Goal: Task Accomplishment & Management: Complete application form

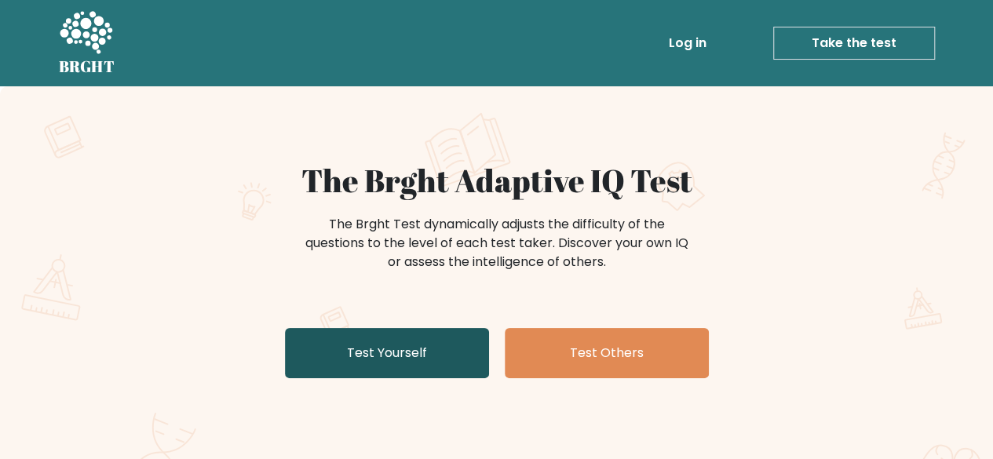
click at [439, 351] on link "Test Yourself" at bounding box center [387, 353] width 204 height 50
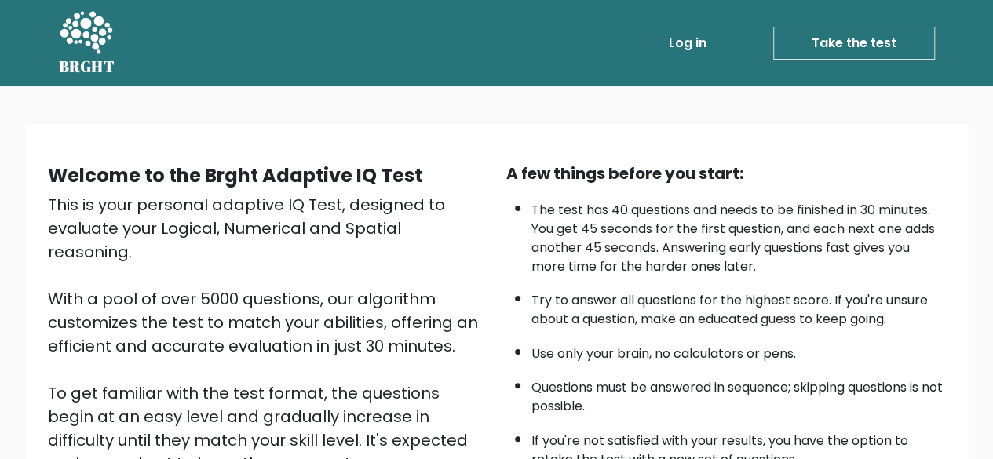
click at [696, 39] on link "Log in" at bounding box center [688, 42] width 50 height 31
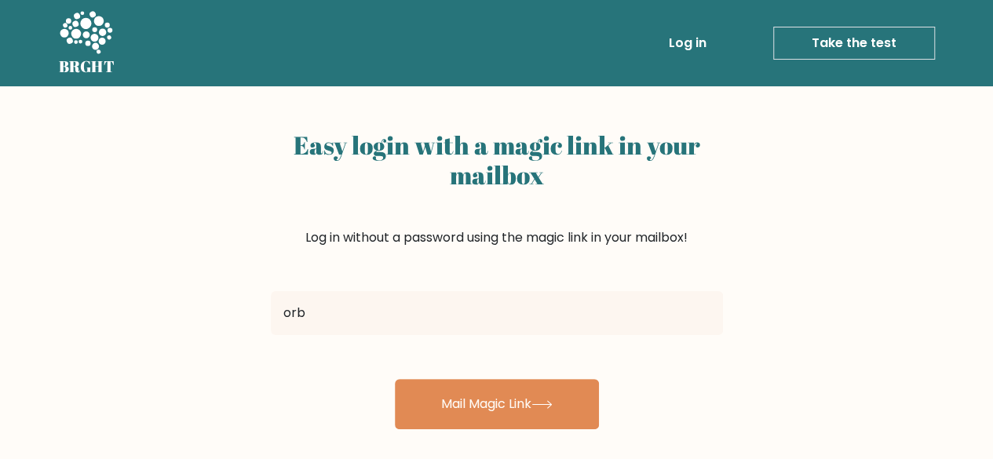
type input "orbucok11@gmail.com"
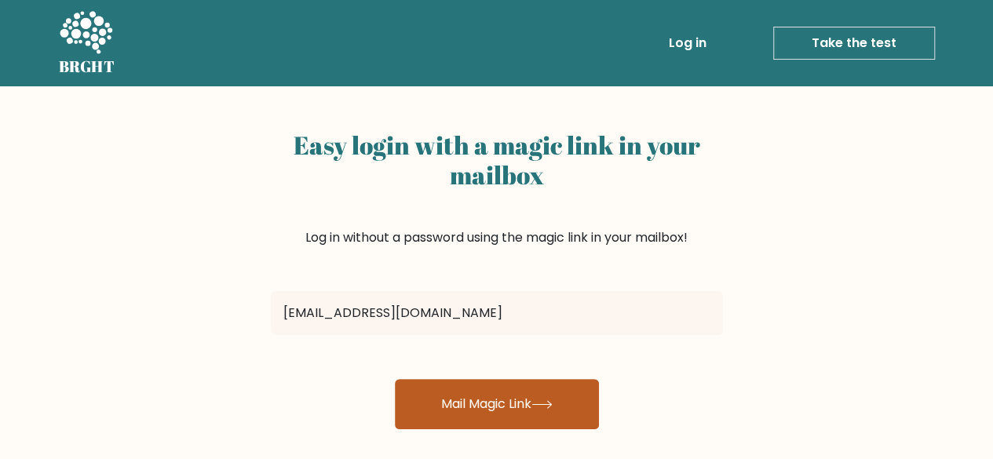
click at [433, 400] on button "Mail Magic Link" at bounding box center [497, 404] width 204 height 50
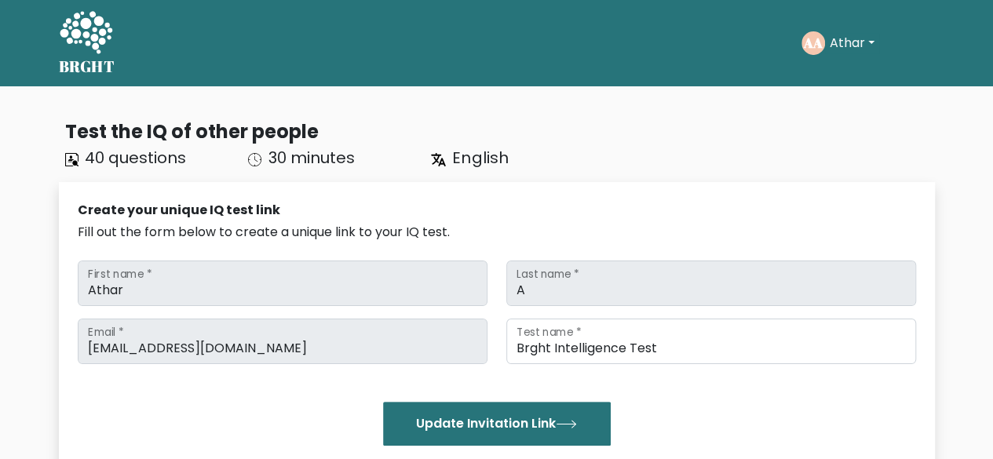
click at [832, 43] on button "Athar" at bounding box center [852, 43] width 54 height 20
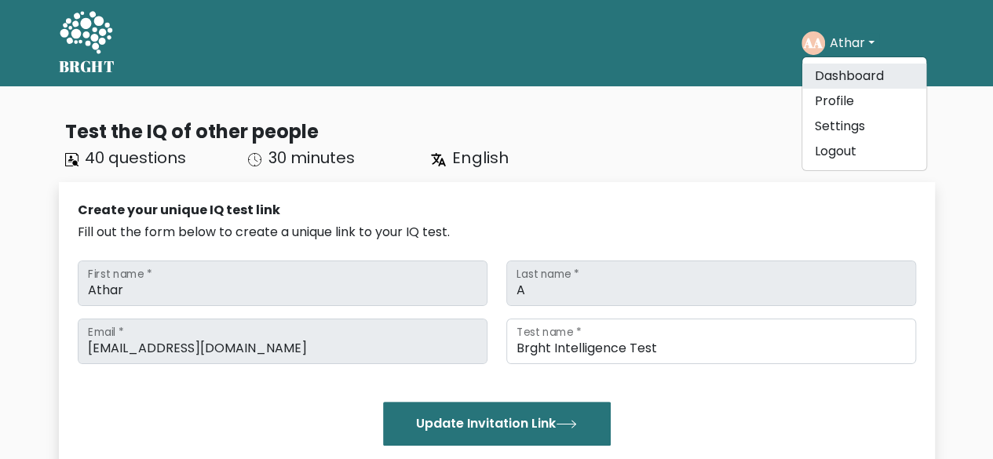
click at [827, 70] on link "Dashboard" at bounding box center [864, 76] width 124 height 25
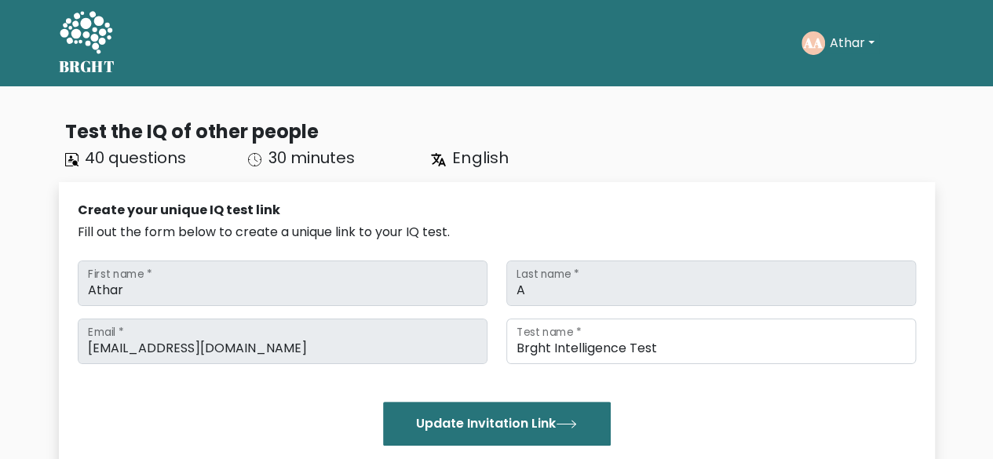
click at [826, 49] on button "Athar" at bounding box center [852, 43] width 54 height 20
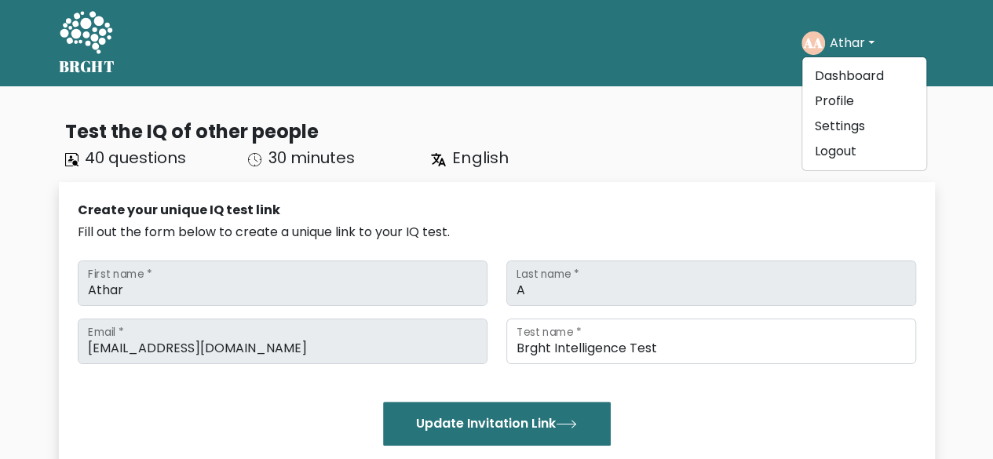
click at [652, 169] on div "Test the IQ of other people 40 questions 30 minutes English" at bounding box center [497, 144] width 876 height 52
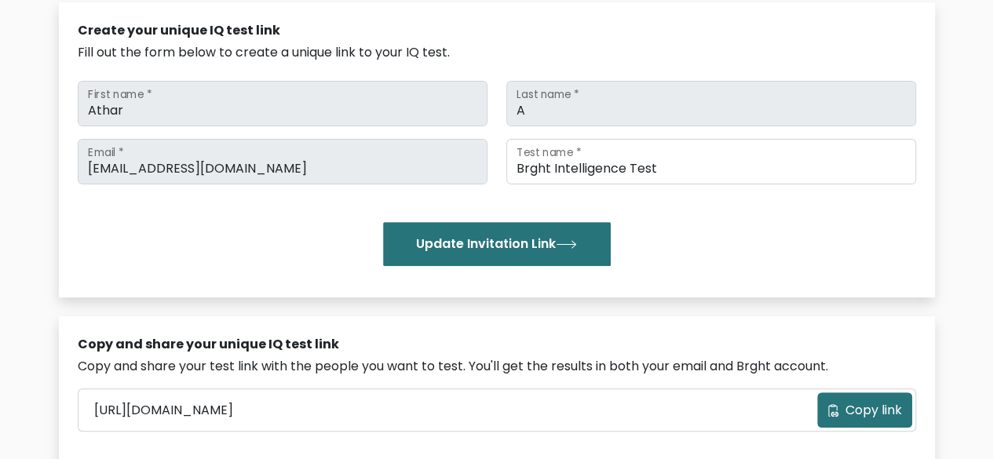
scroll to position [188, 0]
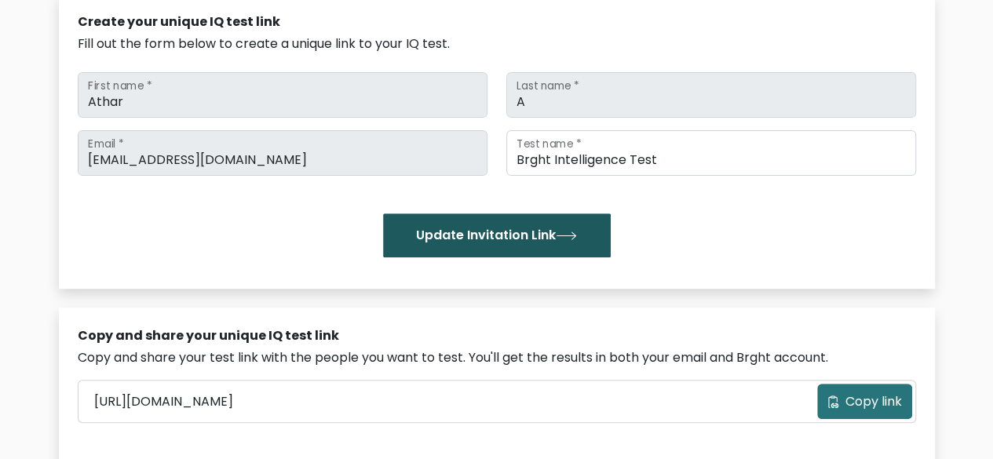
click at [510, 241] on button "Update Invitation Link" at bounding box center [497, 236] width 228 height 44
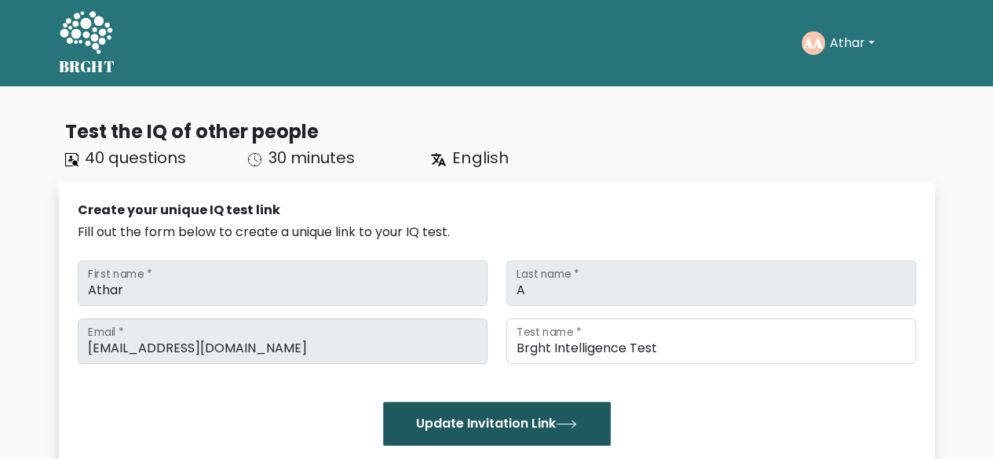
click at [506, 403] on button "Update Invitation Link" at bounding box center [497, 424] width 228 height 44
click at [498, 415] on button "Update Invitation Link" at bounding box center [497, 424] width 228 height 44
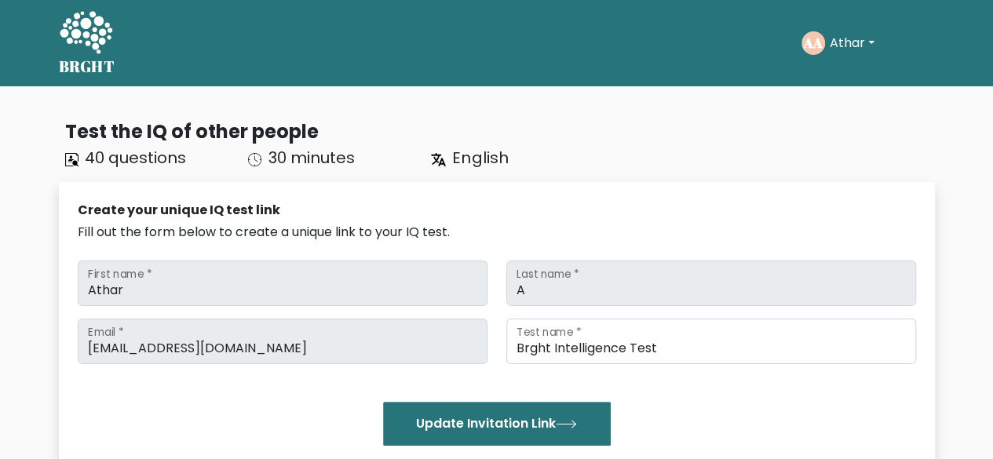
click at [826, 46] on button "Athar" at bounding box center [852, 43] width 54 height 20
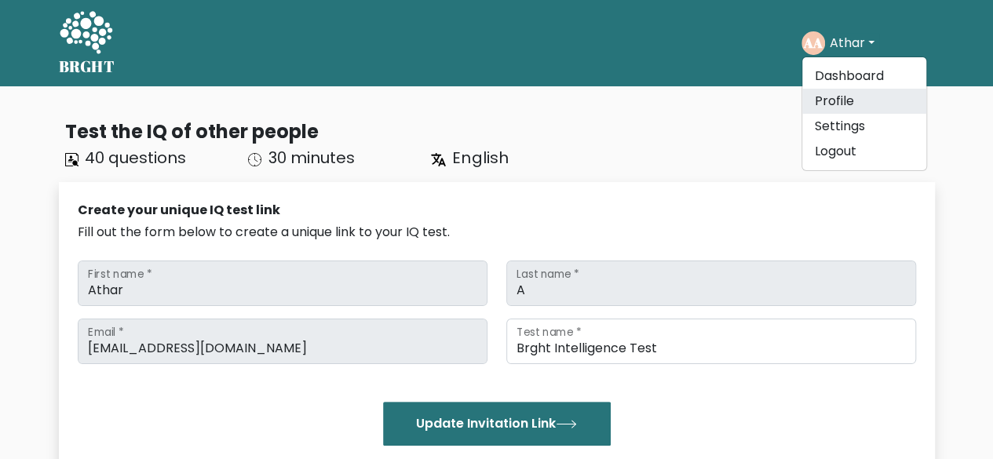
click at [828, 95] on link "Profile" at bounding box center [864, 101] width 124 height 25
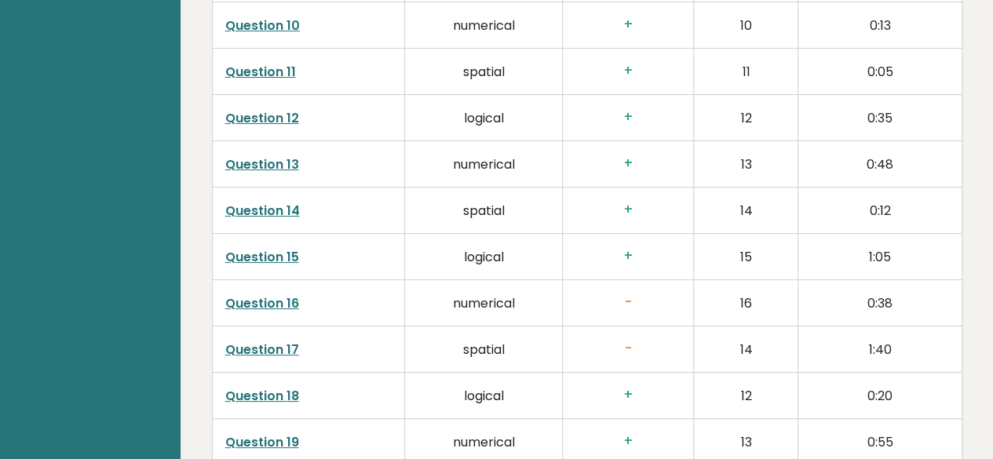
scroll to position [3033, 0]
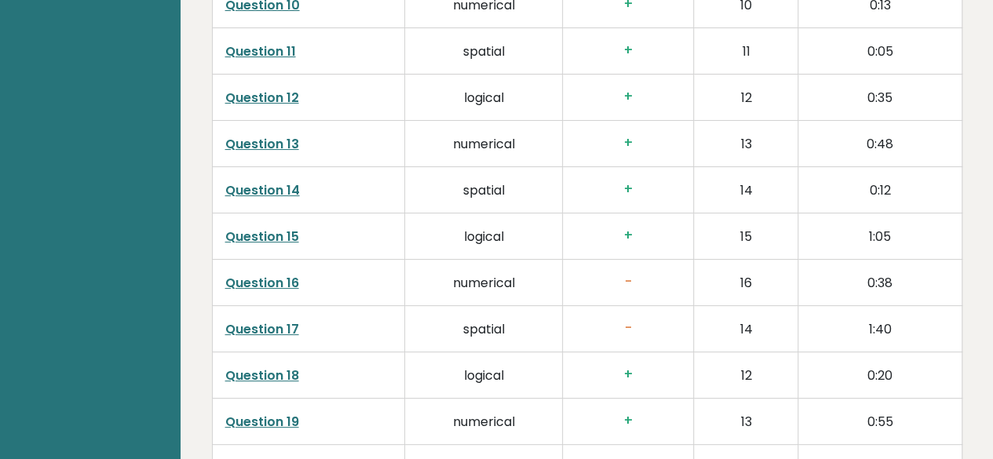
click at [635, 274] on h3 "-" at bounding box center [627, 282] width 105 height 16
click at [257, 274] on link "Question 16" at bounding box center [262, 283] width 74 height 18
click at [298, 306] on td "Question 17" at bounding box center [308, 329] width 193 height 46
click at [261, 320] on link "Question 17" at bounding box center [262, 329] width 74 height 18
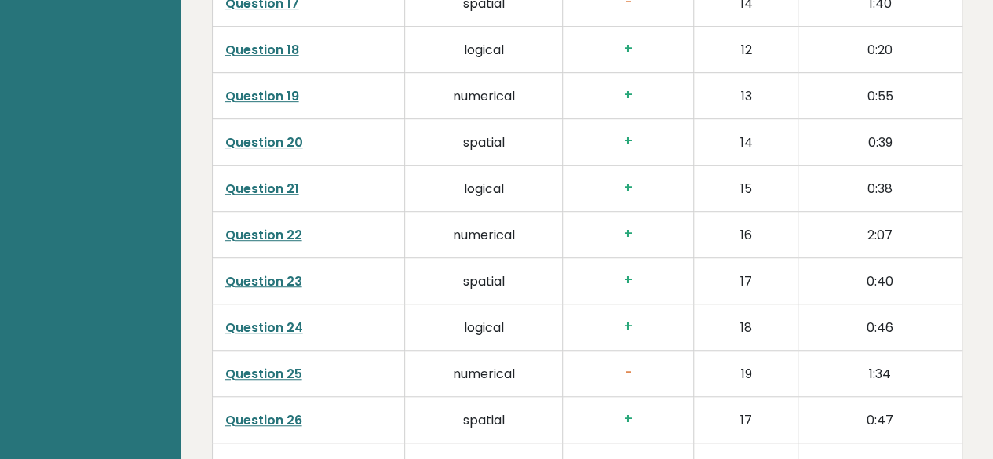
click at [268, 365] on link "Question 25" at bounding box center [263, 374] width 77 height 18
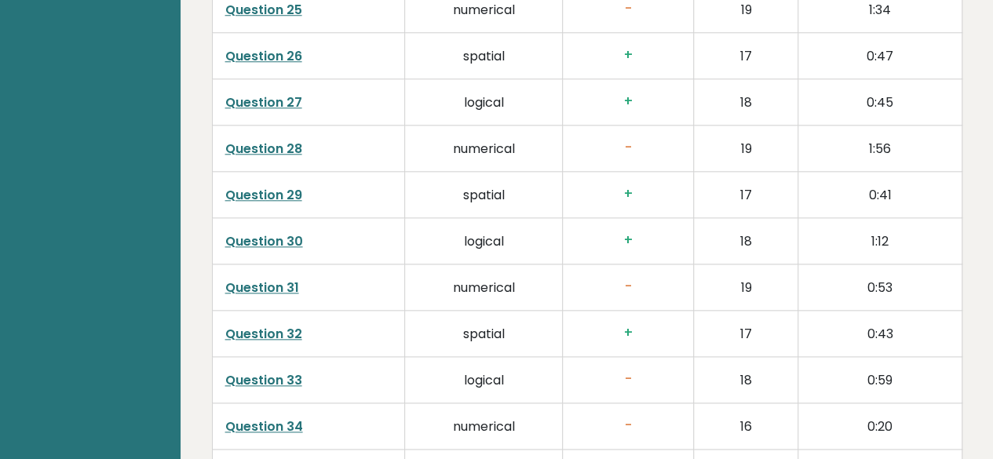
scroll to position [3726, 0]
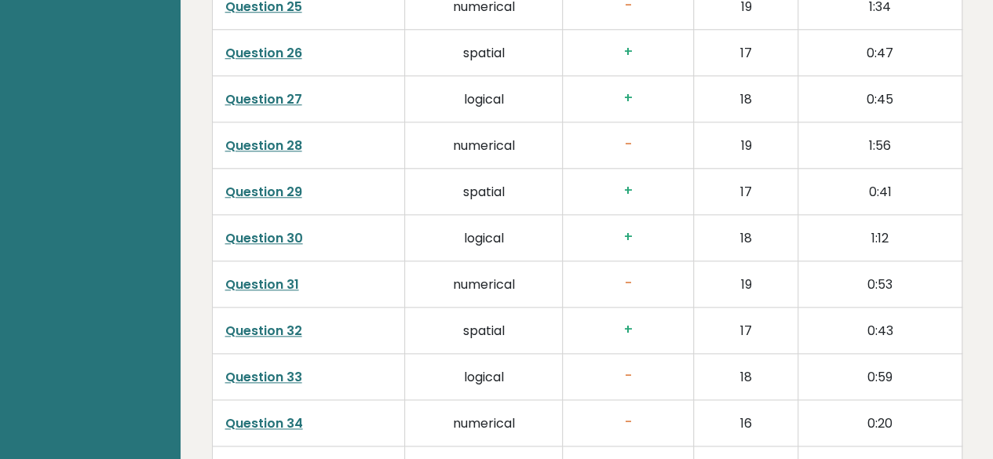
click at [268, 276] on link "Question 31" at bounding box center [262, 285] width 74 height 18
click at [281, 368] on link "Question 33" at bounding box center [263, 377] width 77 height 18
click at [283, 414] on link "Question 34" at bounding box center [264, 423] width 78 height 18
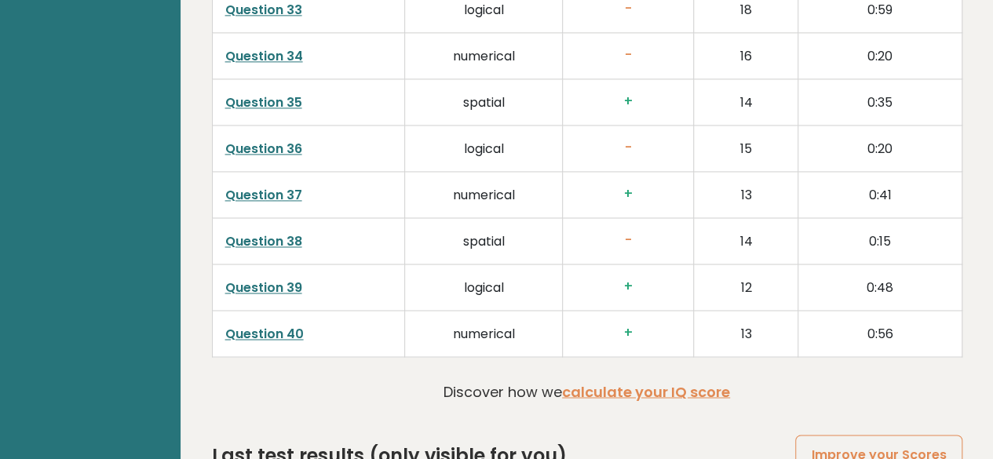
scroll to position [4172, 0]
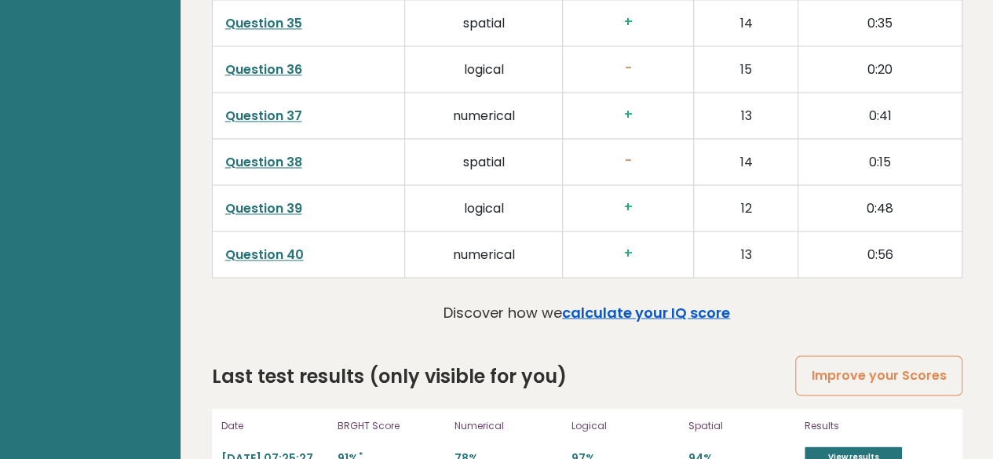
click at [612, 302] on link "calculate your IQ score" at bounding box center [646, 312] width 168 height 20
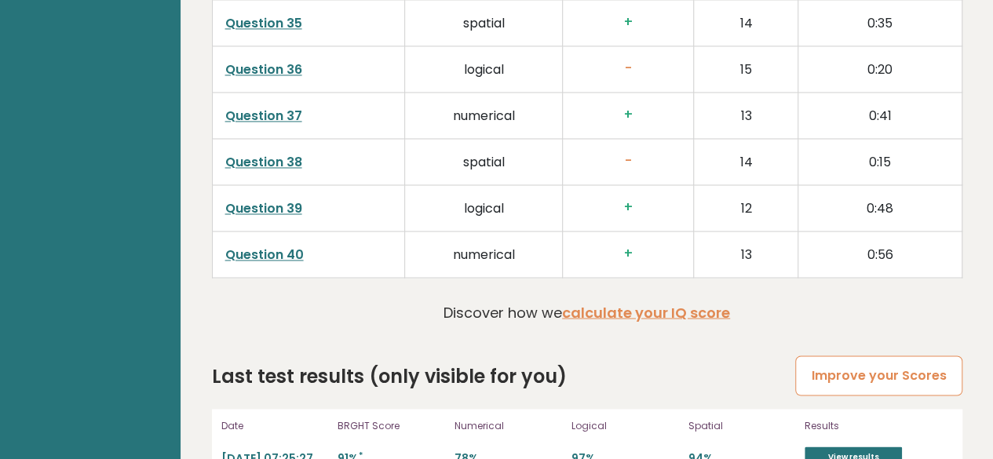
click at [886, 356] on link "Improve your Scores" at bounding box center [878, 376] width 166 height 40
click at [857, 356] on link "Improve your Scores" at bounding box center [878, 376] width 166 height 40
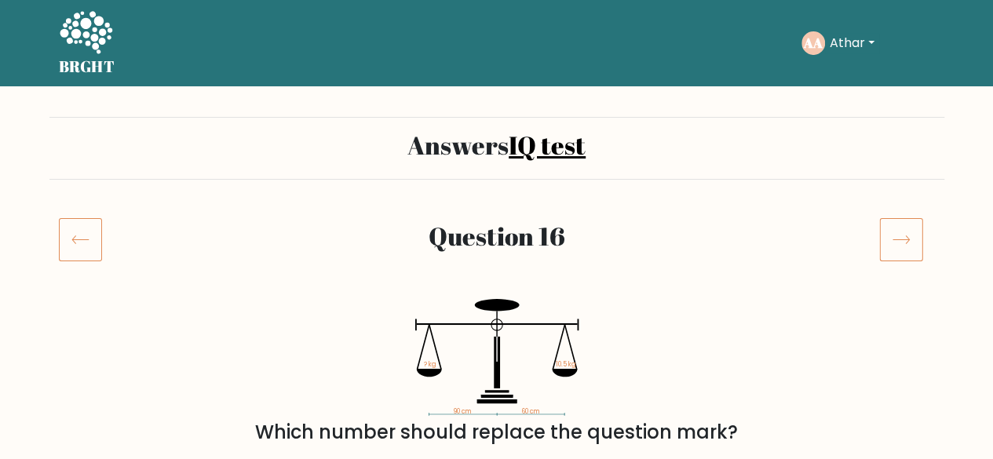
click at [92, 254] on icon at bounding box center [80, 239] width 43 height 44
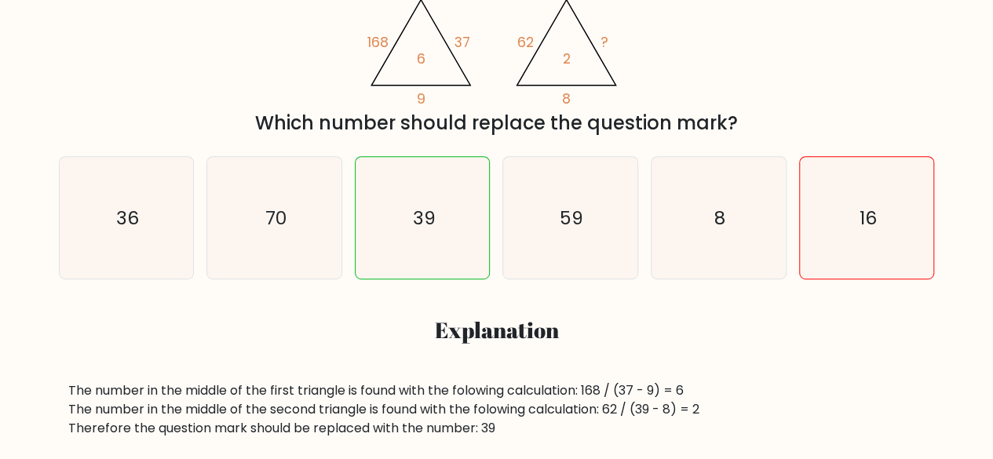
scroll to position [309, 0]
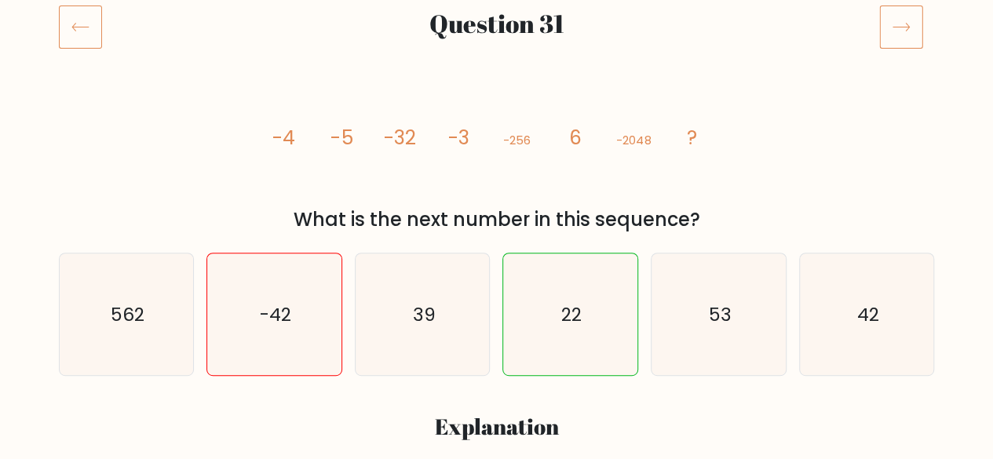
scroll to position [220, 0]
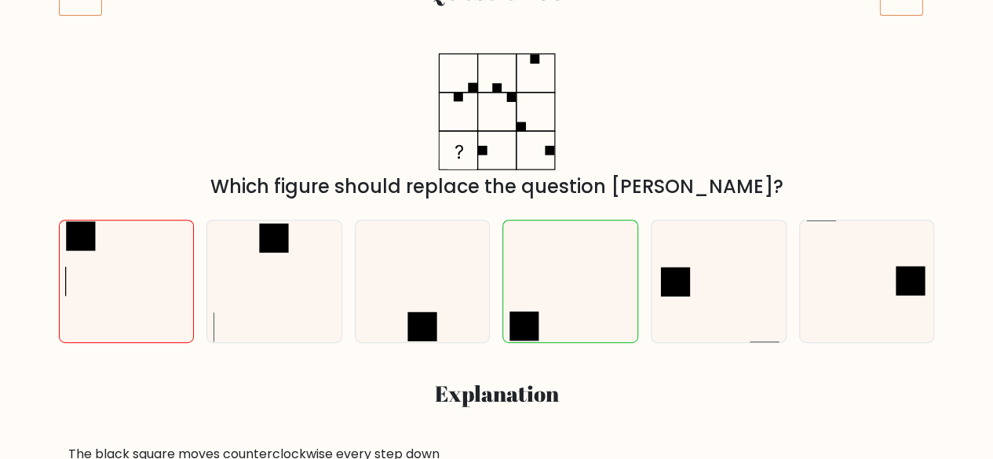
scroll to position [251, 0]
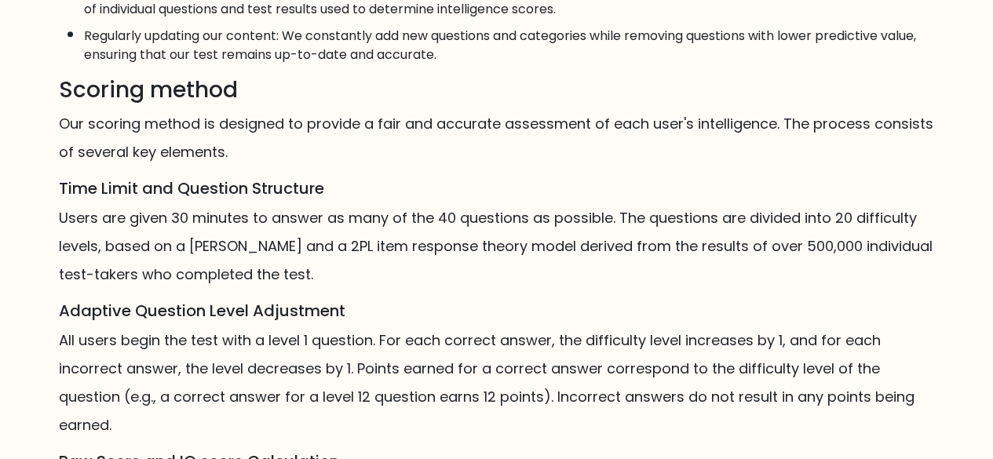
scroll to position [1216, 0]
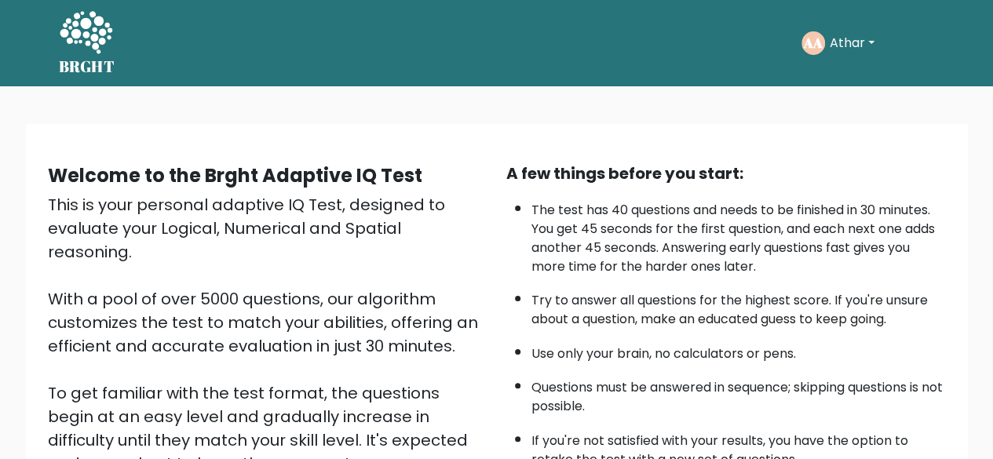
scroll to position [259, 0]
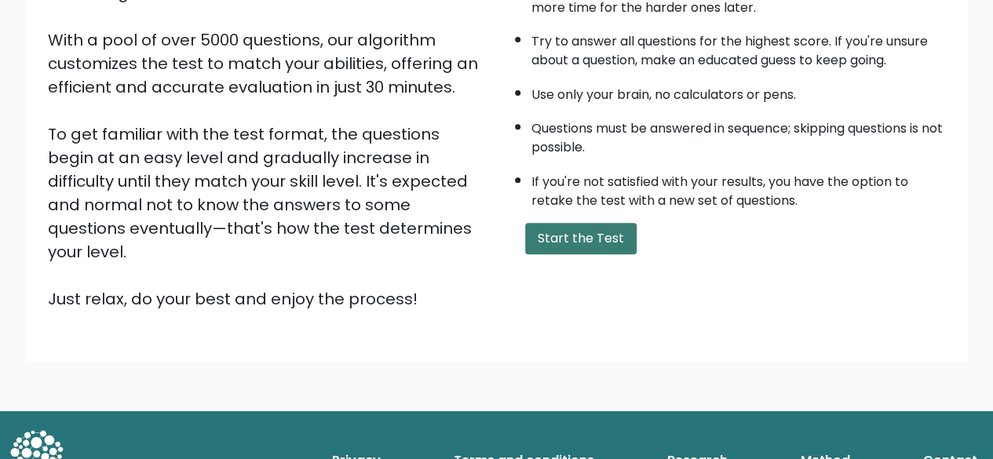
click at [579, 234] on button "Start the Test" at bounding box center [580, 238] width 111 height 31
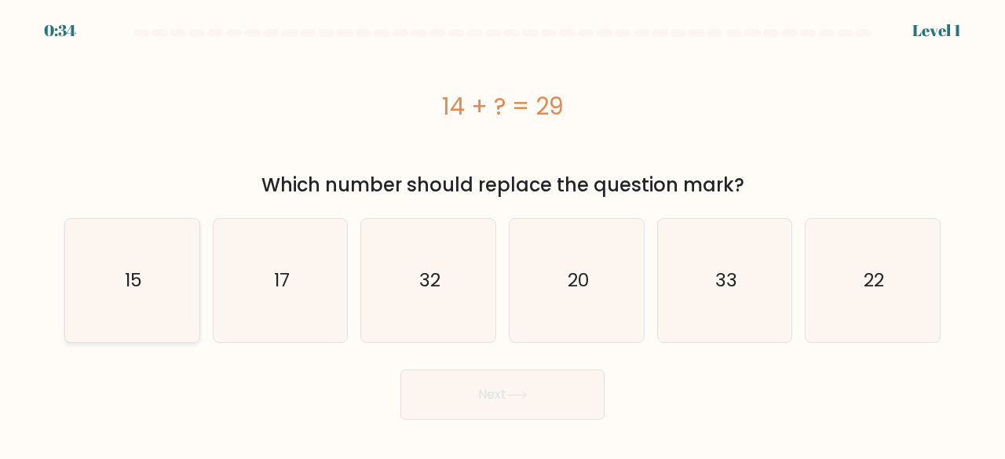
click at [129, 257] on icon "15" at bounding box center [132, 280] width 123 height 123
click at [502, 234] on input "a. 15" at bounding box center [502, 232] width 1 height 4
radio input "true"
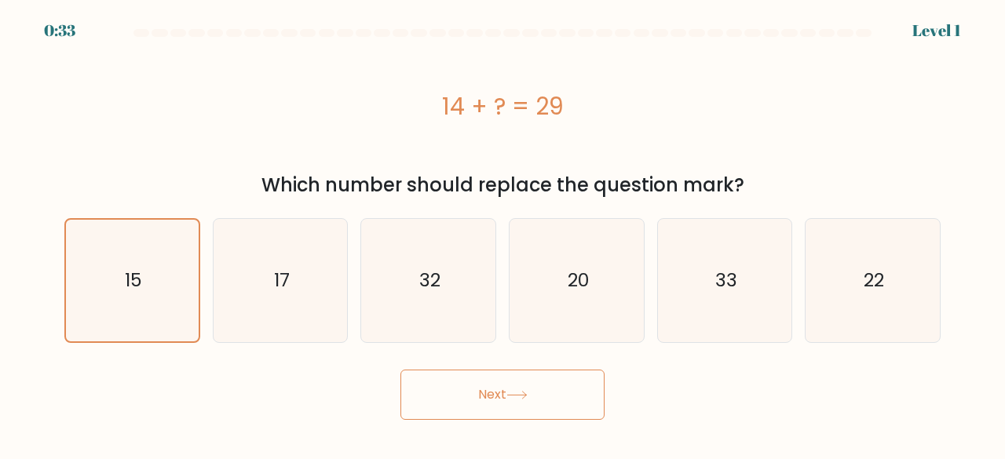
click at [411, 393] on button "Next" at bounding box center [502, 395] width 204 height 50
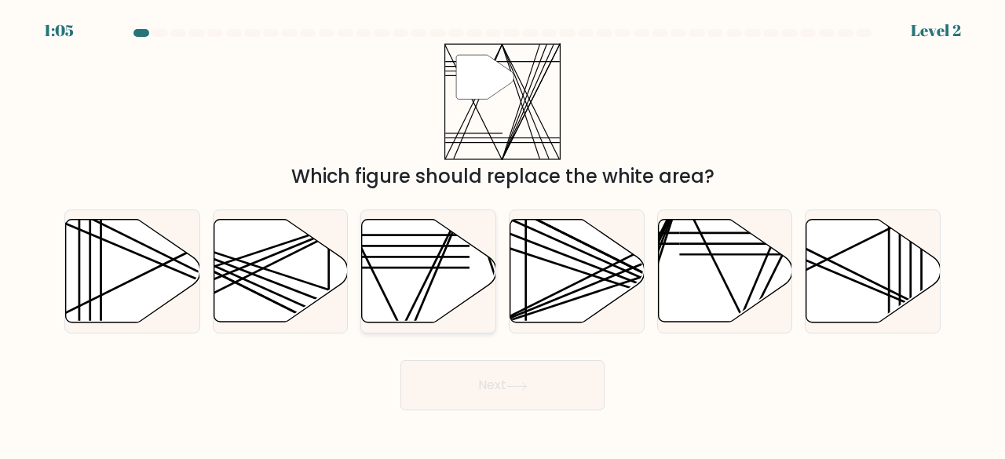
click at [440, 287] on icon at bounding box center [429, 271] width 134 height 103
click at [502, 234] on input "c." at bounding box center [502, 232] width 1 height 4
radio input "true"
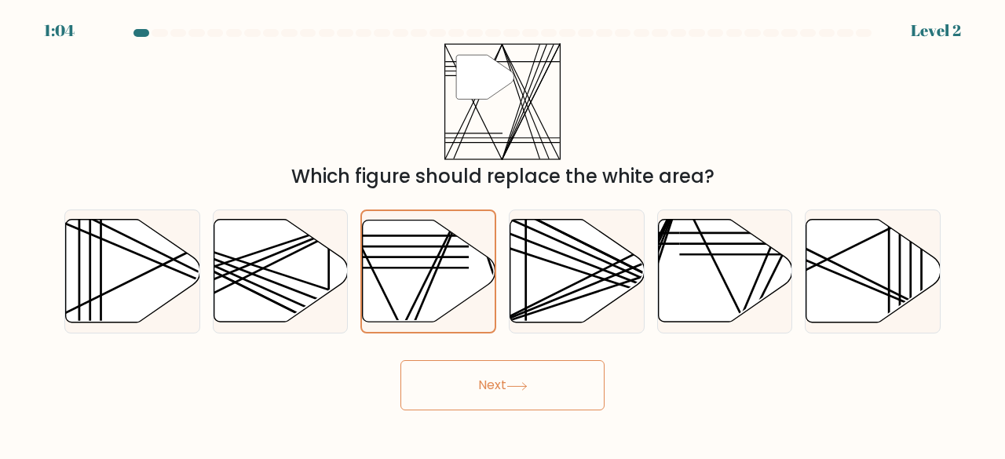
click at [494, 382] on button "Next" at bounding box center [502, 385] width 204 height 50
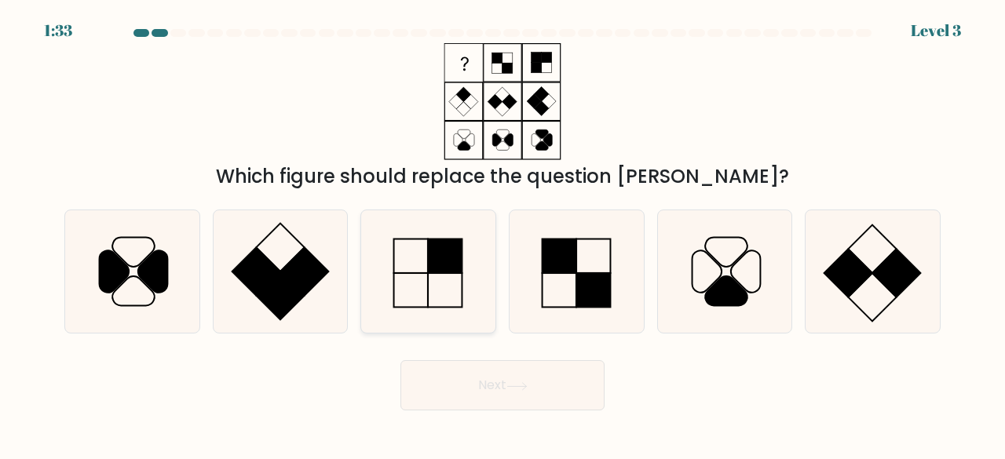
click at [431, 312] on icon at bounding box center [428, 271] width 123 height 123
click at [502, 234] on input "c." at bounding box center [502, 232] width 1 height 4
radio input "true"
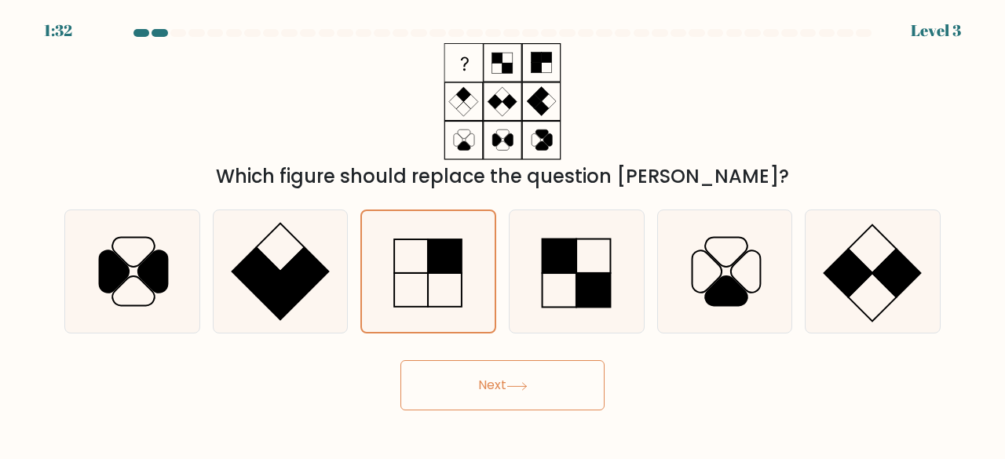
click at [482, 400] on button "Next" at bounding box center [502, 385] width 204 height 50
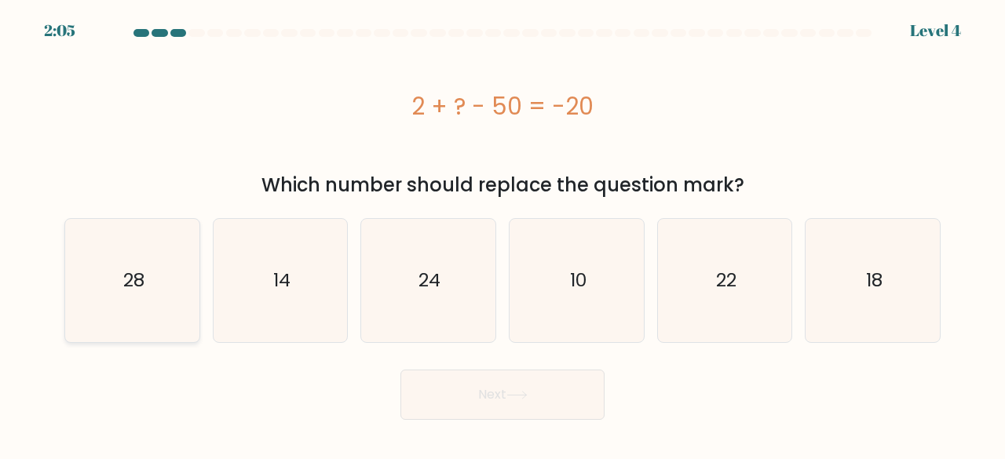
click at [133, 286] on text "28" at bounding box center [132, 281] width 21 height 26
click at [502, 234] on input "a. 28" at bounding box center [502, 232] width 1 height 4
radio input "true"
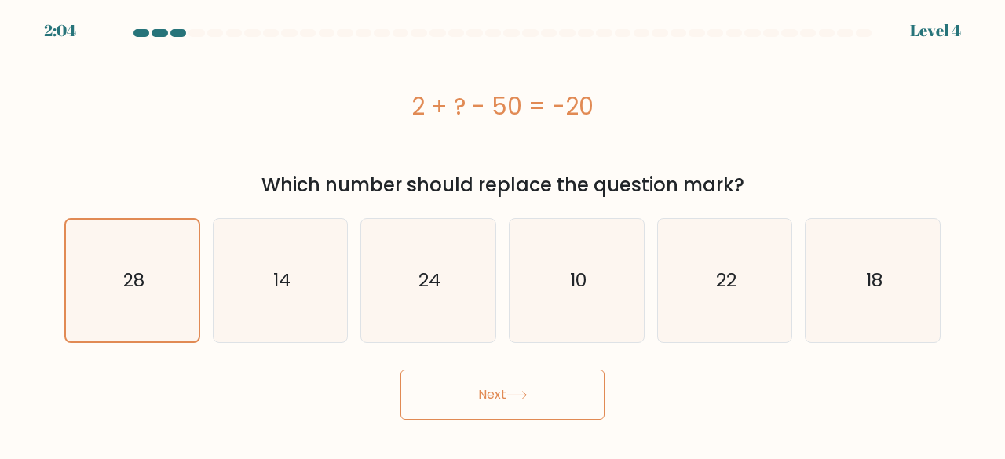
click at [501, 400] on button "Next" at bounding box center [502, 395] width 204 height 50
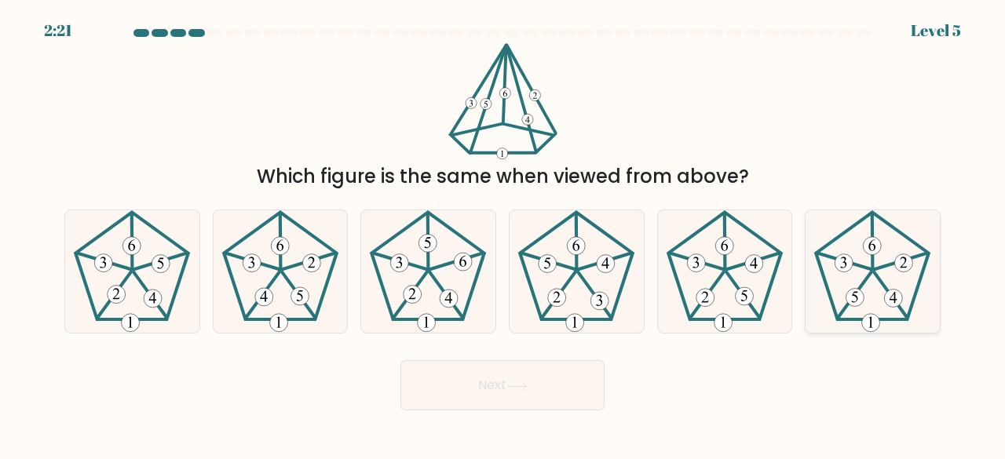
click at [890, 249] on icon at bounding box center [872, 271] width 123 height 123
click at [503, 234] on input "f." at bounding box center [502, 232] width 1 height 4
radio input "true"
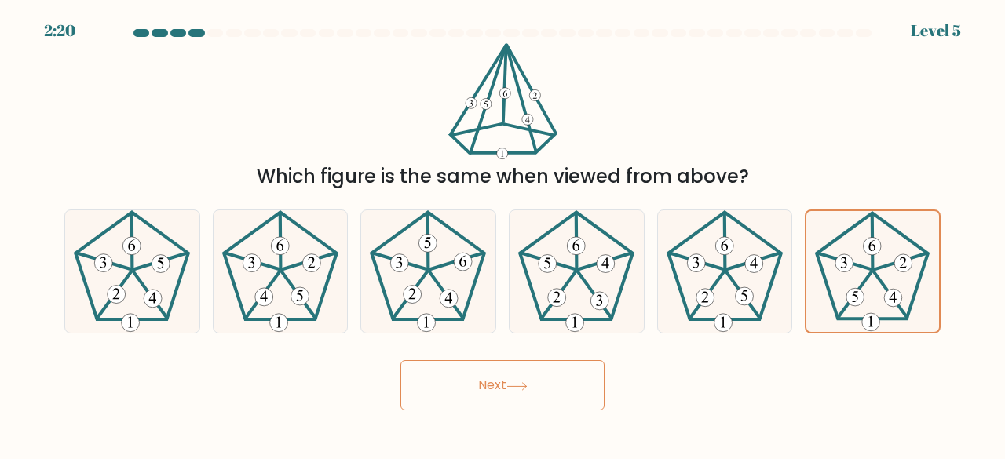
click at [515, 400] on button "Next" at bounding box center [502, 385] width 204 height 50
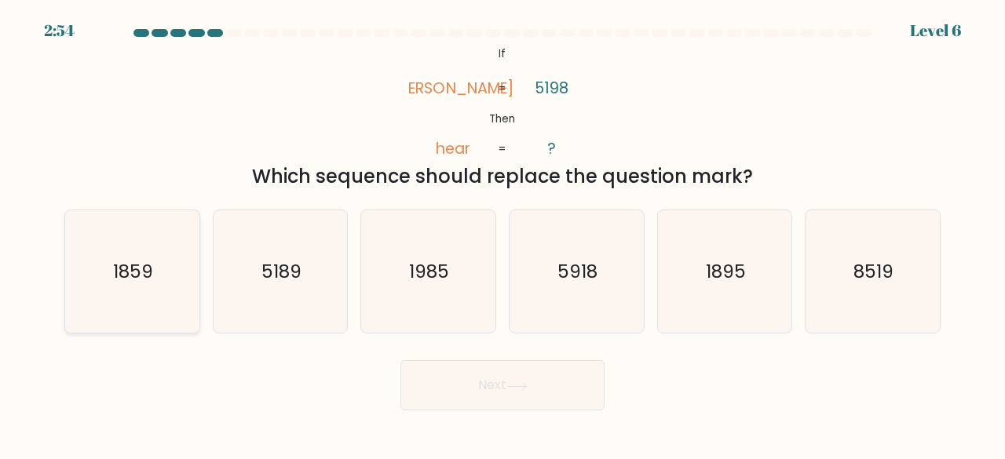
click at [107, 291] on icon "1859" at bounding box center [132, 271] width 123 height 123
click at [502, 234] on input "a. 1859" at bounding box center [502, 232] width 1 height 4
radio input "true"
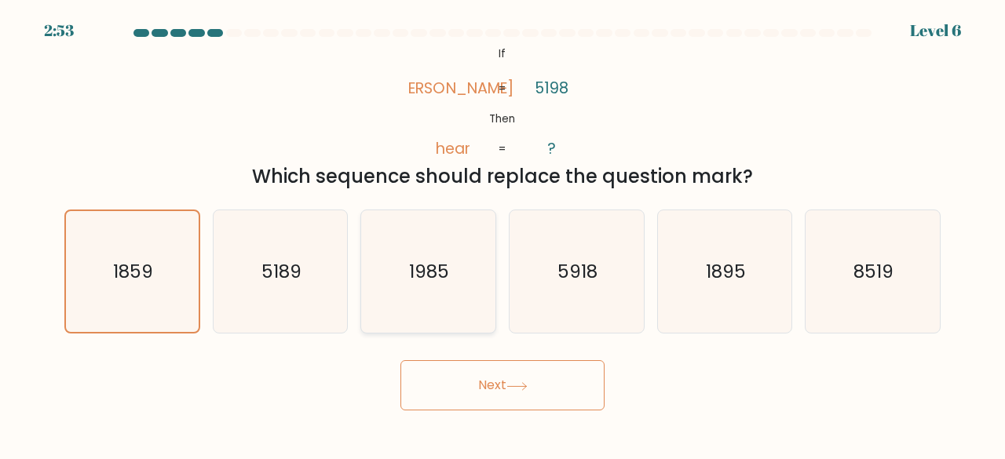
click at [491, 323] on div "1985" at bounding box center [428, 272] width 136 height 125
click at [502, 234] on input "c. 1985" at bounding box center [502, 232] width 1 height 4
radio input "true"
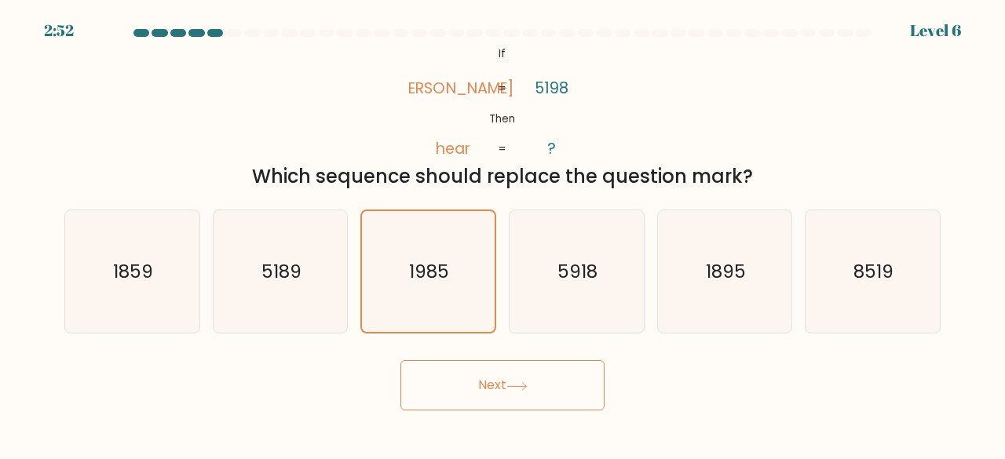
click at [495, 371] on button "Next" at bounding box center [502, 385] width 204 height 50
click at [504, 396] on button "Next" at bounding box center [502, 385] width 204 height 50
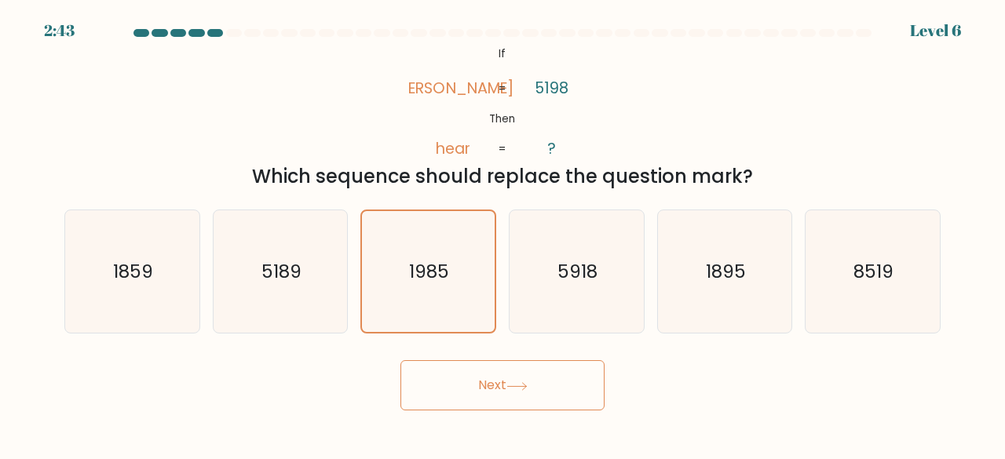
click at [504, 396] on button "Next" at bounding box center [502, 385] width 204 height 50
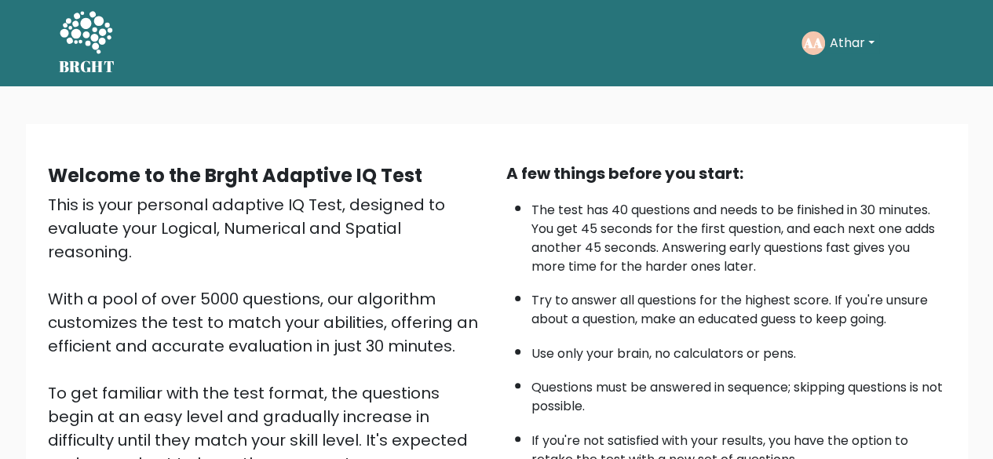
scroll to position [259, 0]
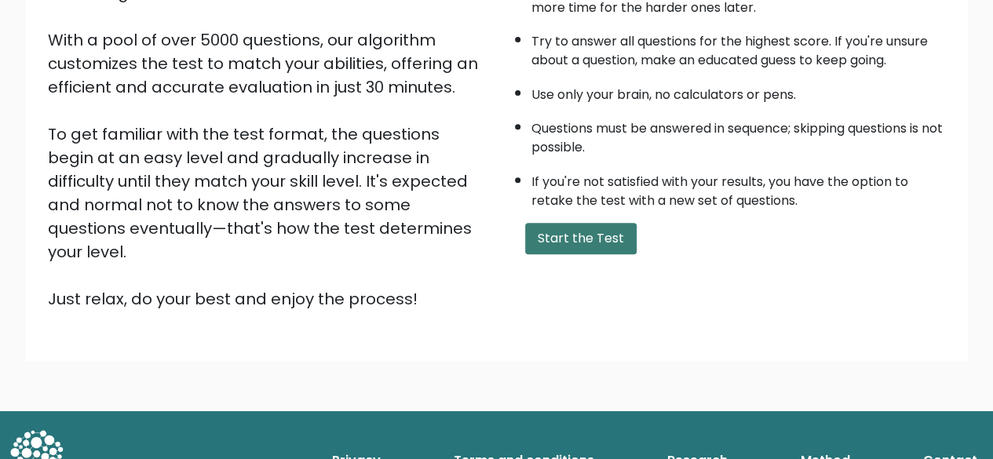
click at [572, 243] on button "Start the Test" at bounding box center [580, 238] width 111 height 31
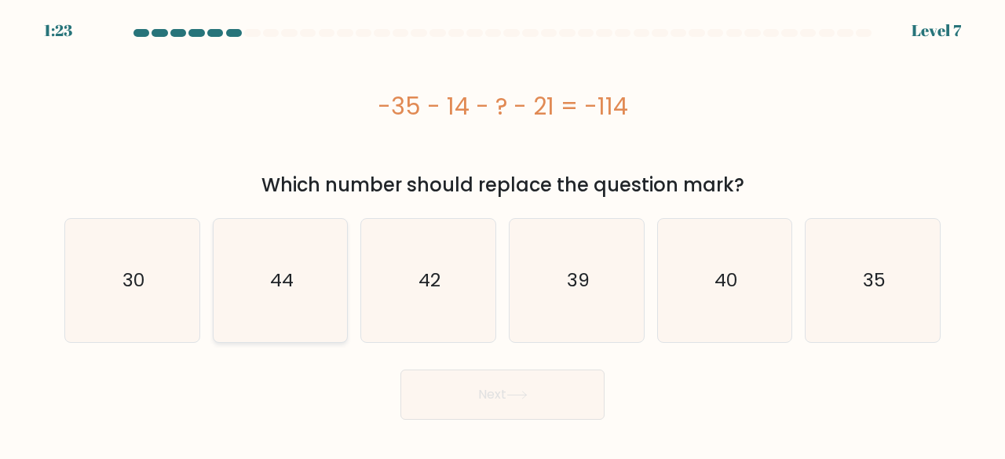
click at [250, 314] on icon "44" at bounding box center [280, 280] width 123 height 123
click at [502, 234] on input "b. 44" at bounding box center [502, 232] width 1 height 4
radio input "true"
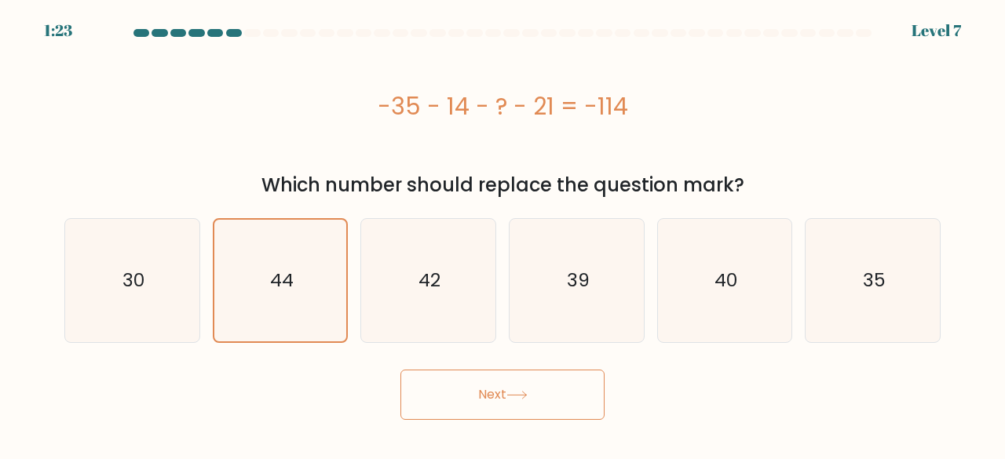
click at [391, 389] on div "Next" at bounding box center [502, 391] width 895 height 58
click at [419, 399] on button "Next" at bounding box center [502, 395] width 204 height 50
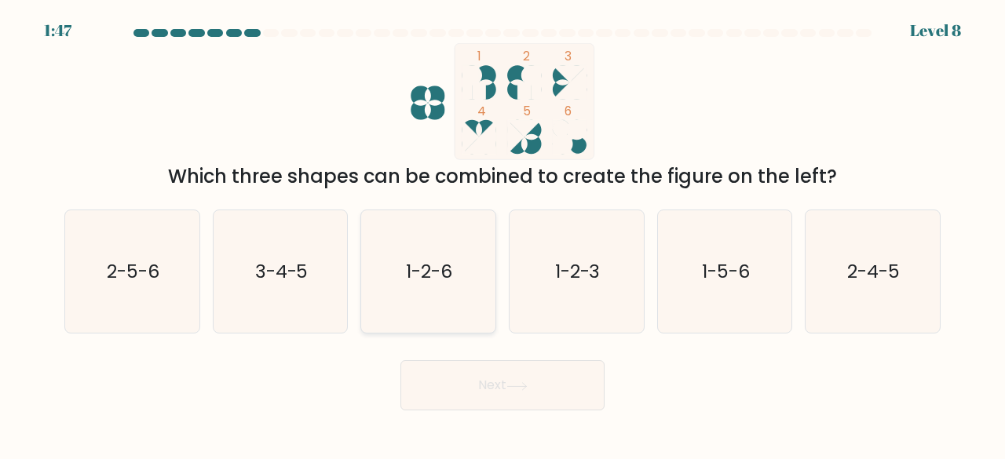
click at [440, 270] on text "1-2-6" at bounding box center [430, 271] width 46 height 26
click at [502, 234] on input "c. 1-2-6" at bounding box center [502, 232] width 1 height 4
radio input "true"
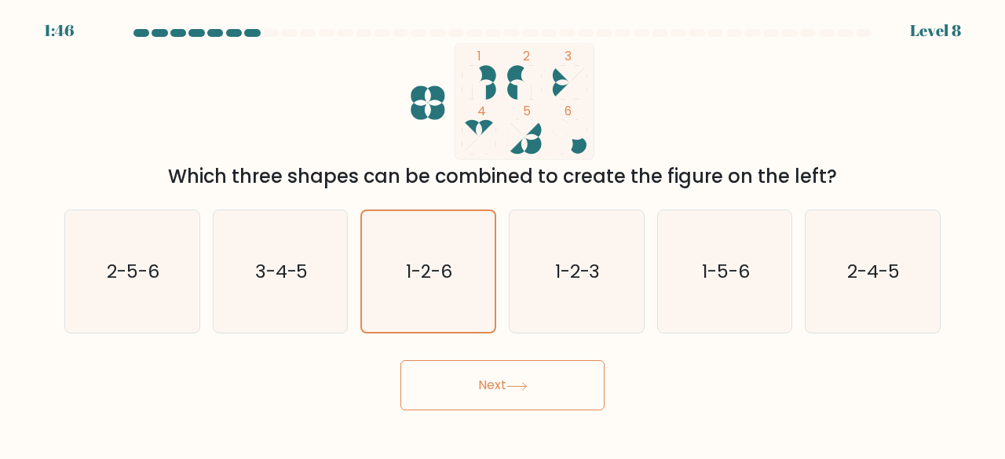
click at [488, 376] on button "Next" at bounding box center [502, 385] width 204 height 50
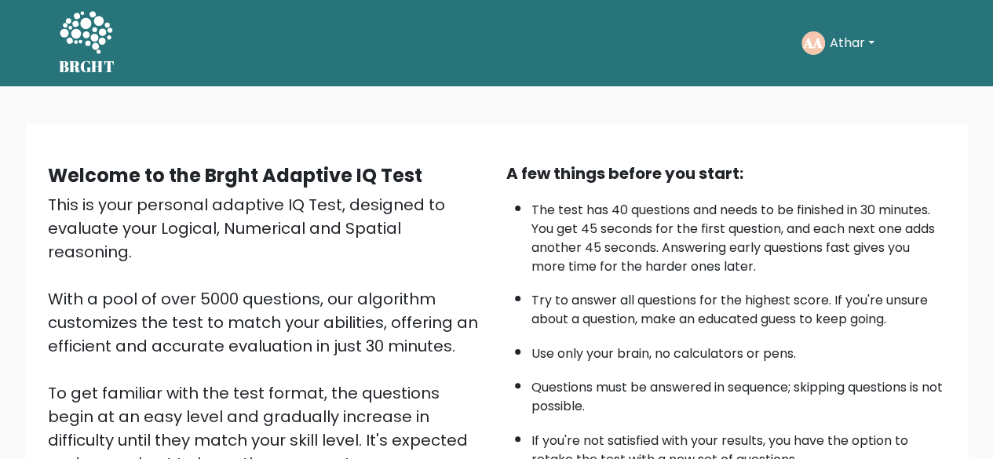
scroll to position [259, 0]
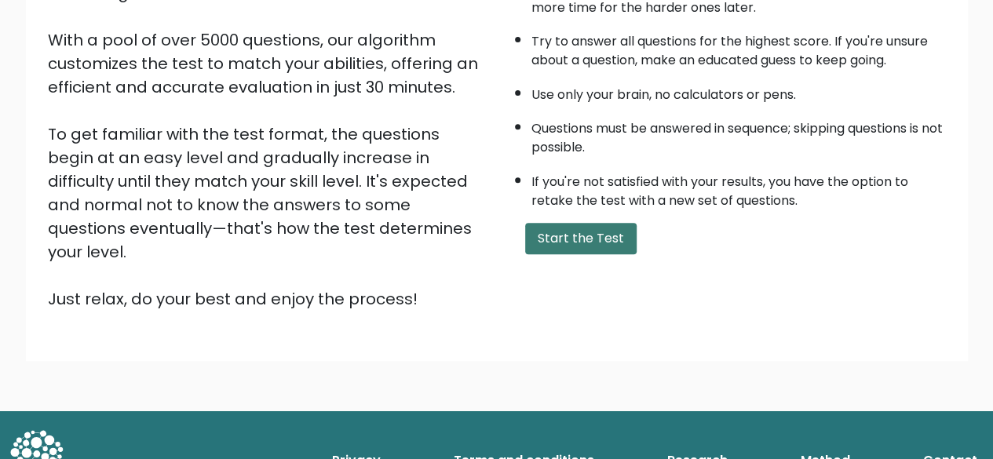
click at [562, 242] on button "Start the Test" at bounding box center [580, 238] width 111 height 31
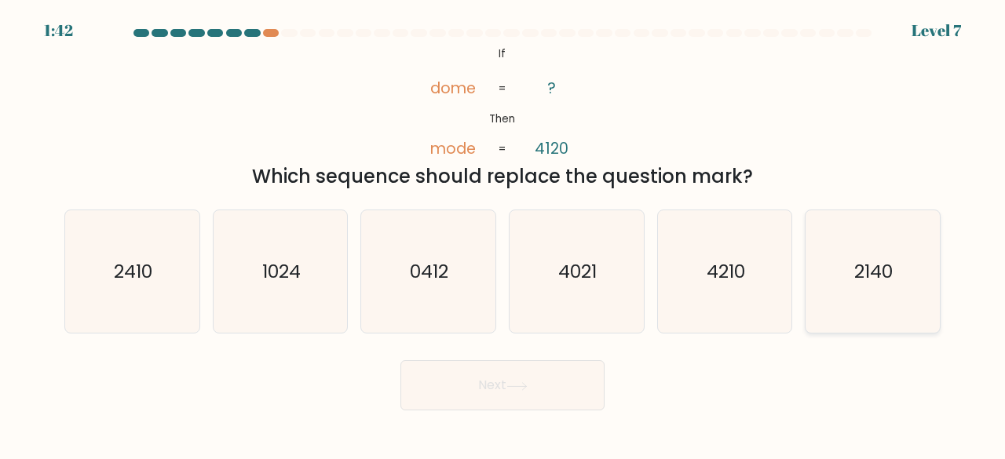
click at [925, 314] on icon "2140" at bounding box center [872, 271] width 123 height 123
click at [503, 234] on input "f. 2140" at bounding box center [502, 232] width 1 height 4
radio input "true"
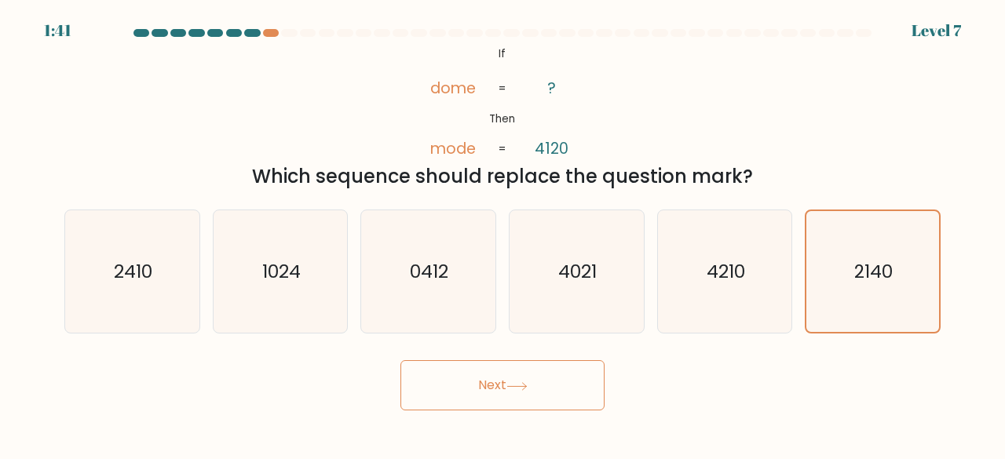
click at [592, 392] on button "Next" at bounding box center [502, 385] width 204 height 50
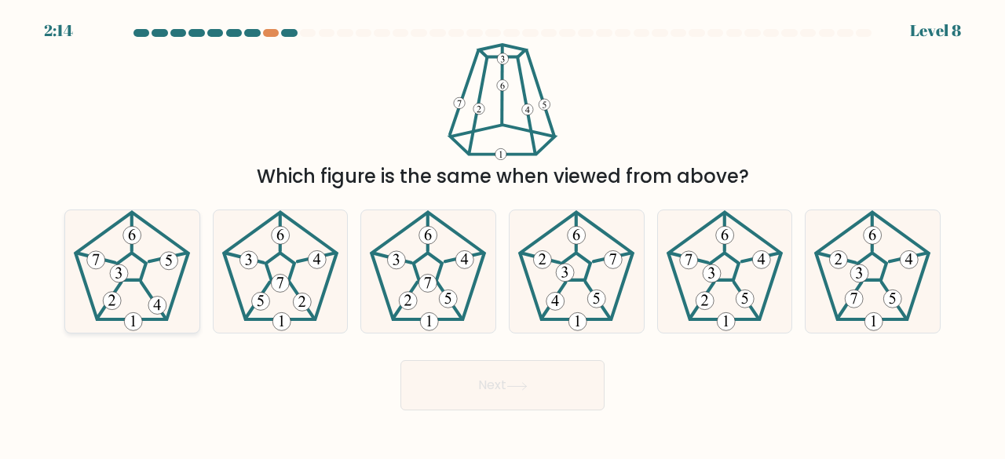
click at [107, 291] on icon at bounding box center [132, 271] width 123 height 123
click at [502, 234] on input "a." at bounding box center [502, 232] width 1 height 4
radio input "true"
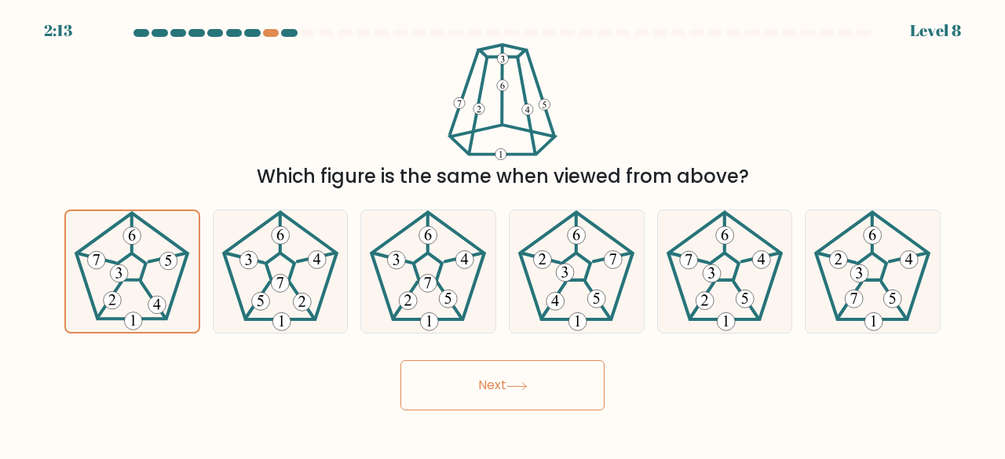
click at [493, 407] on button "Next" at bounding box center [502, 385] width 204 height 50
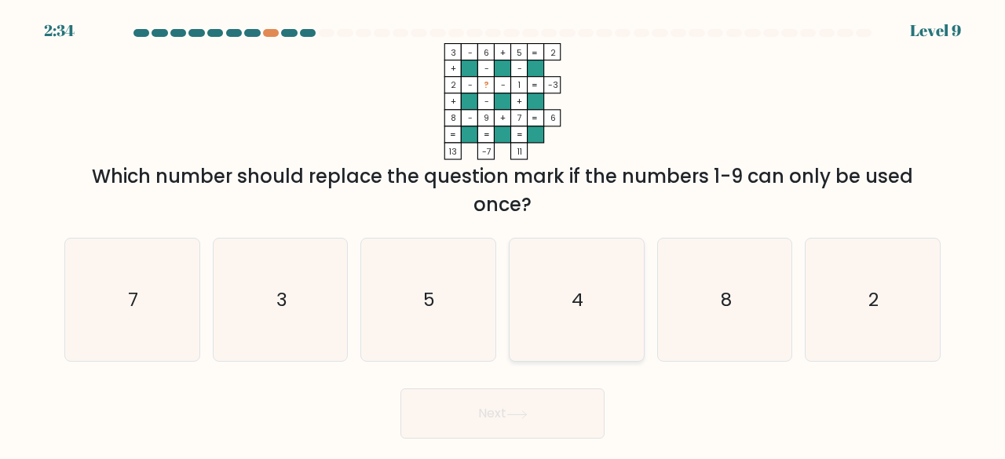
click at [575, 320] on icon "4" at bounding box center [576, 300] width 123 height 123
click at [503, 234] on input "d. 4" at bounding box center [502, 232] width 1 height 4
radio input "true"
click at [478, 418] on button "Next" at bounding box center [502, 414] width 204 height 50
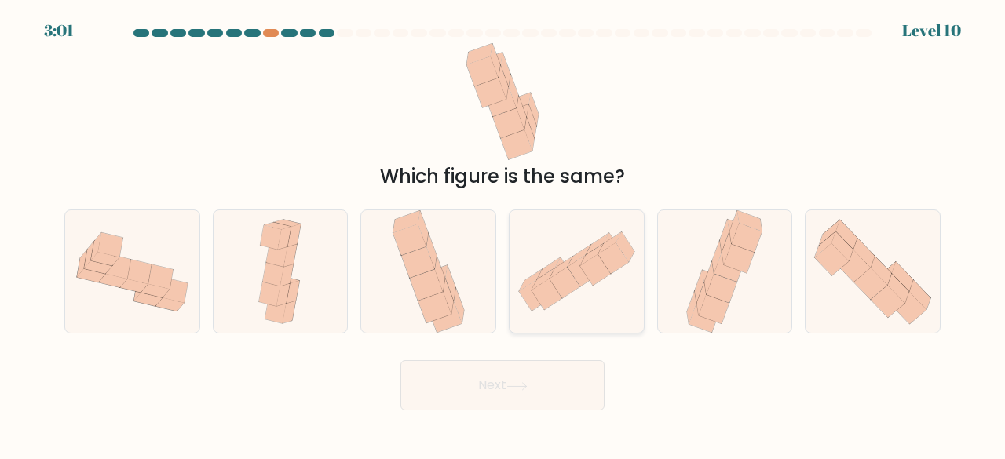
click at [594, 277] on icon at bounding box center [595, 269] width 31 height 31
click at [503, 234] on input "d." at bounding box center [502, 232] width 1 height 4
radio input "true"
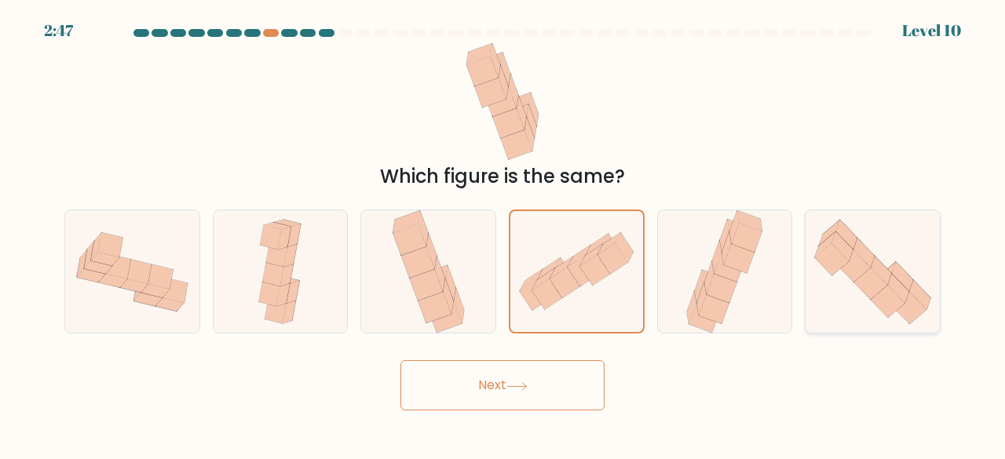
click at [912, 266] on icon at bounding box center [872, 271] width 134 height 115
click at [503, 234] on input "f." at bounding box center [502, 232] width 1 height 4
radio input "true"
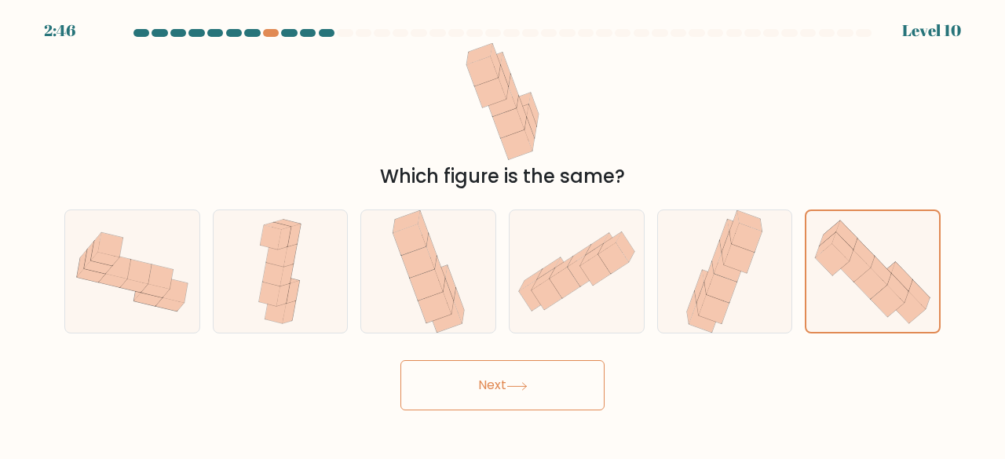
click at [559, 404] on button "Next" at bounding box center [502, 385] width 204 height 50
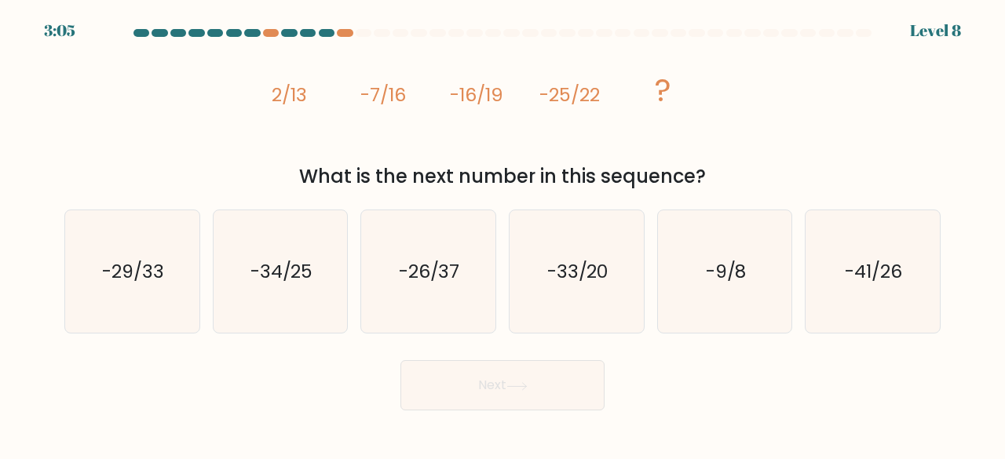
click at [491, 361] on button "Next" at bounding box center [502, 385] width 204 height 50
click at [304, 296] on icon "-34/25" at bounding box center [280, 271] width 123 height 123
click at [502, 234] on input "b. -34/25" at bounding box center [502, 232] width 1 height 4
radio input "true"
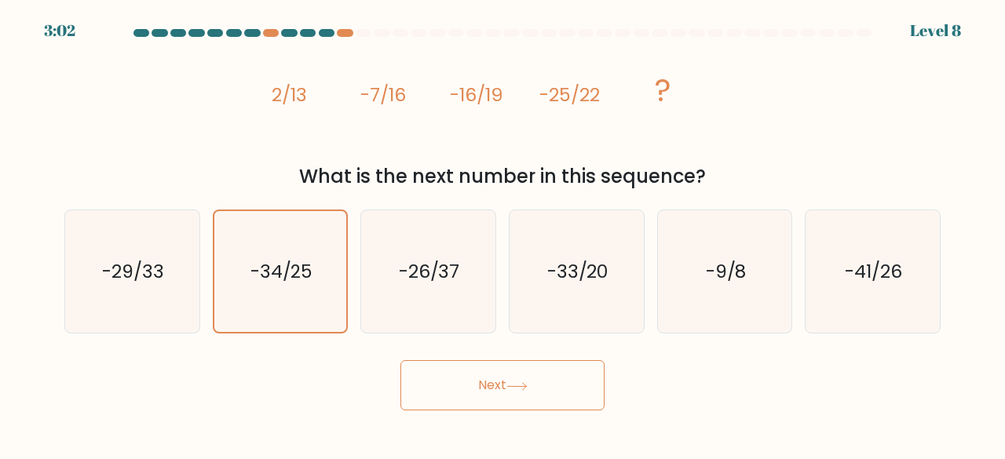
click at [426, 376] on button "Next" at bounding box center [502, 385] width 204 height 50
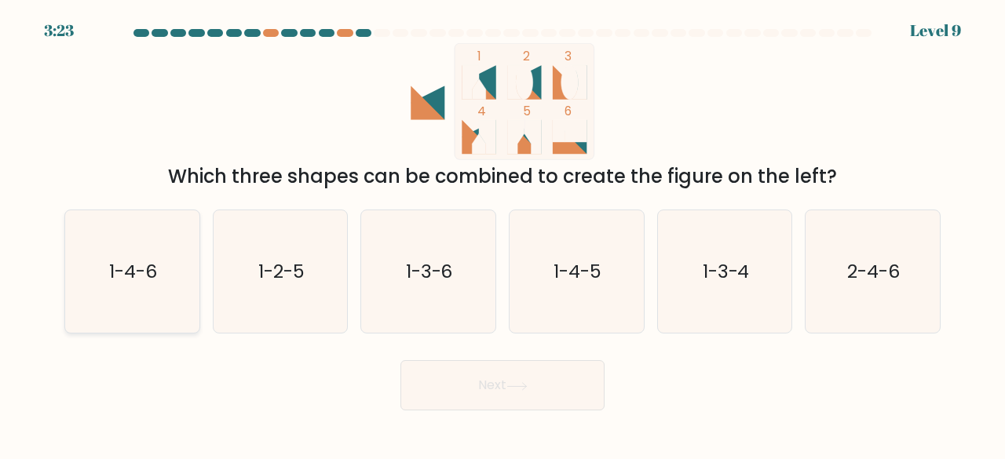
click at [136, 272] on text "1-4-6" at bounding box center [133, 271] width 48 height 26
click at [502, 234] on input "a. 1-4-6" at bounding box center [502, 232] width 1 height 4
radio input "true"
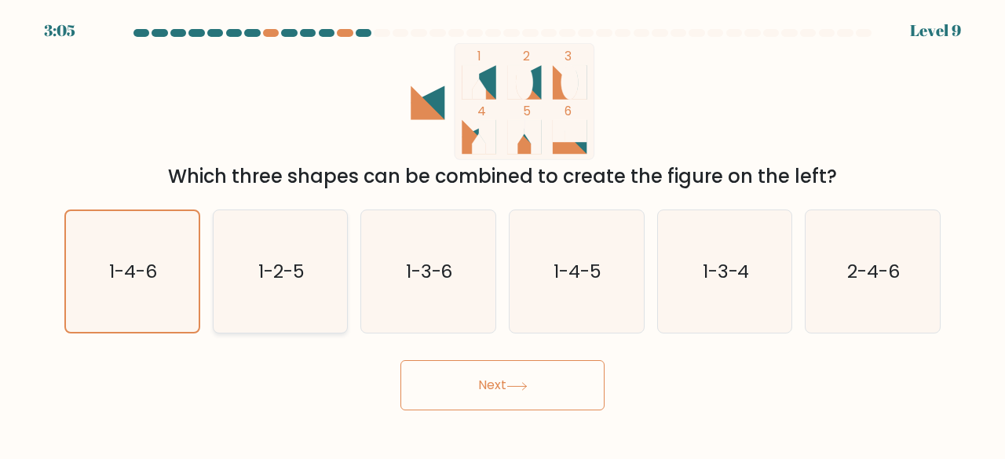
click at [229, 288] on icon "1-2-5" at bounding box center [280, 271] width 123 height 123
click at [502, 234] on input "b. 1-2-5" at bounding box center [502, 232] width 1 height 4
radio input "true"
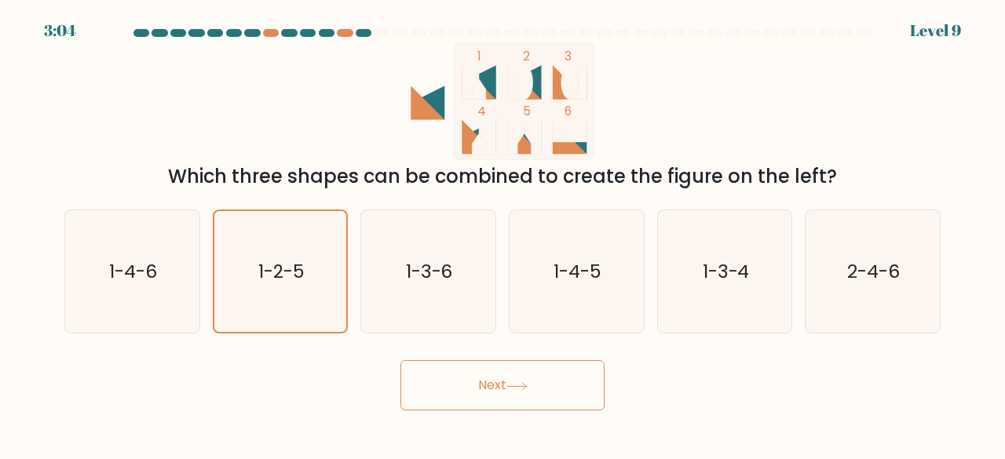
click at [444, 418] on body "3:04 Level 9" at bounding box center [502, 229] width 1005 height 459
click at [432, 387] on button "Next" at bounding box center [502, 385] width 204 height 50
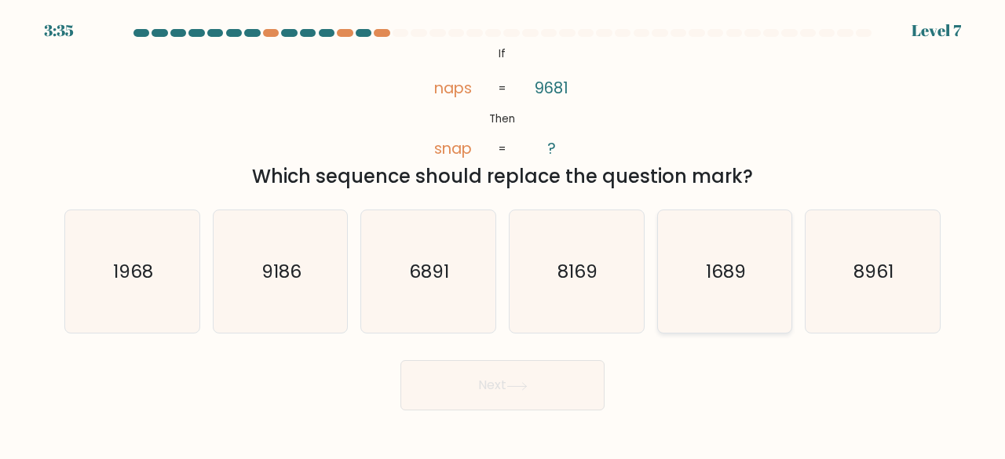
click at [722, 269] on text "1689" at bounding box center [726, 271] width 40 height 26
click at [503, 234] on input "e. 1689" at bounding box center [502, 232] width 1 height 4
radio input "true"
click at [893, 276] on text "8961" at bounding box center [874, 271] width 40 height 26
click at [503, 234] on input "f. 8961" at bounding box center [502, 232] width 1 height 4
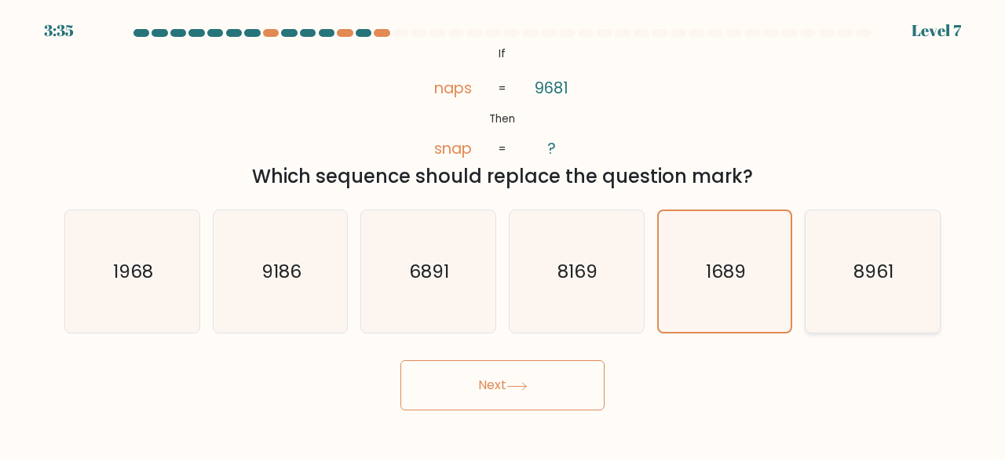
radio input "true"
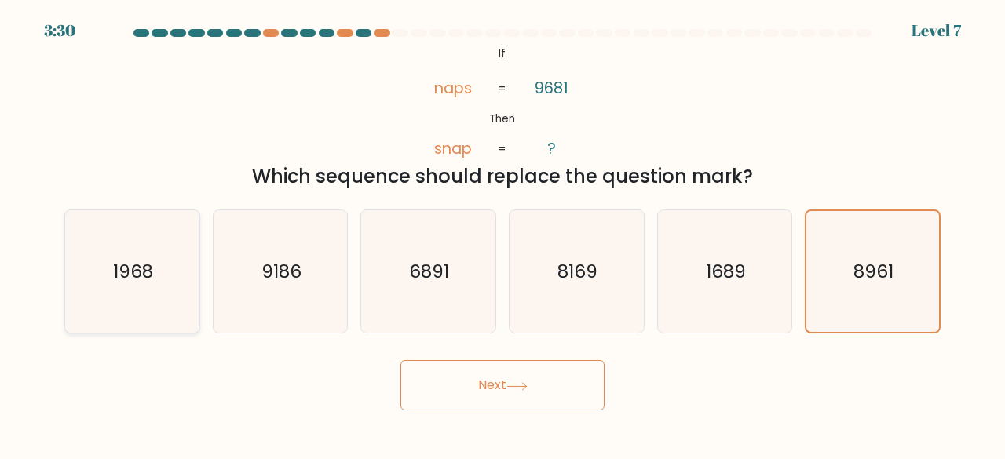
click at [120, 305] on icon "1968" at bounding box center [132, 271] width 123 height 123
click at [502, 234] on input "a. 1968" at bounding box center [502, 232] width 1 height 4
radio input "true"
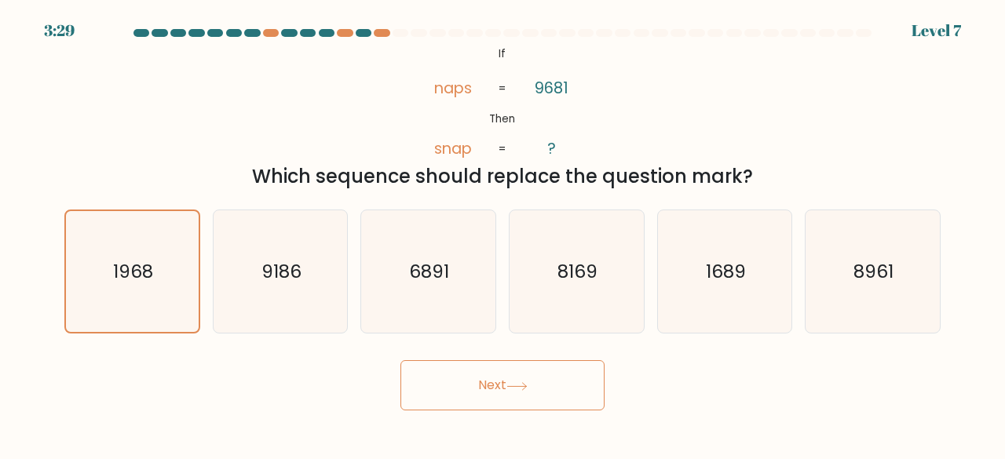
click at [446, 377] on button "Next" at bounding box center [502, 385] width 204 height 50
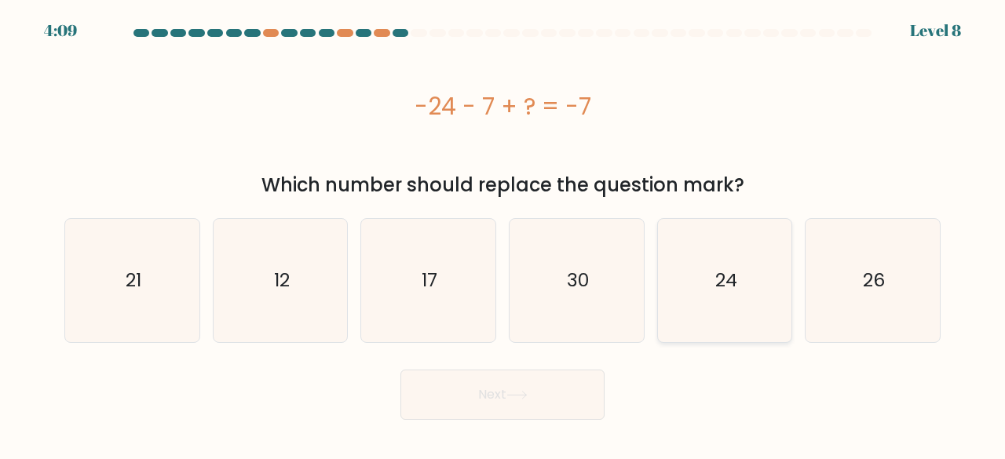
click at [685, 280] on icon "24" at bounding box center [724, 280] width 123 height 123
click at [503, 234] on input "e. 24" at bounding box center [502, 232] width 1 height 4
radio input "true"
click at [502, 415] on button "Next" at bounding box center [502, 395] width 204 height 50
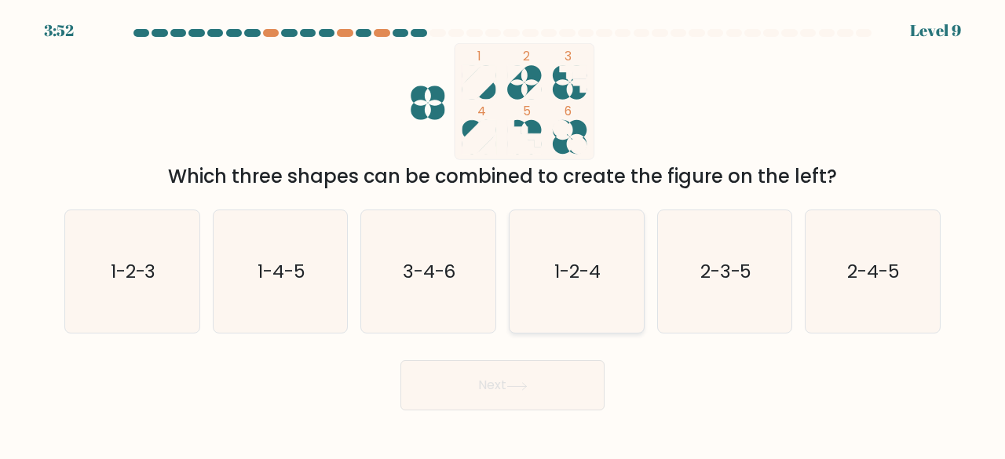
click at [561, 313] on icon "1-2-4" at bounding box center [576, 271] width 123 height 123
click at [503, 234] on input "d. 1-2-4" at bounding box center [502, 232] width 1 height 4
radio input "true"
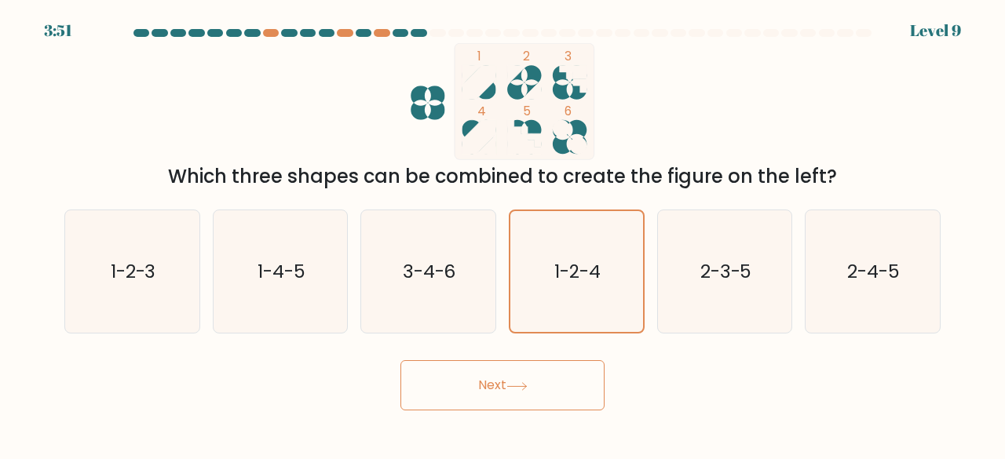
click at [527, 352] on div "Next" at bounding box center [502, 381] width 895 height 58
click at [513, 398] on button "Next" at bounding box center [502, 385] width 204 height 50
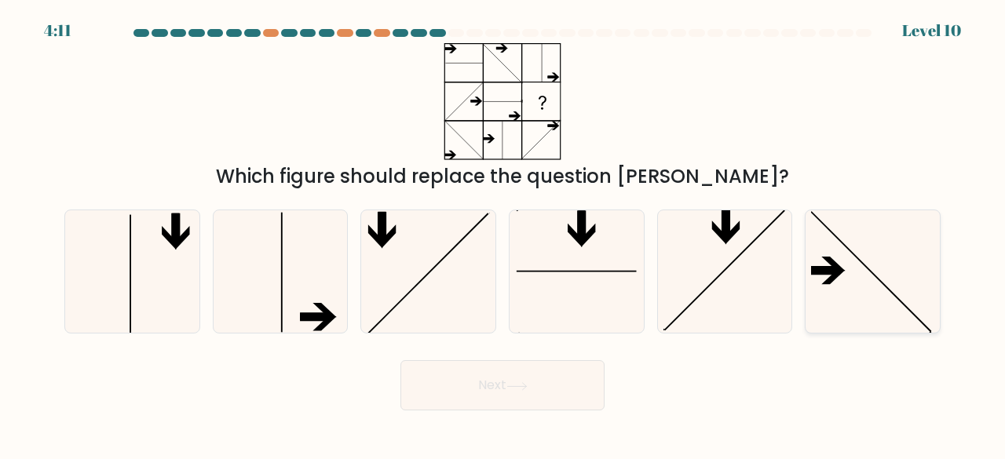
click at [855, 279] on icon at bounding box center [872, 271] width 123 height 123
click at [503, 234] on input "f." at bounding box center [502, 232] width 1 height 4
radio input "true"
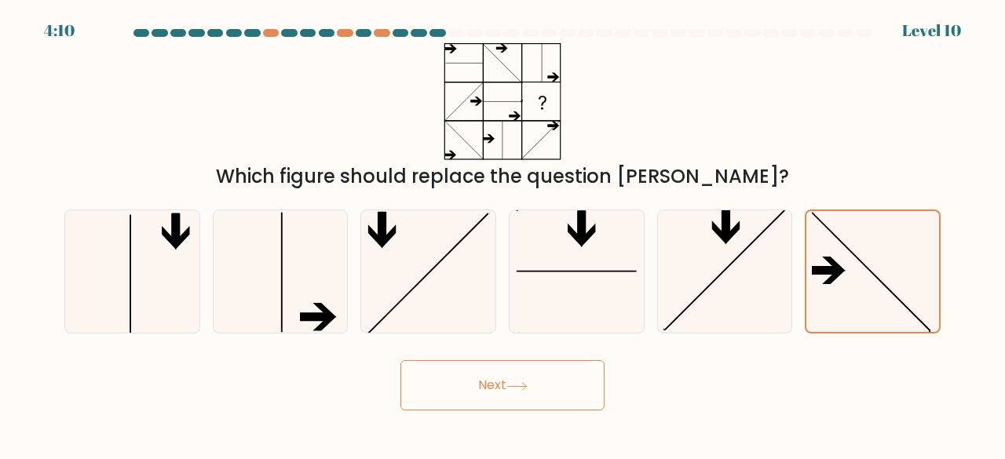
click at [558, 374] on button "Next" at bounding box center [502, 385] width 204 height 50
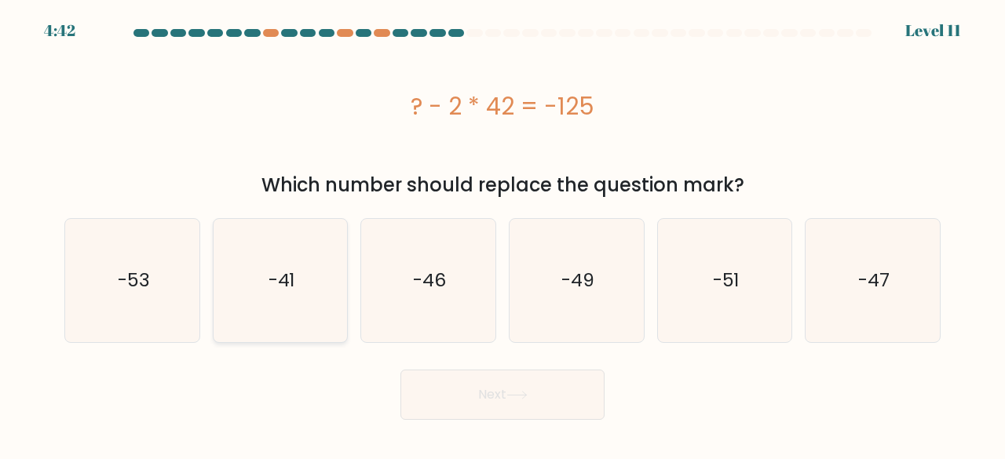
click at [257, 301] on icon "-41" at bounding box center [280, 280] width 123 height 123
click at [502, 234] on input "b. -41" at bounding box center [502, 232] width 1 height 4
radio input "true"
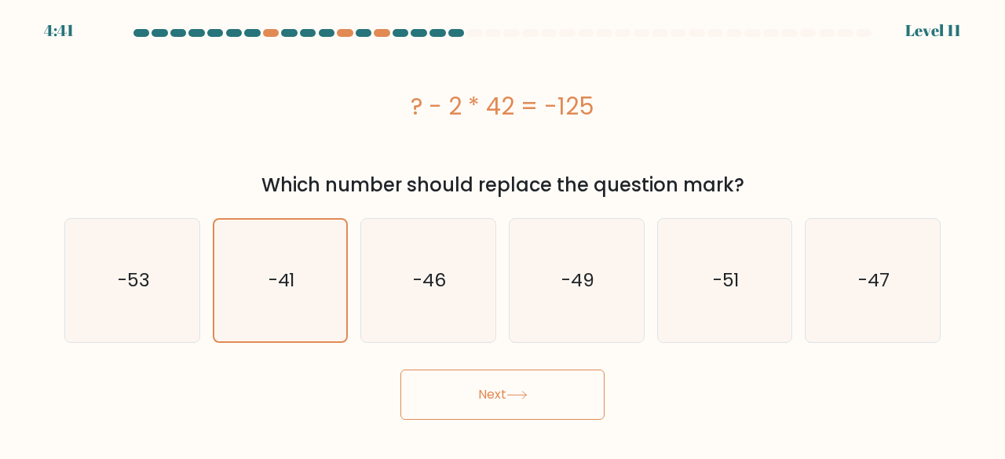
click at [435, 401] on button "Next" at bounding box center [502, 395] width 204 height 50
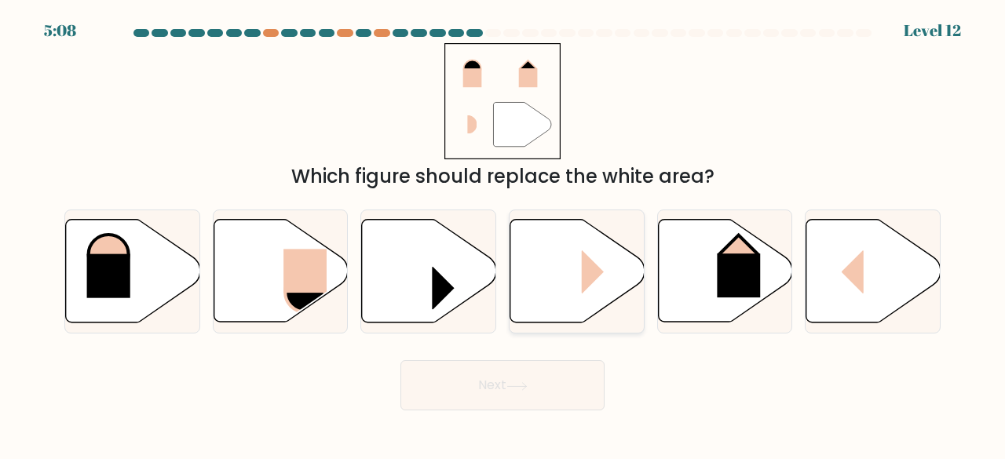
click at [594, 289] on rect at bounding box center [604, 271] width 45 height 43
click at [503, 234] on input "d." at bounding box center [502, 232] width 1 height 4
radio input "true"
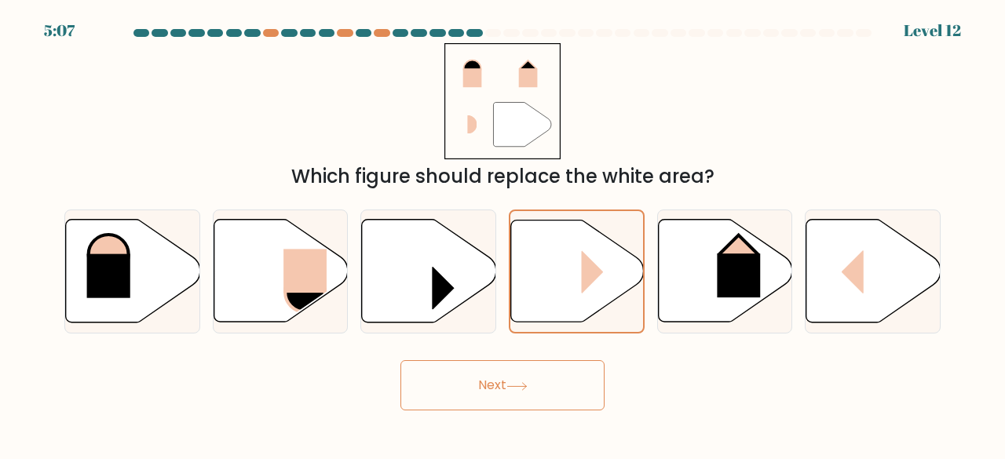
click at [524, 376] on button "Next" at bounding box center [502, 385] width 204 height 50
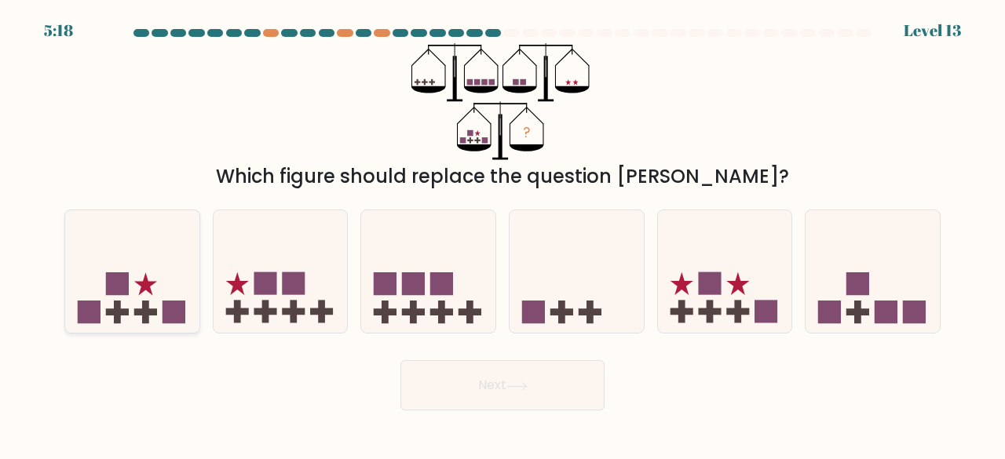
click at [149, 269] on icon at bounding box center [132, 271] width 134 height 111
click at [502, 234] on input "a." at bounding box center [502, 232] width 1 height 4
radio input "true"
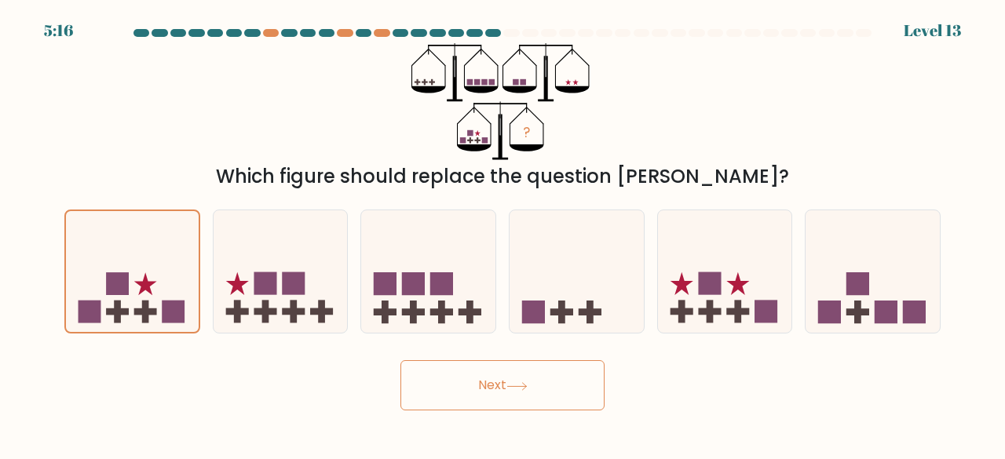
click at [488, 378] on button "Next" at bounding box center [502, 385] width 204 height 50
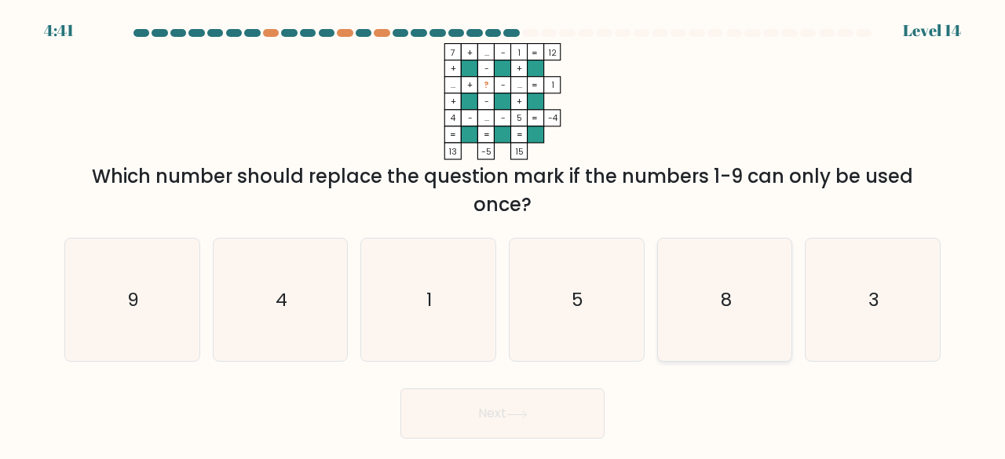
click at [755, 266] on icon "8" at bounding box center [724, 300] width 123 height 123
click at [503, 234] on input "e. 8" at bounding box center [502, 232] width 1 height 4
radio input "true"
click at [553, 409] on button "Next" at bounding box center [502, 414] width 204 height 50
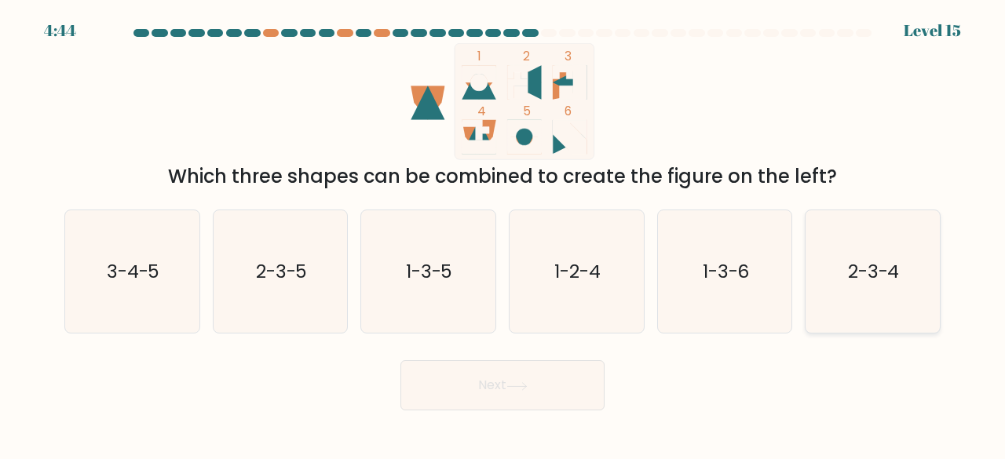
click at [913, 276] on icon "2-3-4" at bounding box center [872, 271] width 123 height 123
click at [503, 234] on input "f. 2-3-4" at bounding box center [502, 232] width 1 height 4
radio input "true"
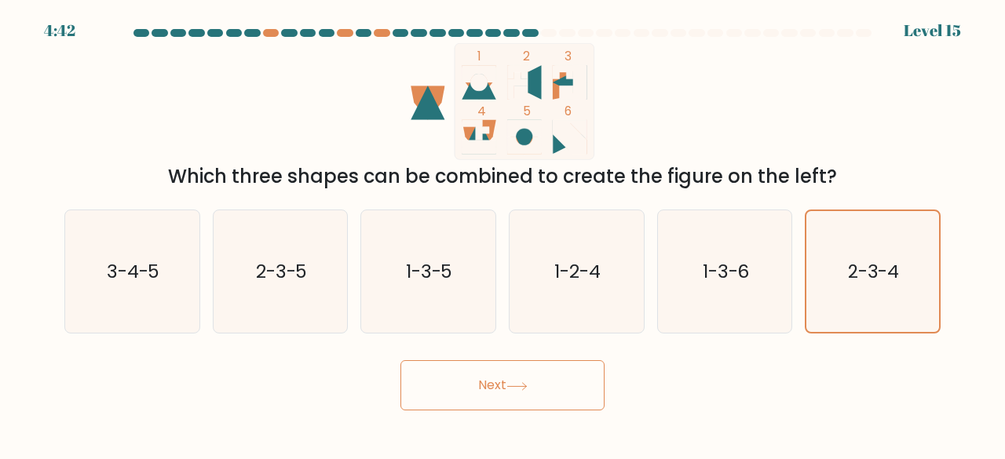
click at [532, 390] on button "Next" at bounding box center [502, 385] width 204 height 50
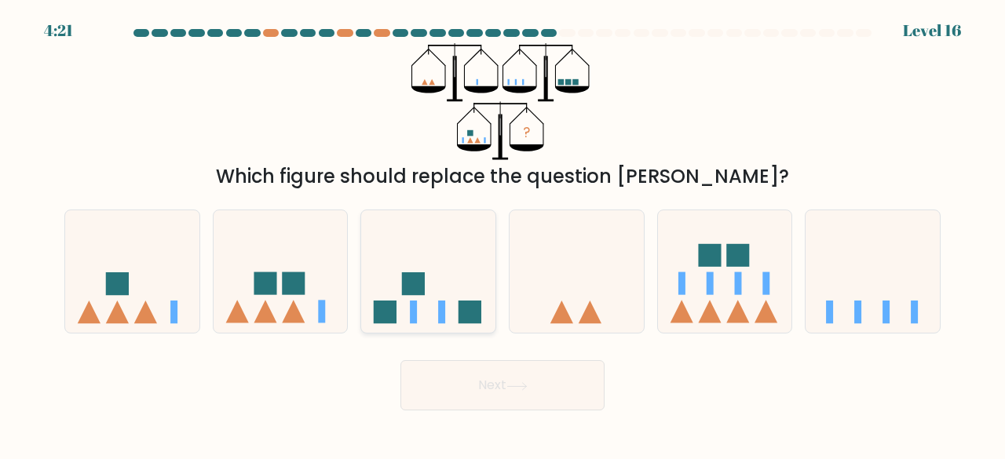
click at [459, 293] on icon at bounding box center [428, 271] width 134 height 111
click at [502, 234] on input "c." at bounding box center [502, 232] width 1 height 4
radio input "true"
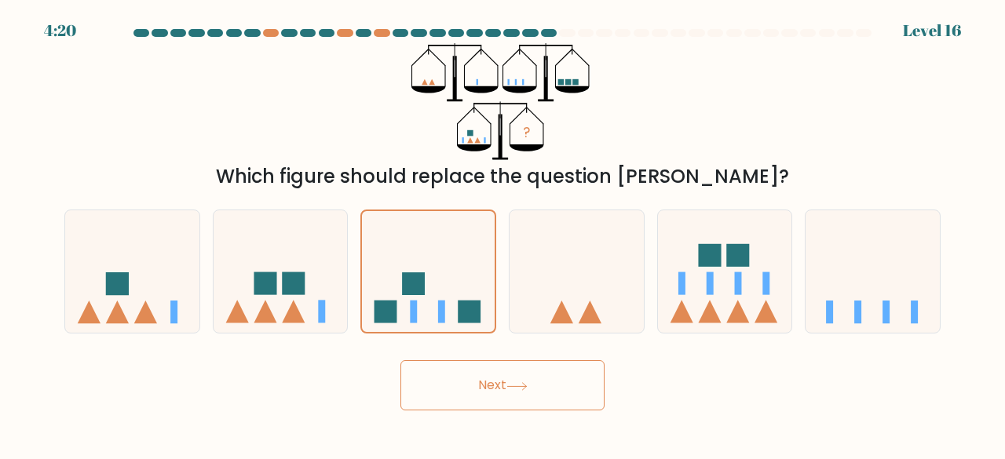
click at [487, 398] on button "Next" at bounding box center [502, 385] width 204 height 50
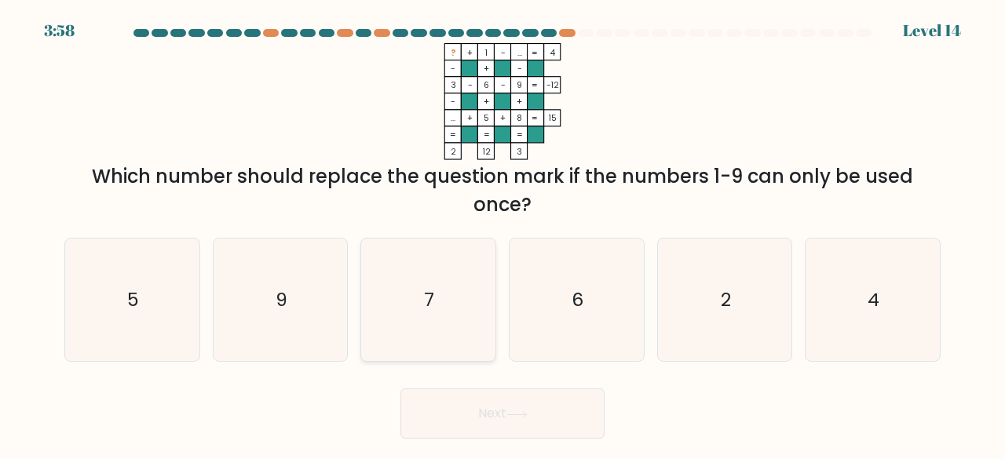
click at [477, 329] on icon "7" at bounding box center [428, 300] width 123 height 123
click at [502, 234] on input "c. 7" at bounding box center [502, 232] width 1 height 4
radio input "true"
click at [488, 393] on button "Next" at bounding box center [502, 414] width 204 height 50
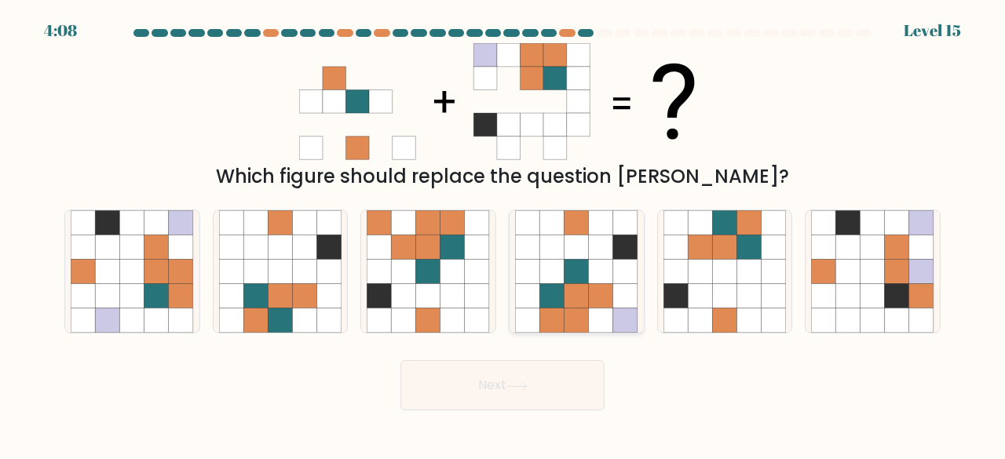
click at [568, 313] on icon at bounding box center [576, 321] width 24 height 24
click at [503, 234] on input "d." at bounding box center [502, 232] width 1 height 4
radio input "true"
click at [549, 382] on button "Next" at bounding box center [502, 385] width 204 height 50
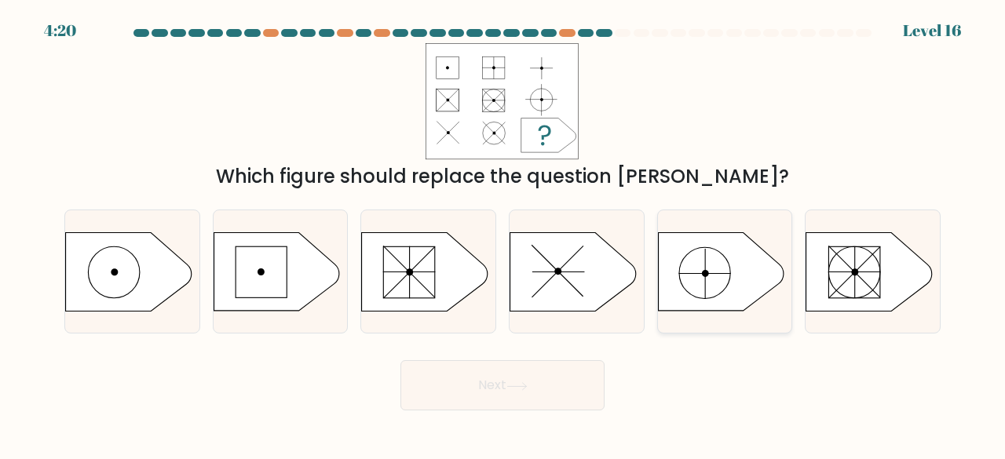
click at [716, 255] on icon at bounding box center [721, 271] width 126 height 79
click at [503, 234] on input "e." at bounding box center [502, 232] width 1 height 4
radio input "true"
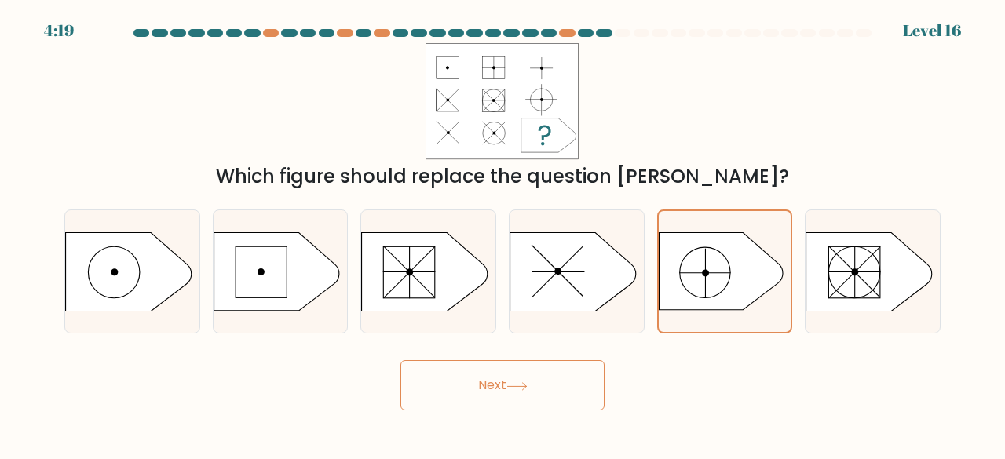
click at [528, 389] on icon at bounding box center [516, 386] width 21 height 9
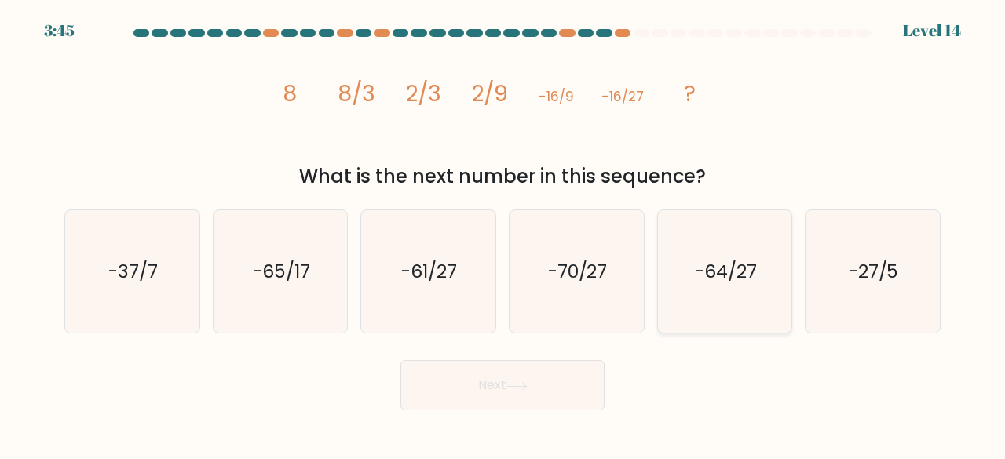
click at [733, 305] on icon "-64/27" at bounding box center [724, 271] width 123 height 123
click at [503, 234] on input "e. -64/27" at bounding box center [502, 232] width 1 height 4
radio input "true"
click at [542, 378] on button "Next" at bounding box center [502, 385] width 204 height 50
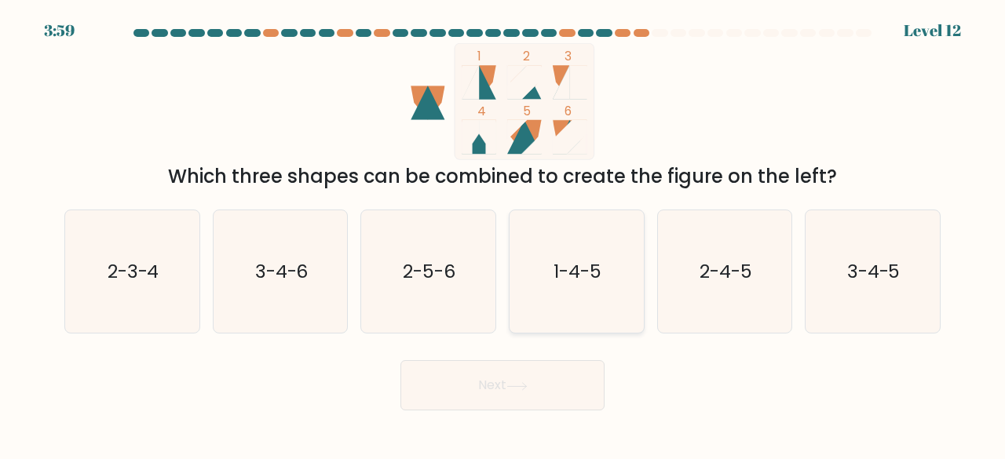
click at [582, 286] on icon "1-4-5" at bounding box center [576, 271] width 123 height 123
click at [503, 234] on input "d. 1-4-5" at bounding box center [502, 232] width 1 height 4
radio input "true"
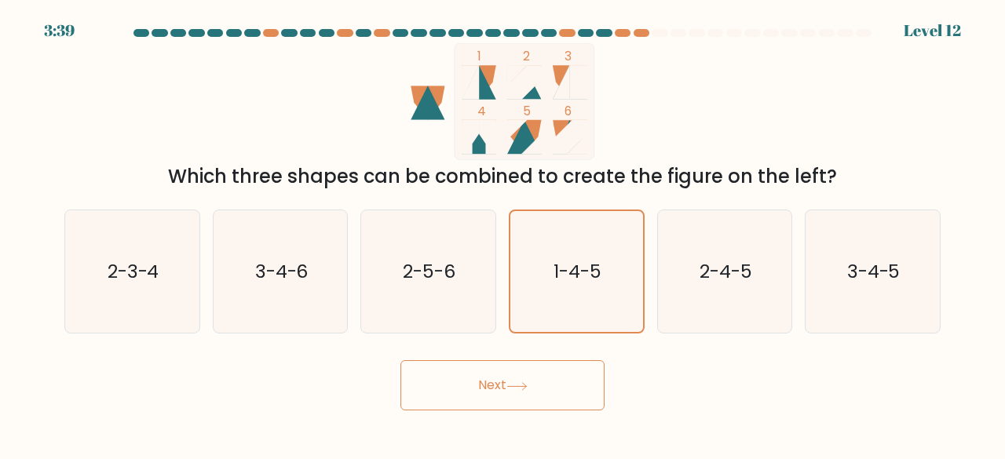
click at [528, 393] on button "Next" at bounding box center [502, 385] width 204 height 50
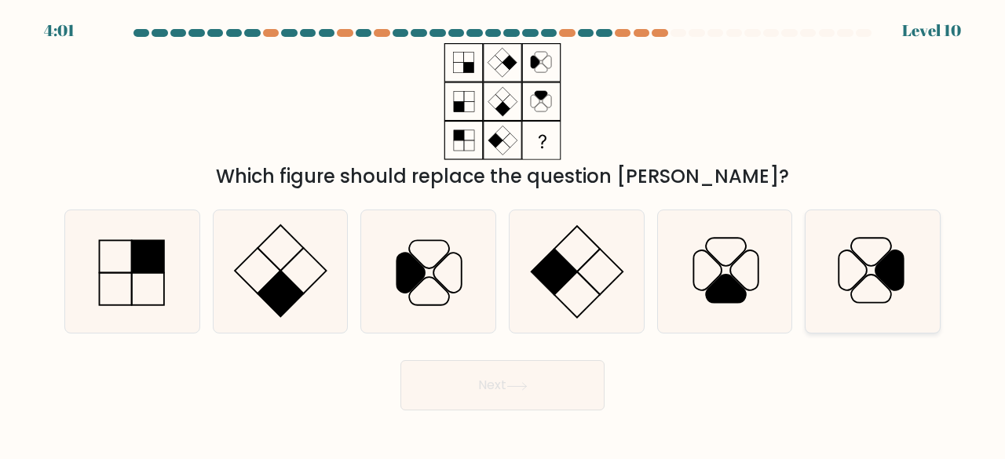
click at [881, 256] on icon at bounding box center [872, 271] width 123 height 123
click at [503, 234] on input "f." at bounding box center [502, 232] width 1 height 4
radio input "true"
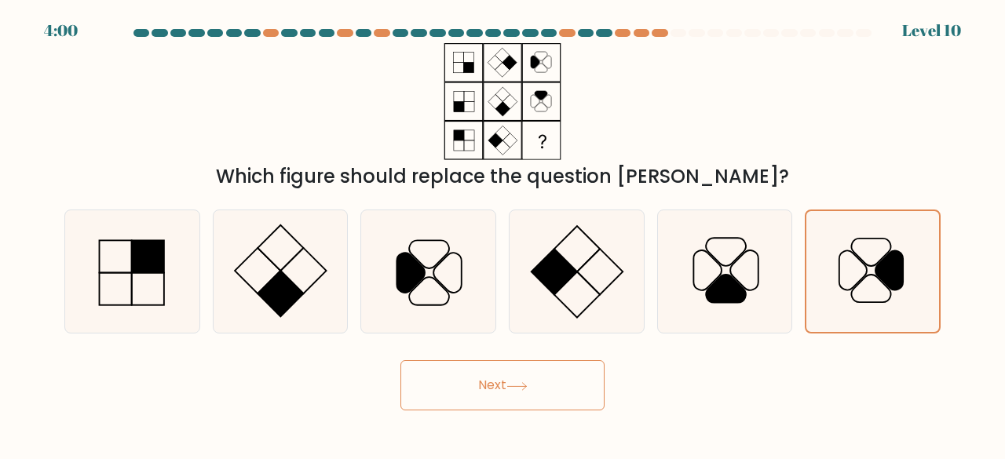
click at [488, 381] on button "Next" at bounding box center [502, 385] width 204 height 50
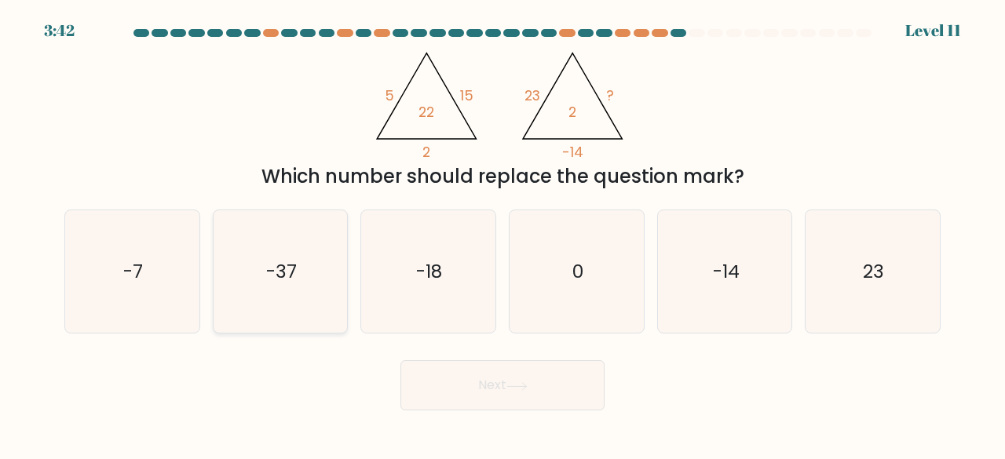
click at [330, 293] on icon "-37" at bounding box center [280, 271] width 123 height 123
click at [502, 234] on input "b. -37" at bounding box center [502, 232] width 1 height 4
radio input "true"
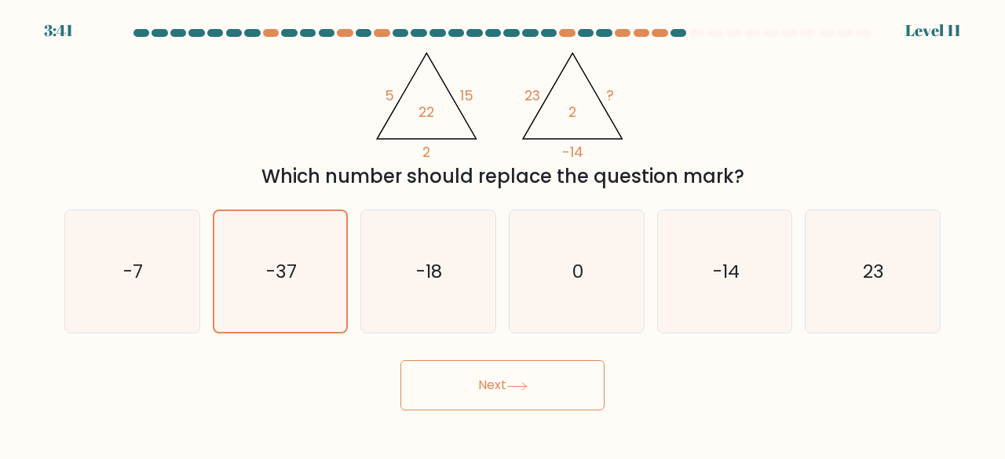
click at [462, 396] on button "Next" at bounding box center [502, 385] width 204 height 50
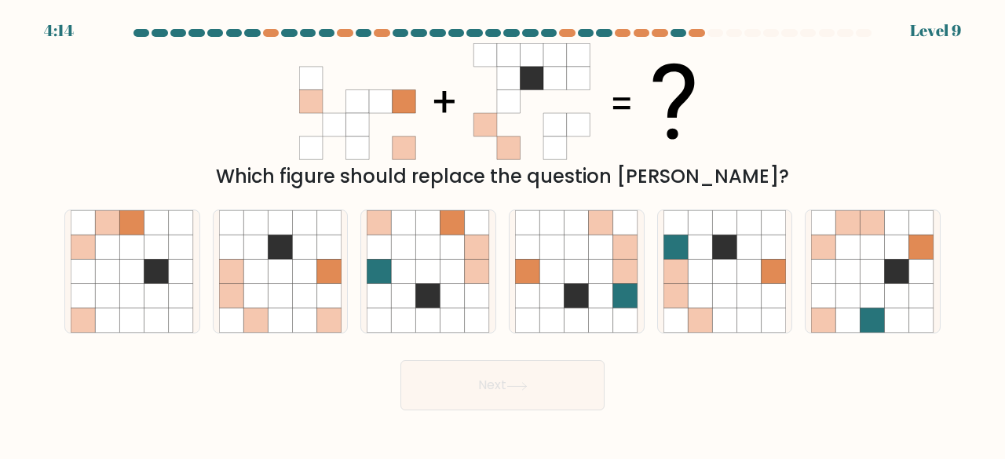
click at [571, 363] on button "Next" at bounding box center [502, 385] width 204 height 50
click at [659, 365] on div "Next" at bounding box center [502, 381] width 895 height 58
click at [273, 293] on icon at bounding box center [280, 296] width 24 height 24
click at [502, 234] on input "b." at bounding box center [502, 232] width 1 height 4
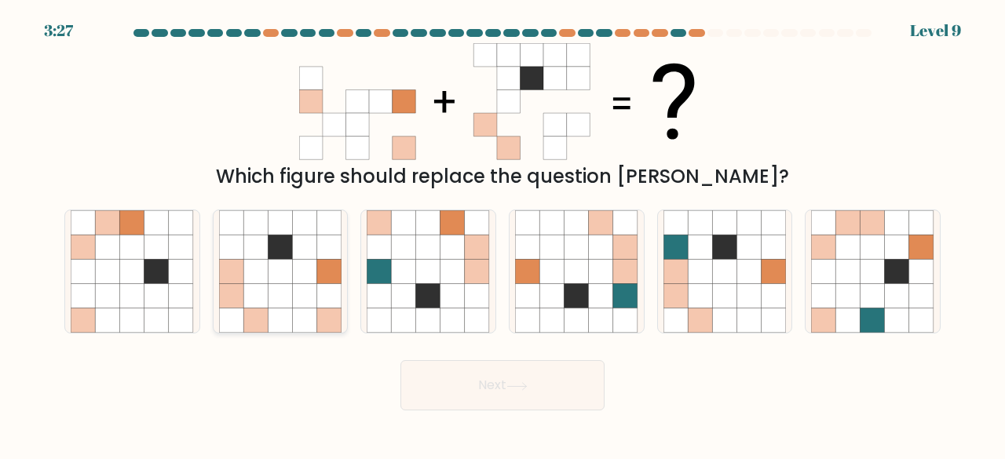
radio input "true"
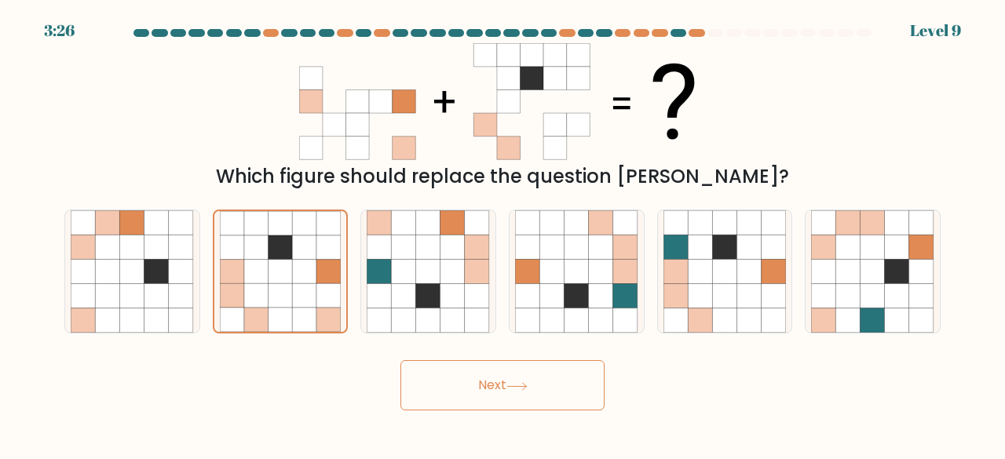
click at [467, 385] on button "Next" at bounding box center [502, 385] width 204 height 50
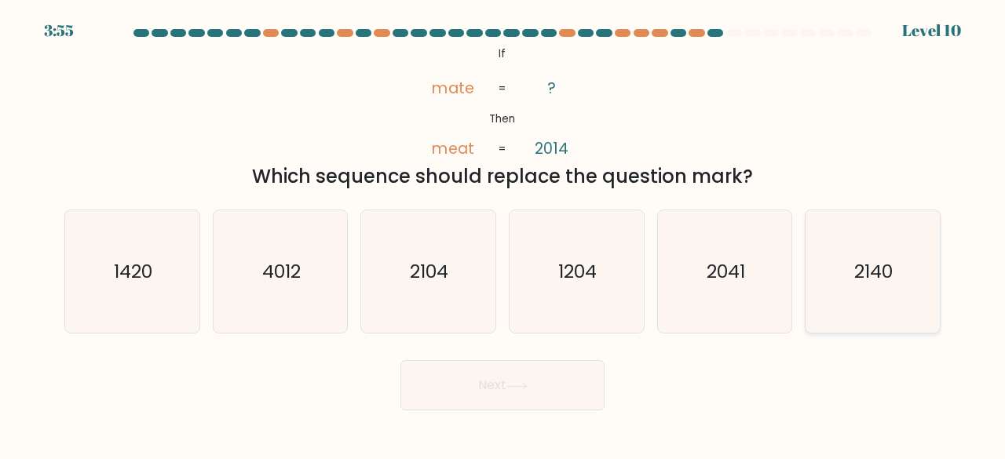
click at [855, 287] on icon "2140" at bounding box center [872, 271] width 123 height 123
click at [503, 234] on input "f. 2140" at bounding box center [502, 232] width 1 height 4
radio input "true"
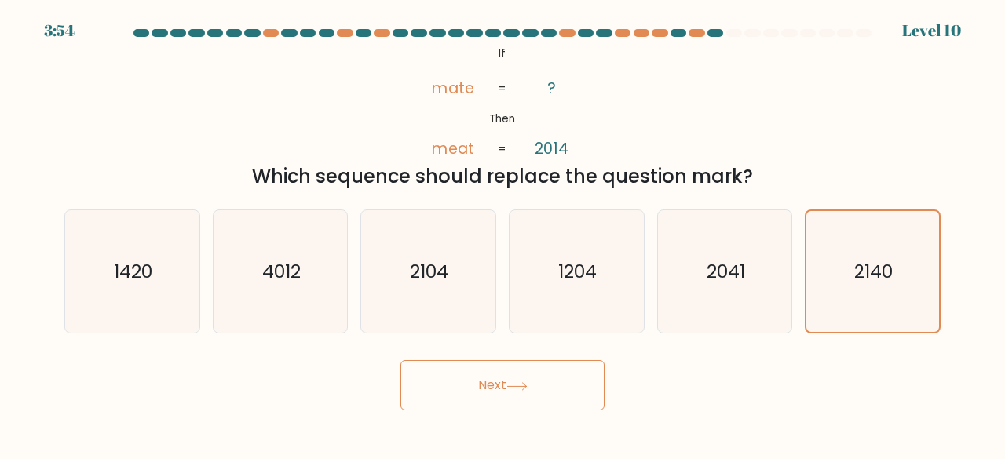
click at [487, 383] on button "Next" at bounding box center [502, 385] width 204 height 50
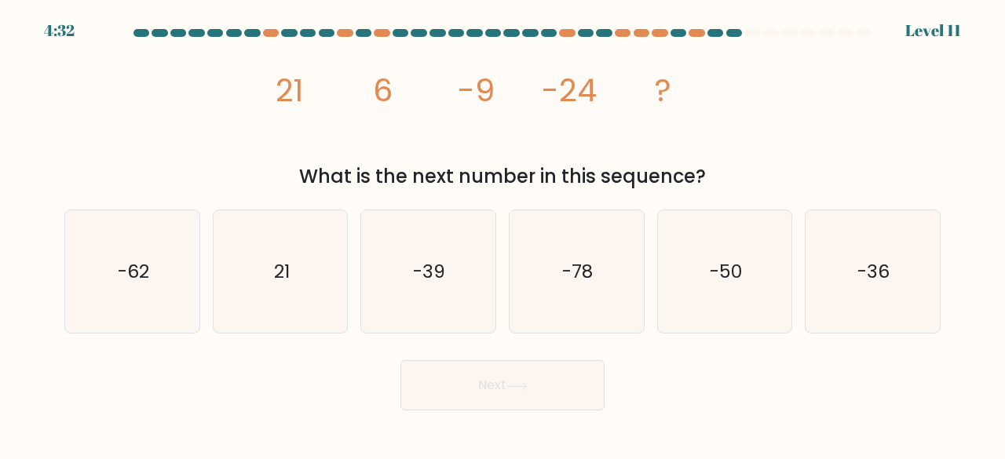
click at [729, 392] on div "Next" at bounding box center [502, 381] width 895 height 58
click at [433, 262] on text "-39" at bounding box center [430, 271] width 32 height 26
click at [502, 234] on input "c. -39" at bounding box center [502, 232] width 1 height 4
radio input "true"
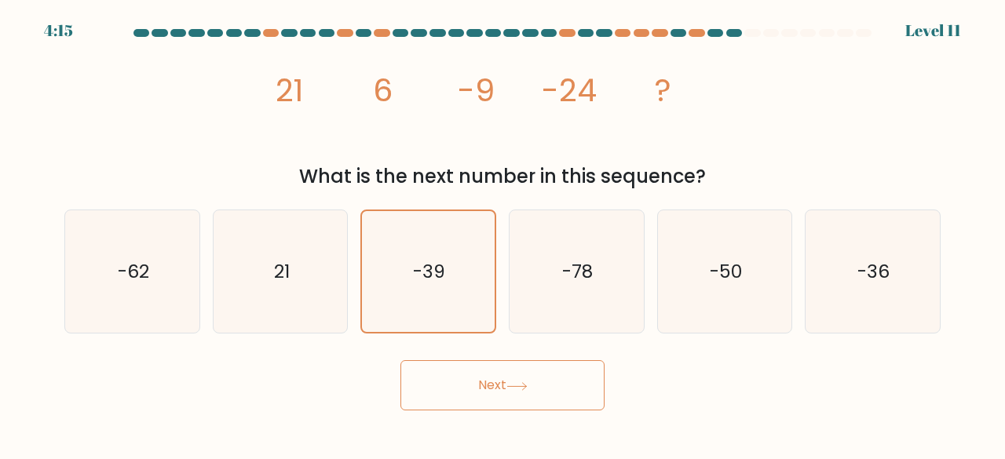
click at [493, 376] on button "Next" at bounding box center [502, 385] width 204 height 50
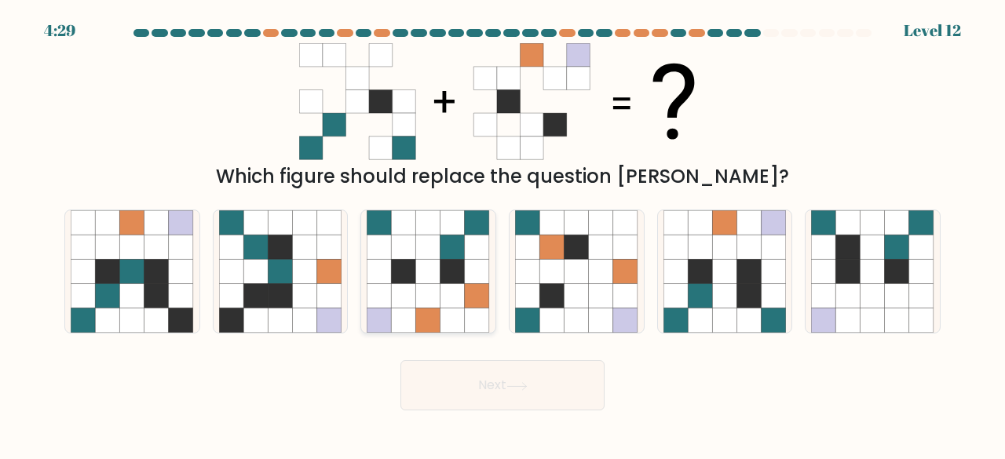
click at [451, 301] on icon at bounding box center [452, 296] width 24 height 24
click at [502, 234] on input "c." at bounding box center [502, 232] width 1 height 4
radio input "true"
click at [505, 393] on button "Next" at bounding box center [502, 385] width 204 height 50
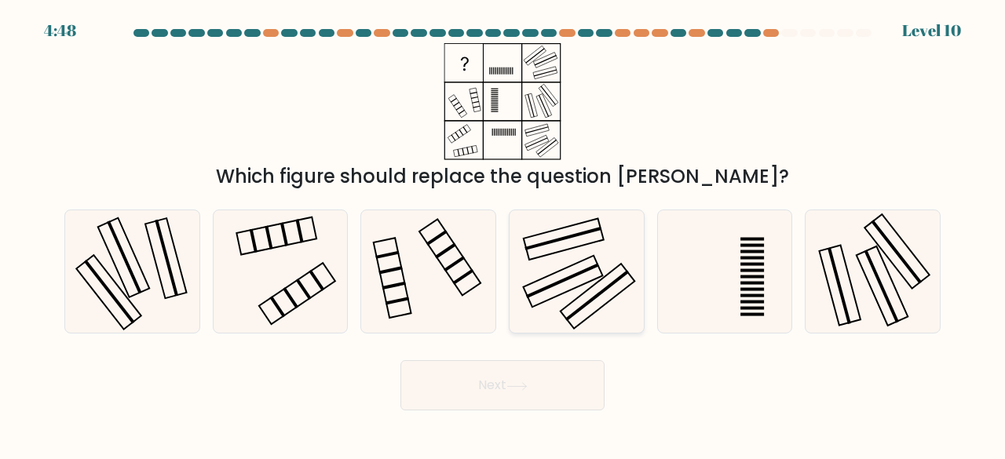
click at [600, 287] on icon at bounding box center [576, 271] width 123 height 123
click at [503, 234] on input "d." at bounding box center [502, 232] width 1 height 4
radio input "true"
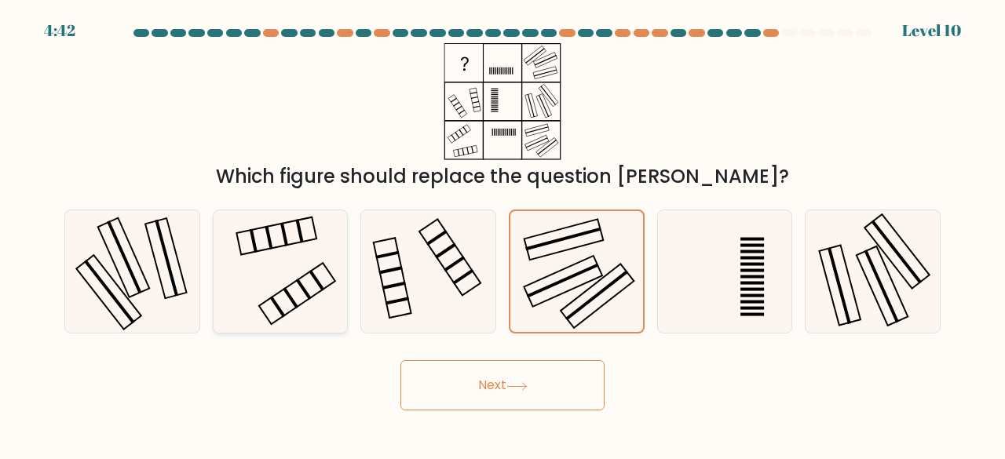
click at [275, 278] on icon at bounding box center [280, 271] width 123 height 123
click at [502, 234] on input "b." at bounding box center [502, 232] width 1 height 4
radio input "true"
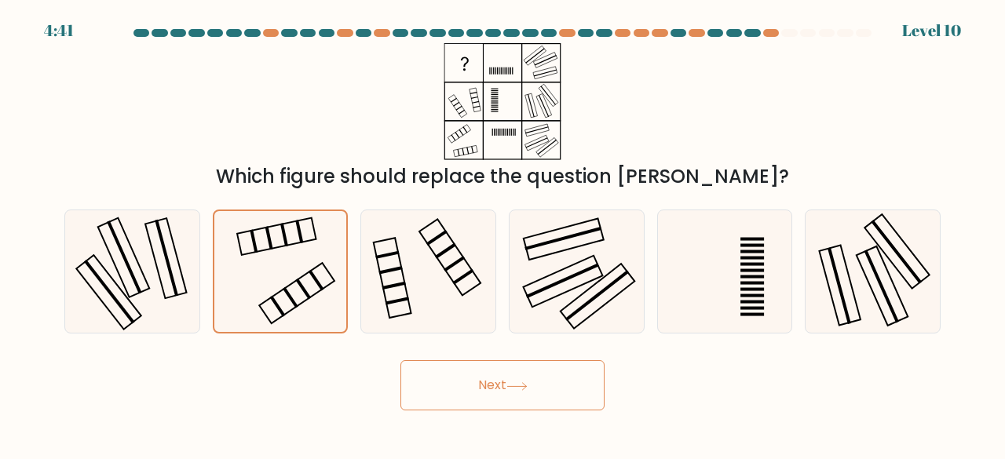
click at [473, 385] on button "Next" at bounding box center [502, 385] width 204 height 50
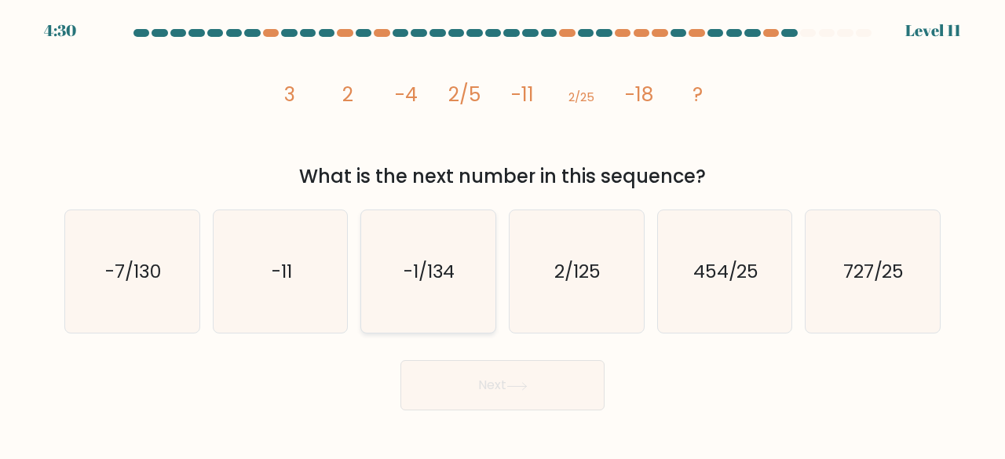
click at [433, 311] on icon "-1/134" at bounding box center [428, 271] width 123 height 123
click at [502, 234] on input "c. -1/134" at bounding box center [502, 232] width 1 height 4
radio input "true"
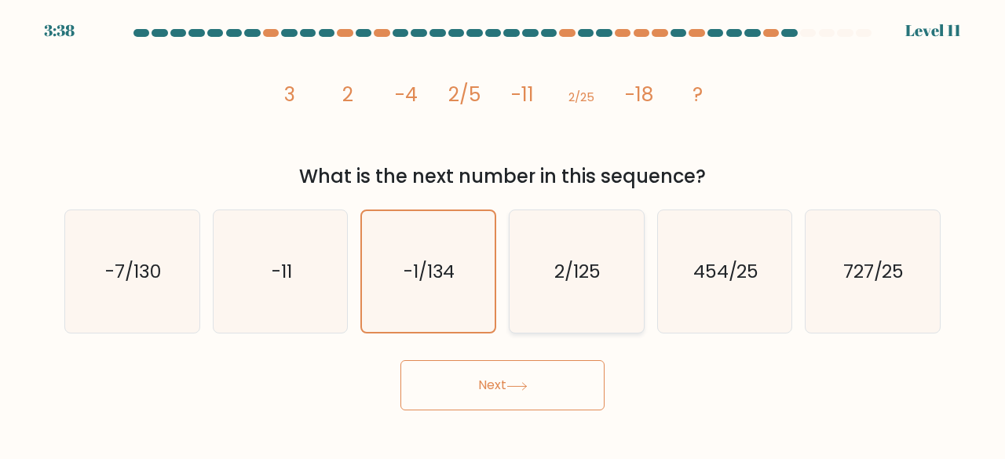
click at [565, 259] on text "2/125" at bounding box center [577, 271] width 46 height 26
click at [503, 234] on input "d. 2/125" at bounding box center [502, 232] width 1 height 4
radio input "true"
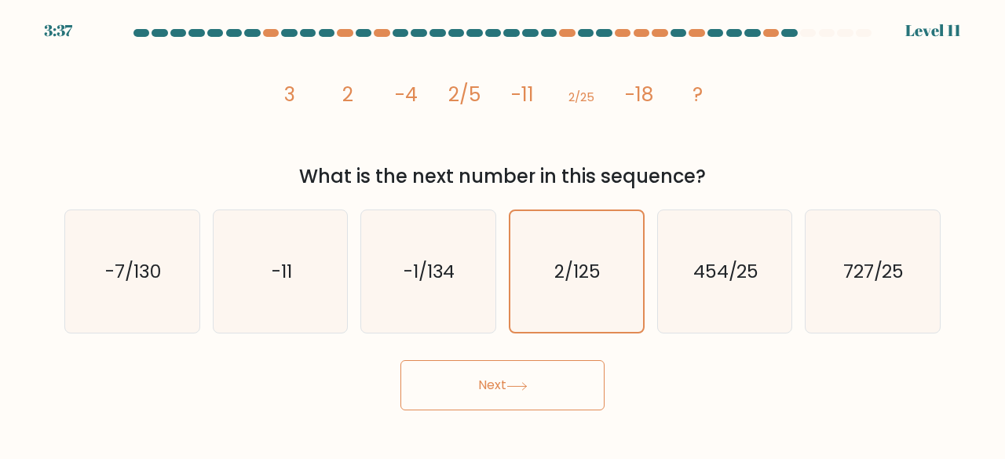
click at [504, 390] on button "Next" at bounding box center [502, 385] width 204 height 50
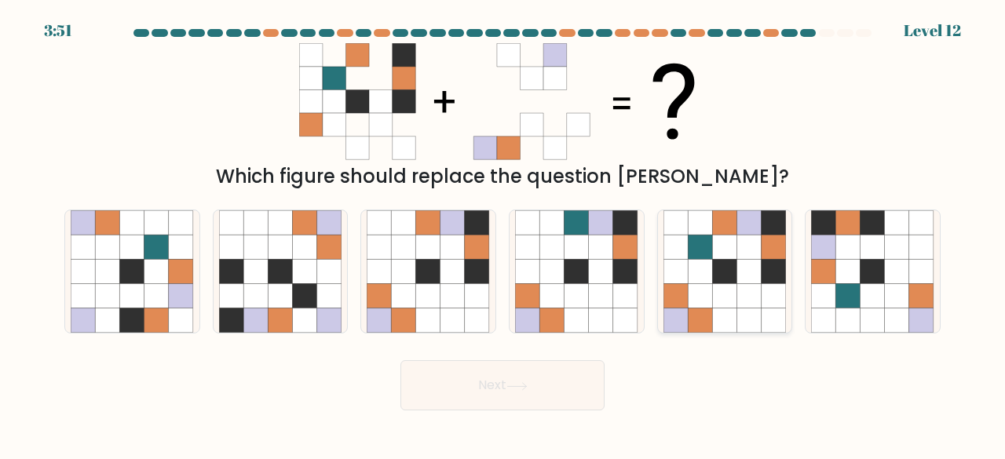
click at [755, 275] on icon at bounding box center [749, 272] width 24 height 24
click at [503, 234] on input "e." at bounding box center [502, 232] width 1 height 4
radio input "true"
click at [522, 404] on button "Next" at bounding box center [502, 385] width 204 height 50
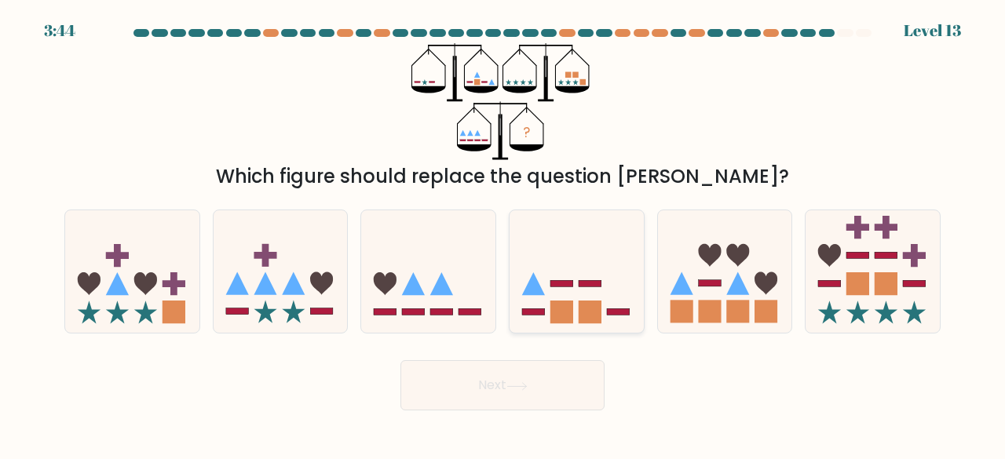
click at [586, 324] on icon at bounding box center [576, 271] width 134 height 111
click at [503, 234] on input "d." at bounding box center [502, 232] width 1 height 4
radio input "true"
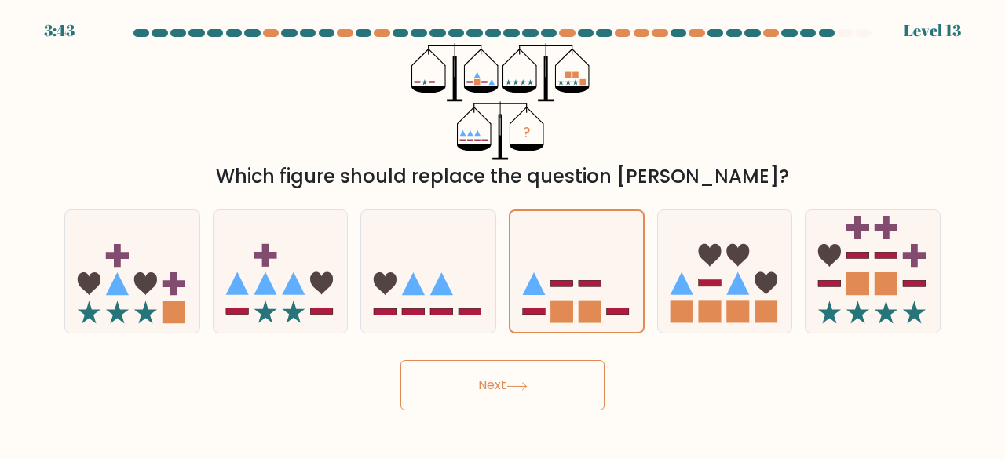
click at [512, 414] on body "3:43 Level 13" at bounding box center [502, 229] width 1005 height 459
click at [473, 367] on button "Next" at bounding box center [502, 385] width 204 height 50
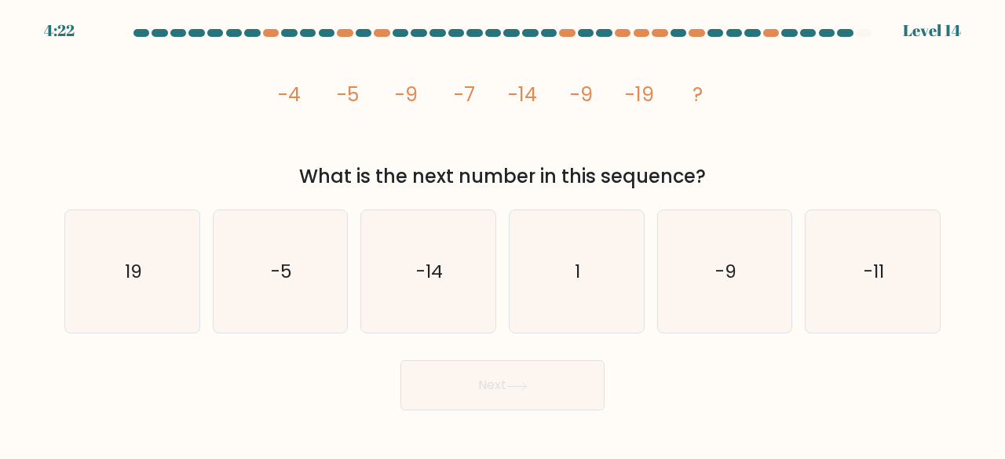
click at [744, 389] on div "Next" at bounding box center [502, 381] width 895 height 58
click at [843, 294] on icon "-11" at bounding box center [872, 271] width 123 height 123
click at [503, 234] on input "f. -11" at bounding box center [502, 232] width 1 height 4
radio input "true"
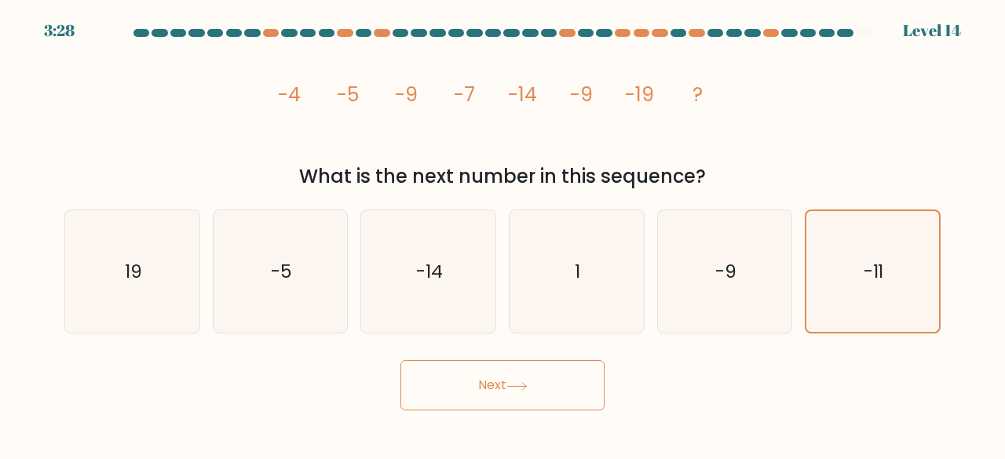
click at [557, 385] on button "Next" at bounding box center [502, 385] width 204 height 50
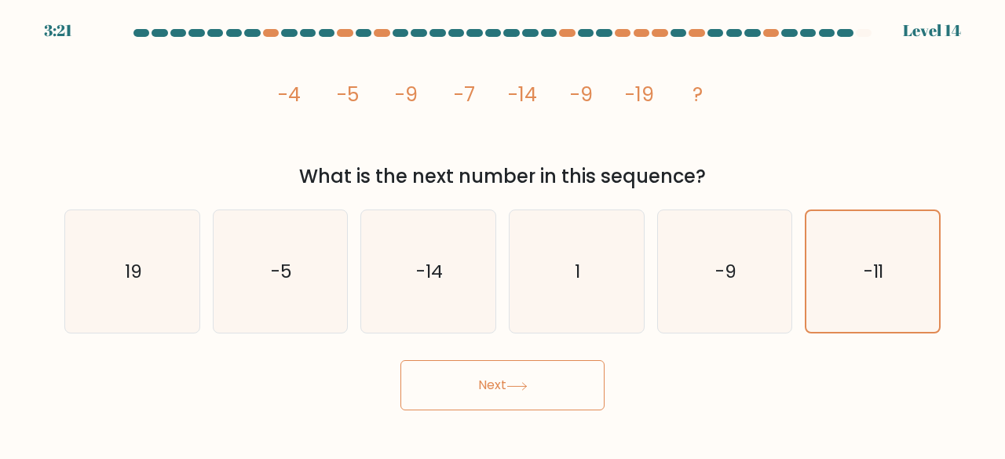
click at [557, 385] on button "Next" at bounding box center [502, 385] width 204 height 50
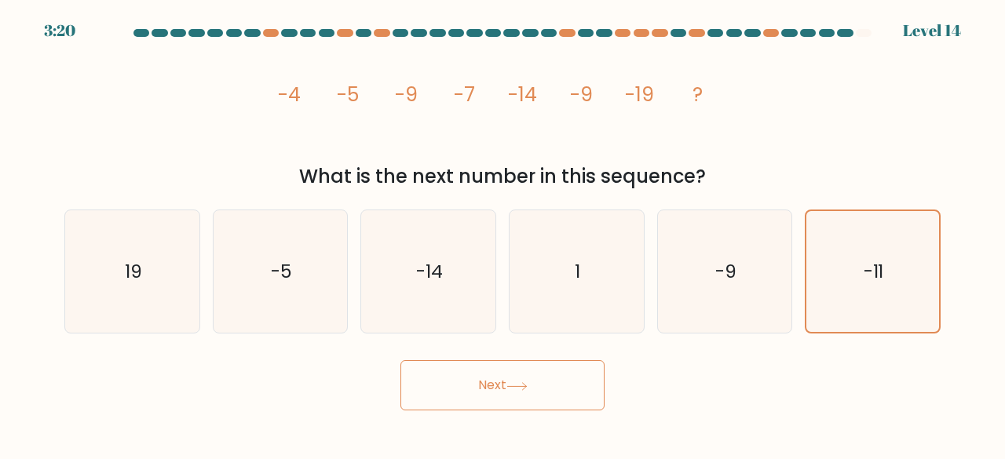
click at [557, 385] on button "Next" at bounding box center [502, 385] width 204 height 50
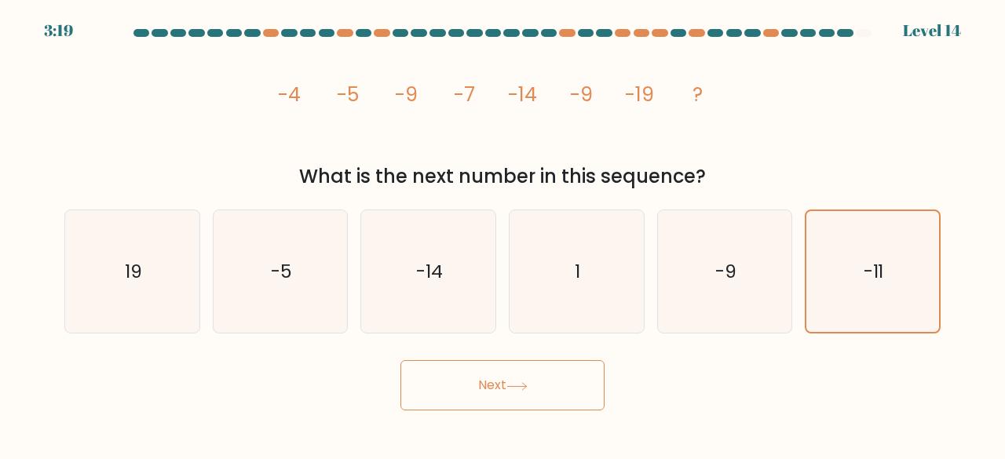
click at [557, 385] on button "Next" at bounding box center [502, 385] width 204 height 50
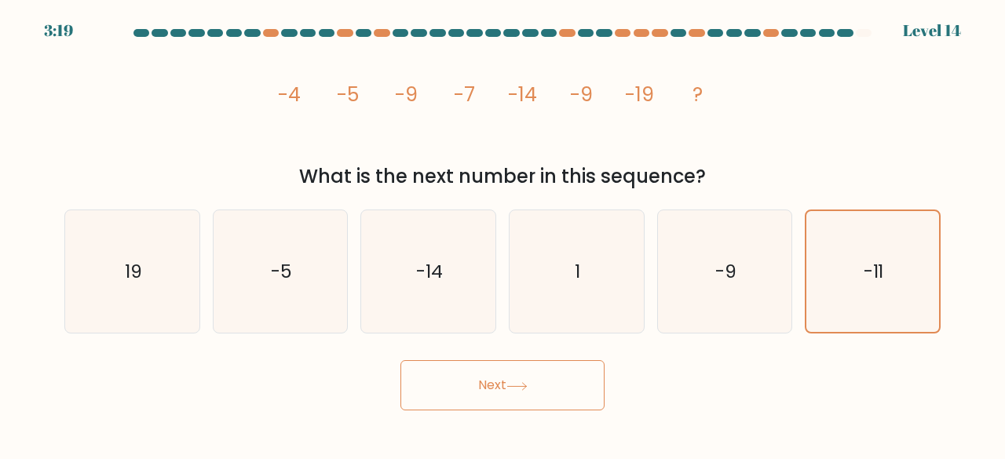
click at [557, 385] on button "Next" at bounding box center [502, 385] width 204 height 50
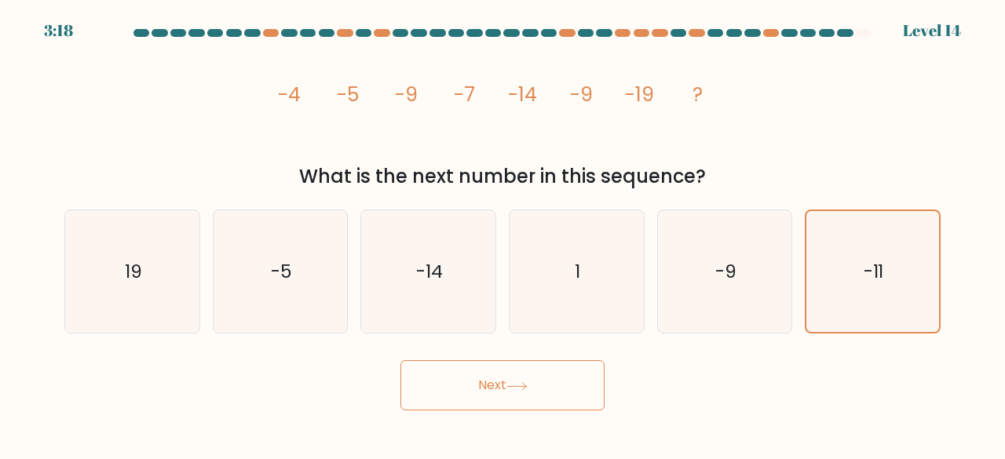
click at [557, 385] on button "Next" at bounding box center [502, 385] width 204 height 50
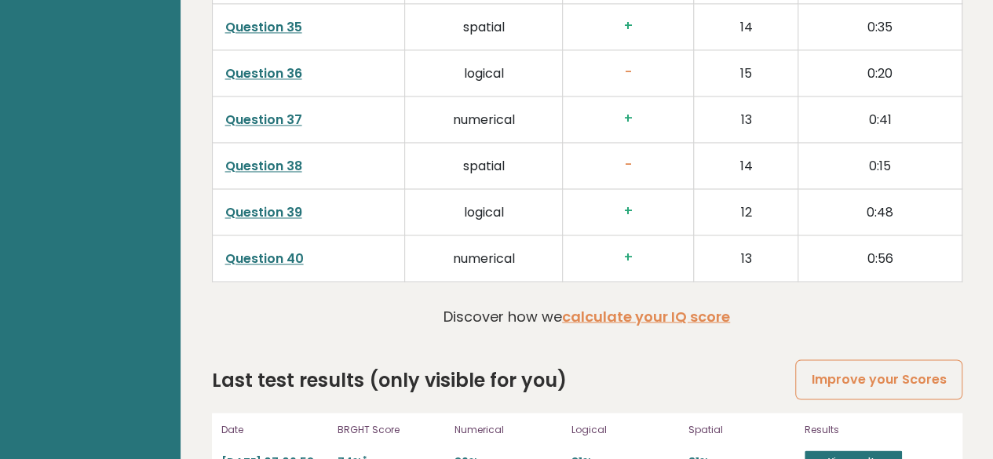
scroll to position [4163, 0]
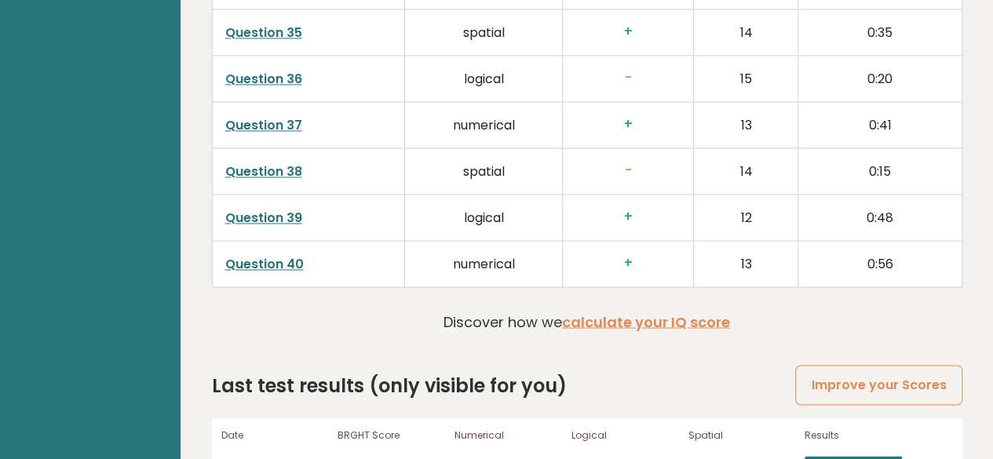
click at [283, 255] on link "Question 40" at bounding box center [264, 264] width 79 height 18
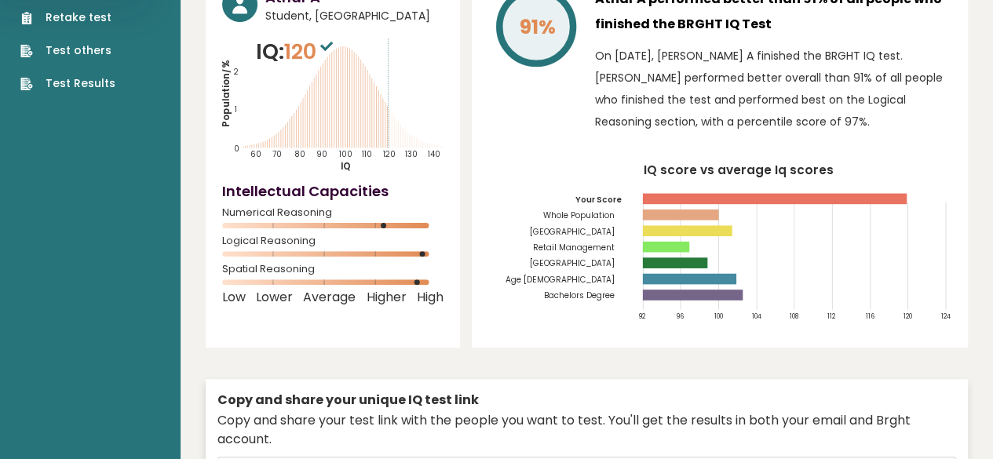
scroll to position [0, 0]
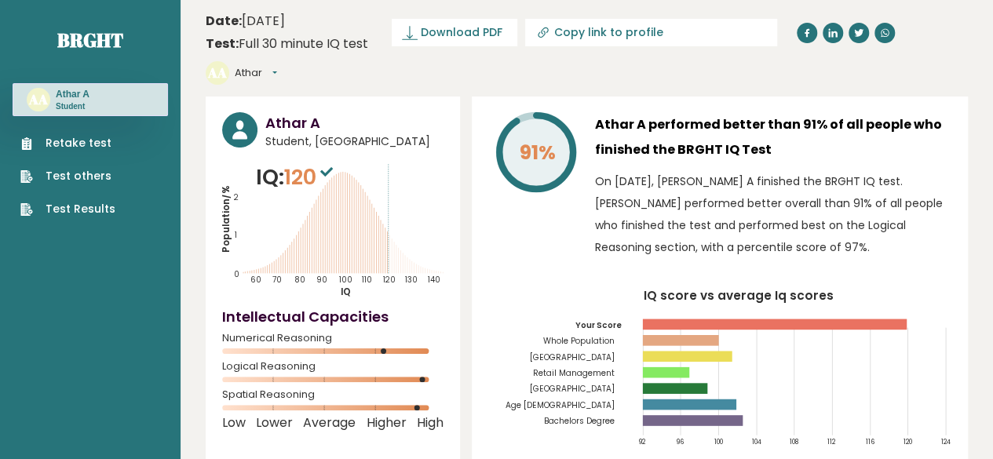
click at [64, 139] on link "Retake test" at bounding box center [67, 143] width 95 height 16
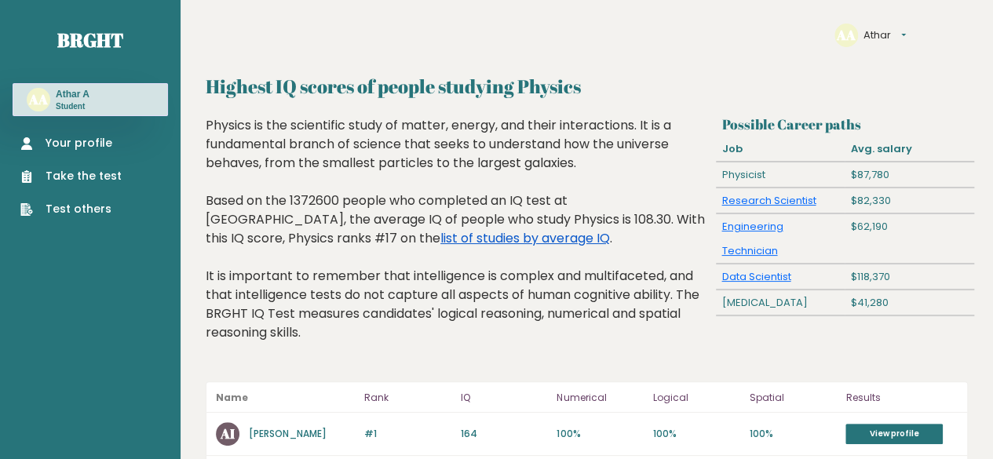
click at [440, 246] on link "list of studies by average IQ" at bounding box center [525, 238] width 170 height 18
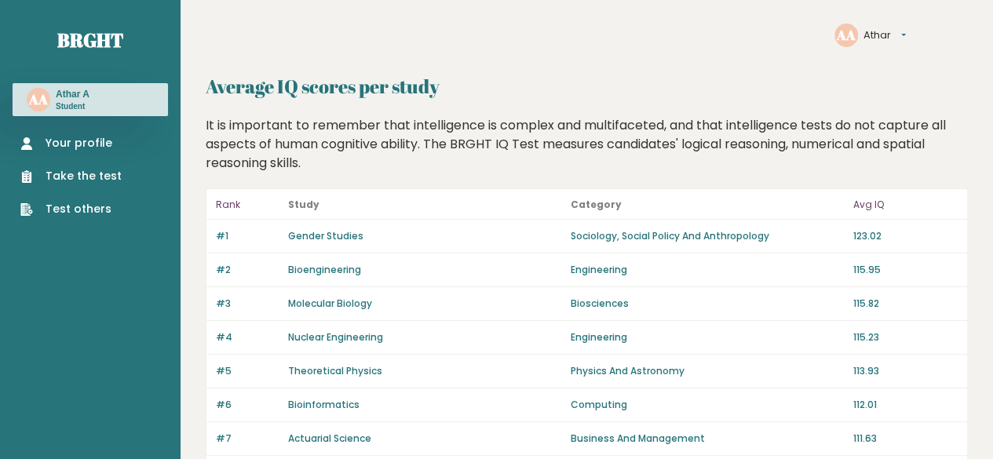
click at [319, 234] on link "Gender Studies" at bounding box center [325, 235] width 75 height 13
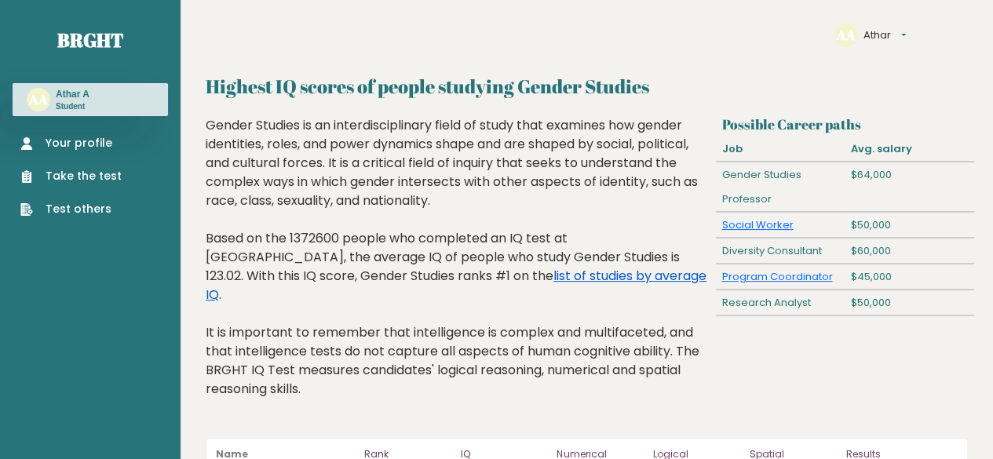
click at [437, 276] on link "list of studies by average IQ" at bounding box center [456, 285] width 501 height 37
click at [426, 279] on link "list of studies by average IQ" at bounding box center [456, 285] width 501 height 37
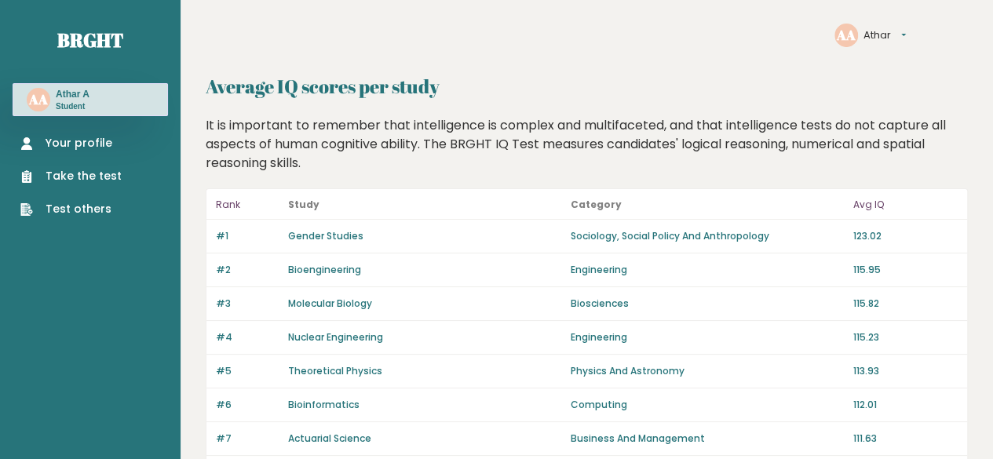
click at [333, 278] on div "#2 Bioengineering Engineering 115.95" at bounding box center [586, 271] width 761 height 34
click at [326, 267] on link "Bioengineering" at bounding box center [324, 269] width 73 height 13
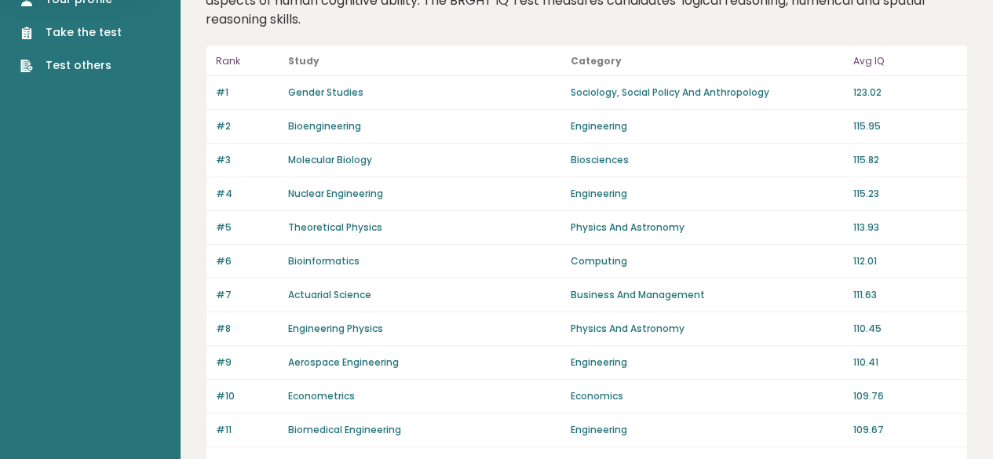
scroll to position [144, 0]
click at [339, 350] on div "#9 Aerospace Engineering Engineering 110.41" at bounding box center [586, 362] width 761 height 34
click at [336, 367] on div "#9 Aerospace Engineering Engineering 110.41" at bounding box center [586, 362] width 761 height 34
click at [319, 355] on link "Aerospace Engineering" at bounding box center [343, 361] width 111 height 13
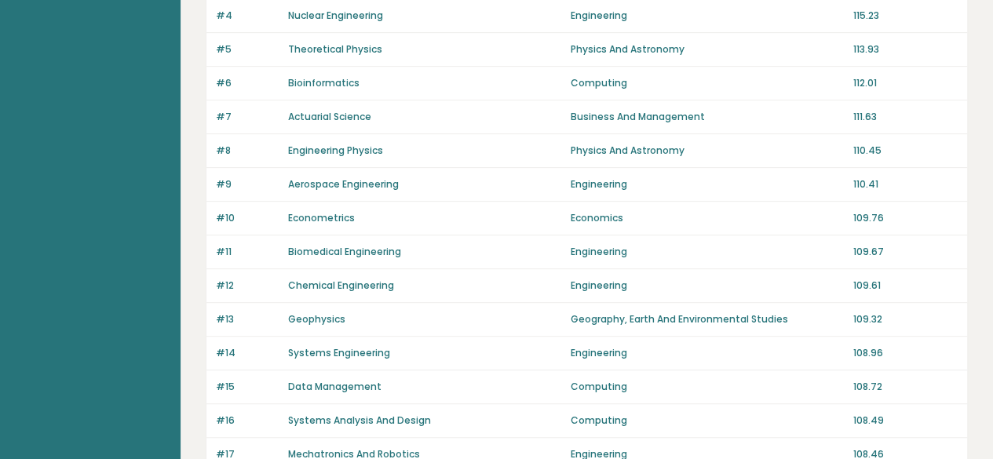
scroll to position [195, 0]
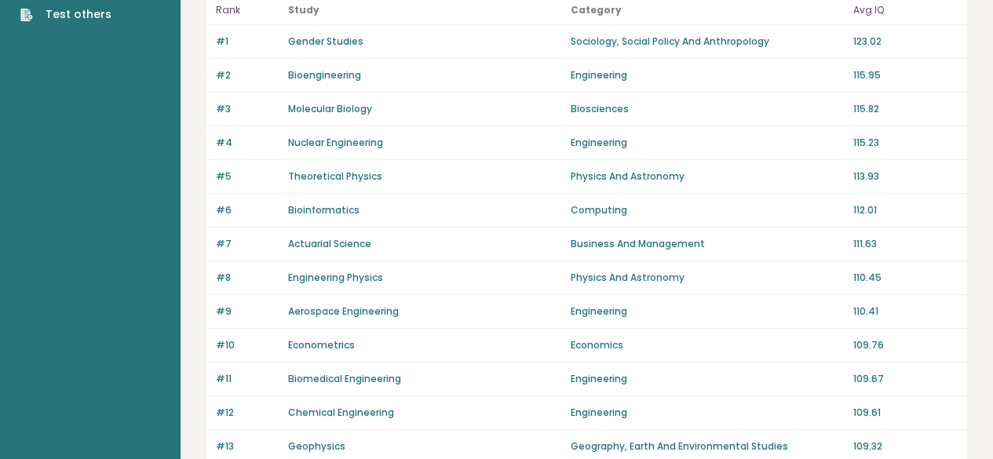
click at [327, 183] on div "#5 Theoretical Physics Physics And Astronomy 113.93" at bounding box center [586, 177] width 761 height 34
click at [357, 171] on link "Theoretical Physics" at bounding box center [335, 176] width 94 height 13
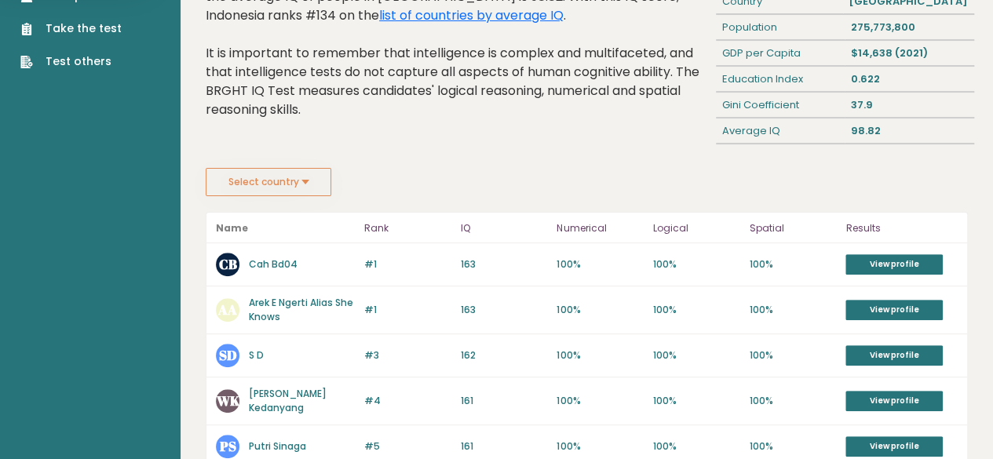
scroll to position [151, 0]
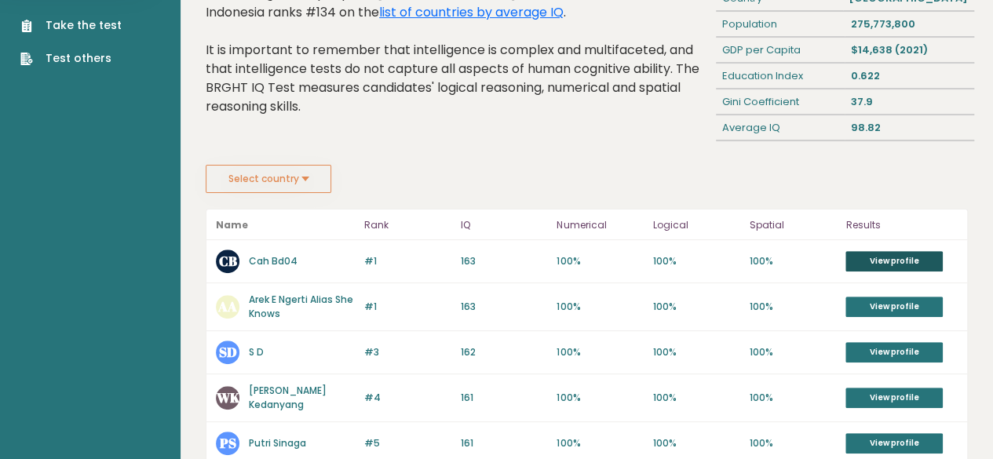
click at [916, 260] on link "View profile" at bounding box center [893, 261] width 97 height 20
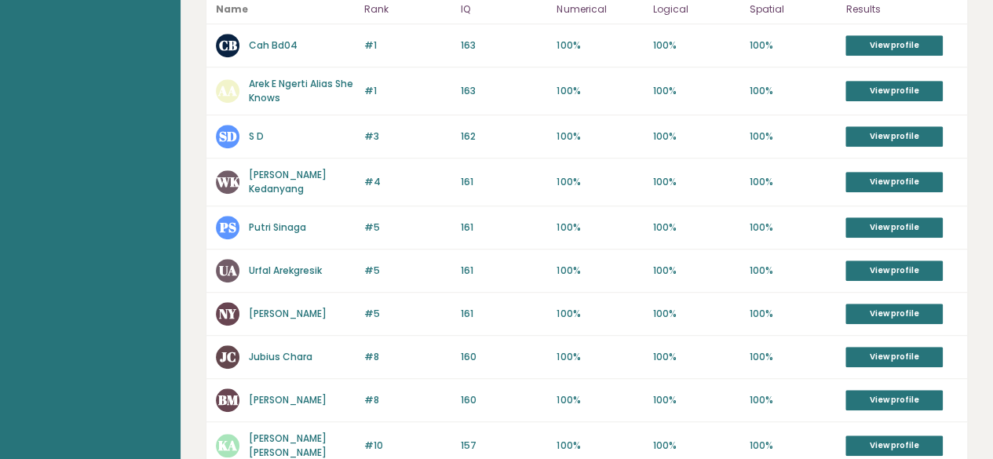
scroll to position [173, 0]
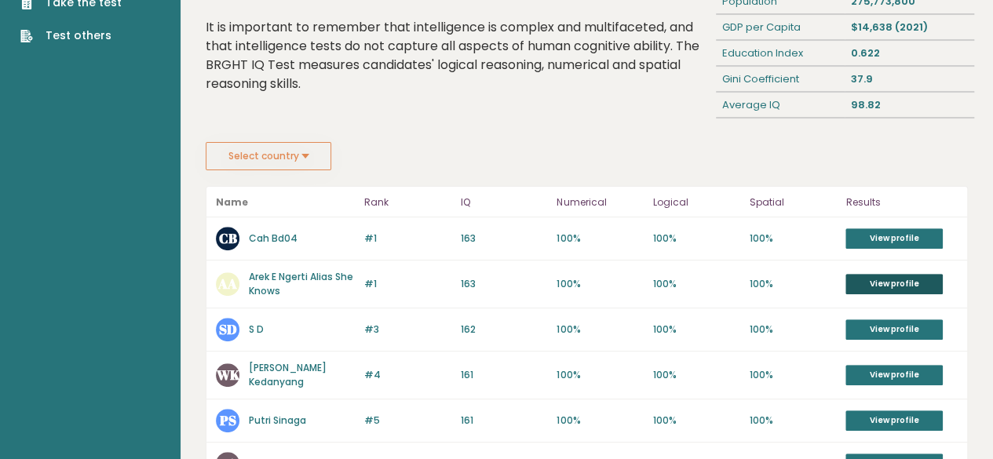
click at [873, 283] on link "View profile" at bounding box center [893, 284] width 97 height 20
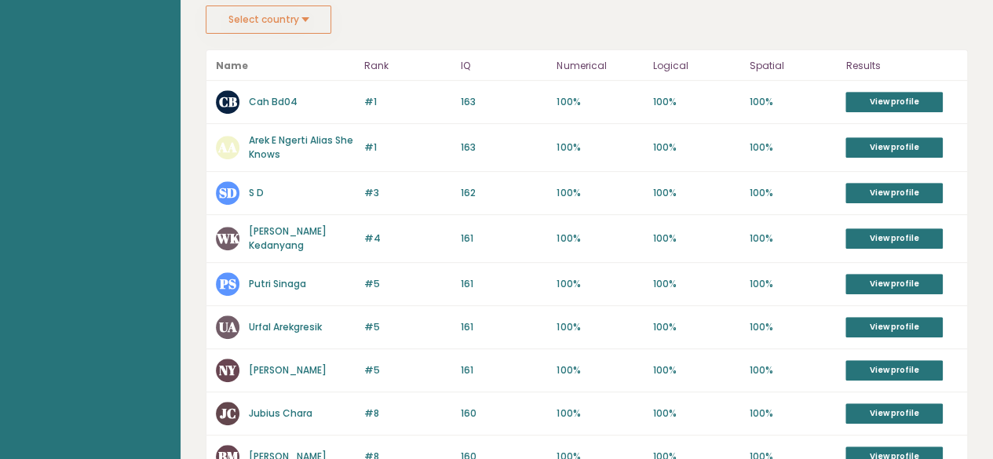
scroll to position [312, 0]
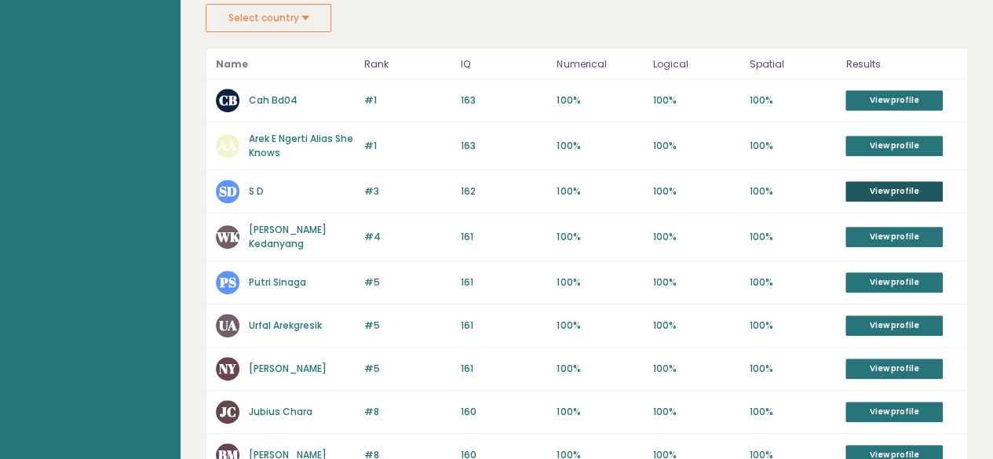
click at [866, 184] on link "View profile" at bounding box center [893, 191] width 97 height 20
click at [875, 228] on link "View profile" at bounding box center [893, 237] width 97 height 20
click at [871, 276] on link "View profile" at bounding box center [893, 282] width 97 height 20
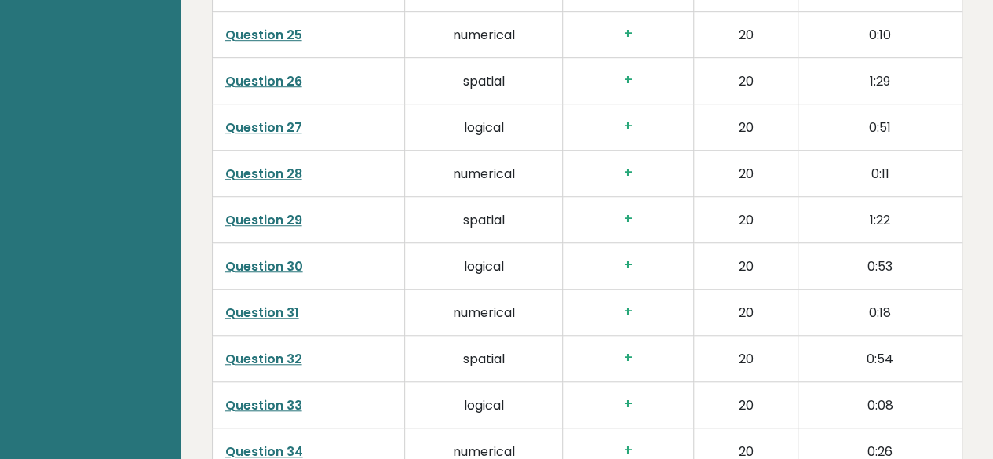
scroll to position [3486, 0]
click at [279, 71] on link "Question 26" at bounding box center [263, 80] width 77 height 18
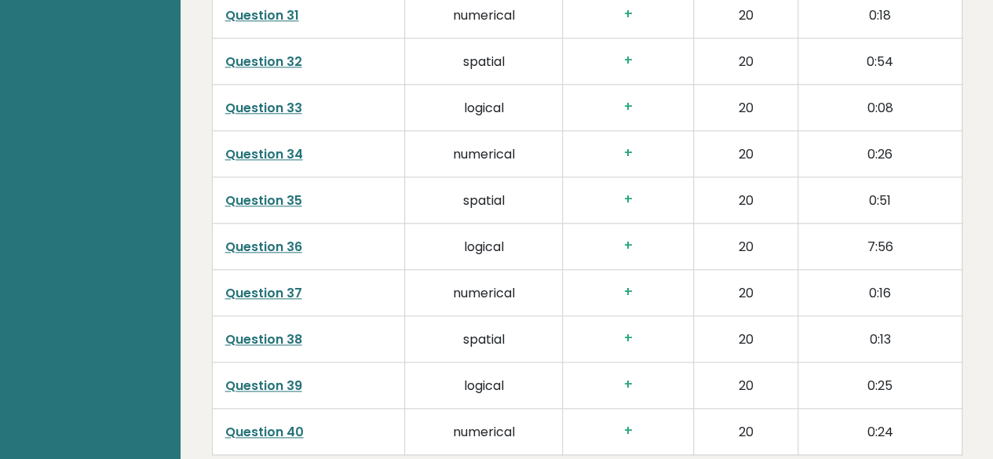
scroll to position [3785, 0]
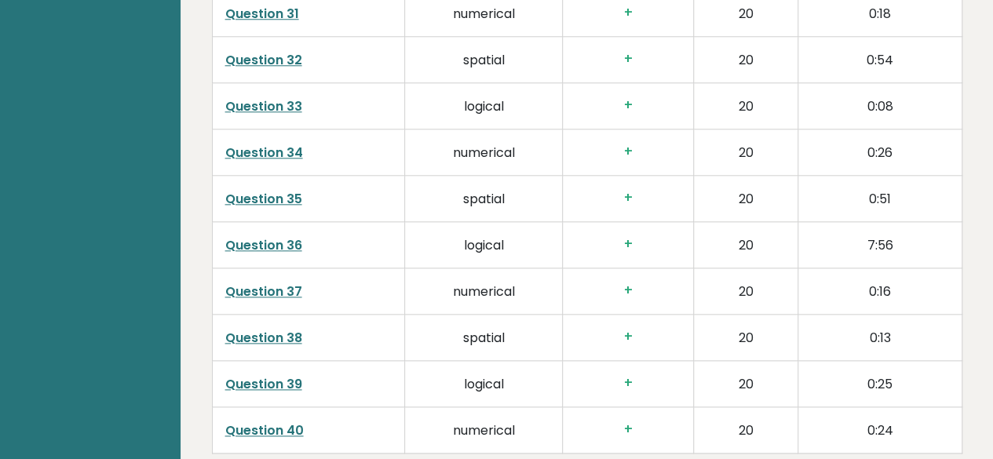
click at [278, 236] on link "Question 36" at bounding box center [263, 245] width 77 height 18
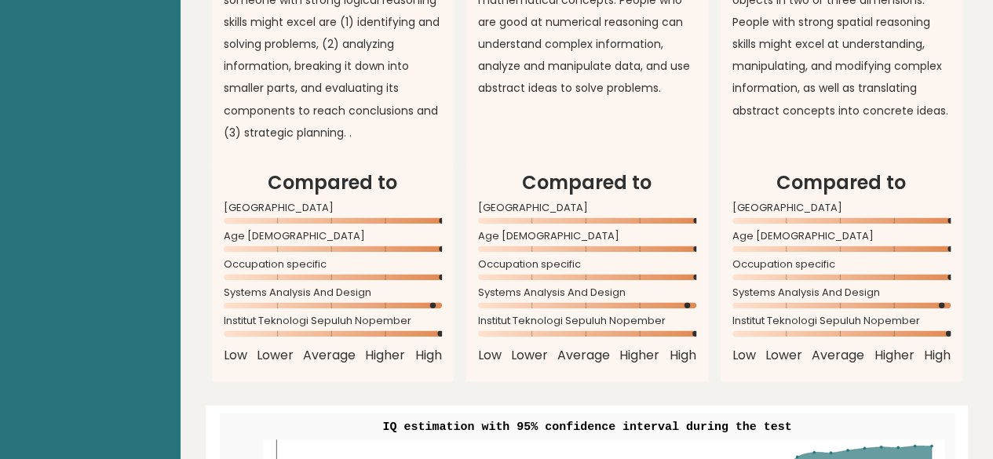
scroll to position [1394, 0]
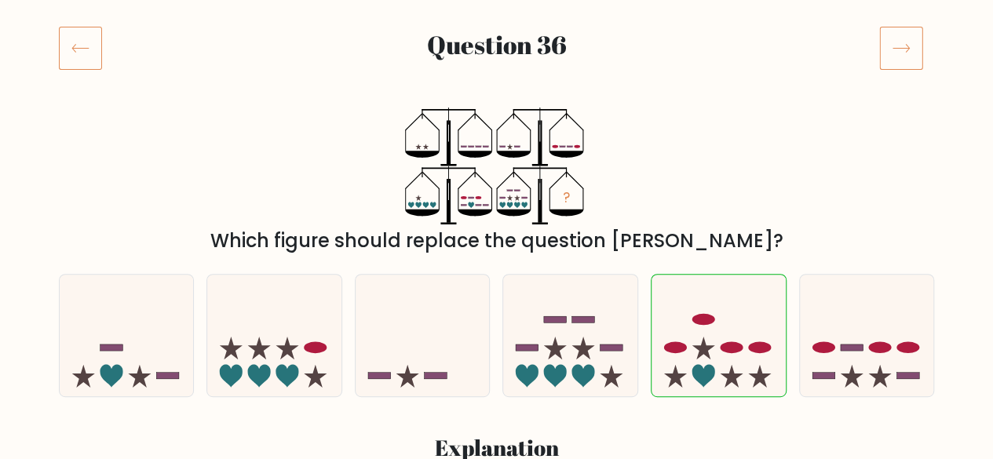
scroll to position [191, 0]
click at [68, 43] on icon at bounding box center [80, 49] width 43 height 44
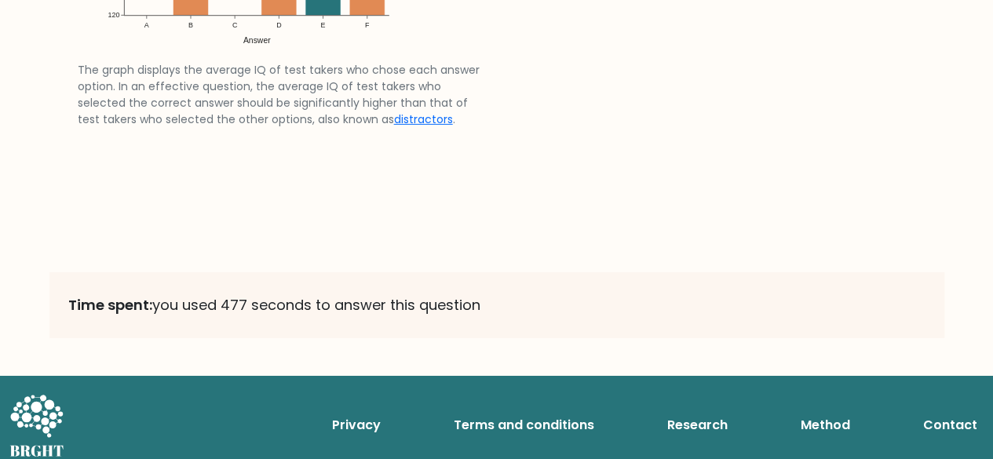
scroll to position [2578, 0]
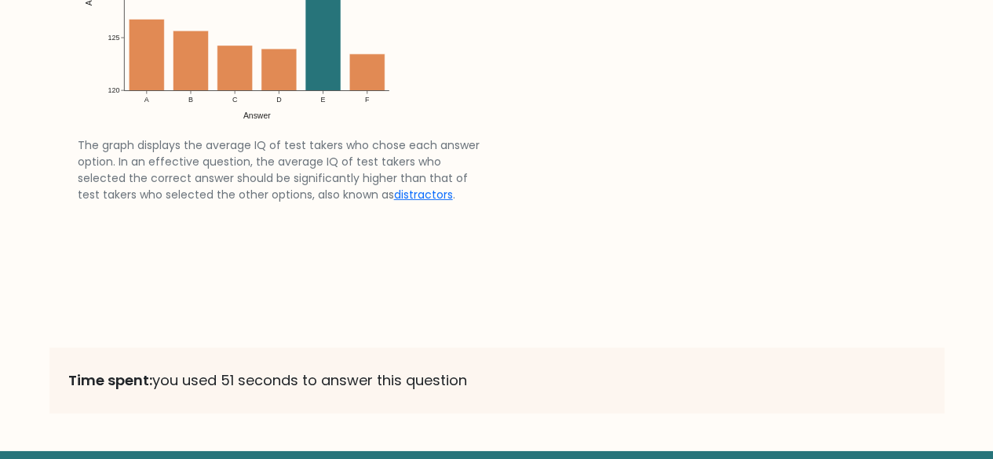
scroll to position [2525, 0]
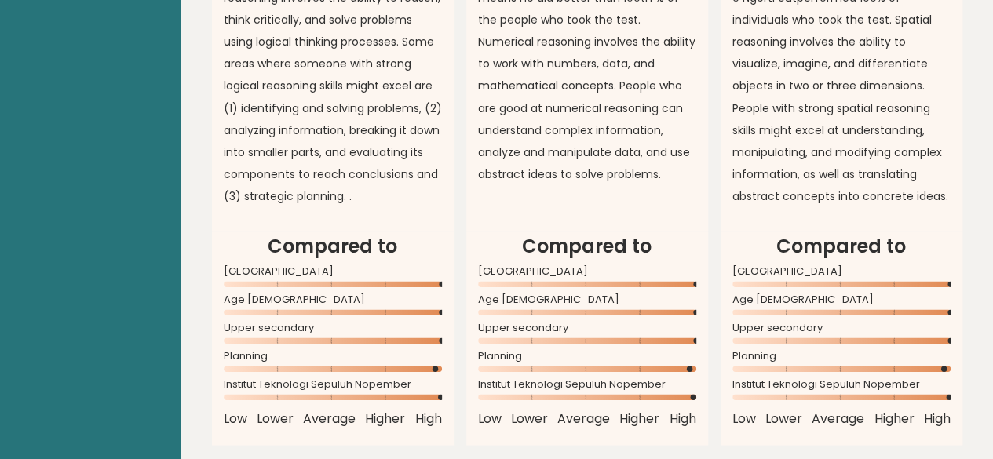
scroll to position [1394, 0]
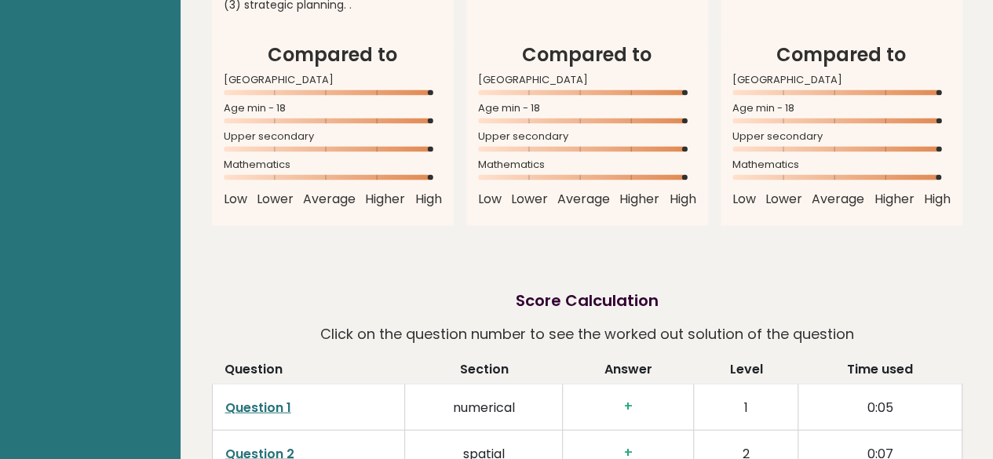
scroll to position [1506, 0]
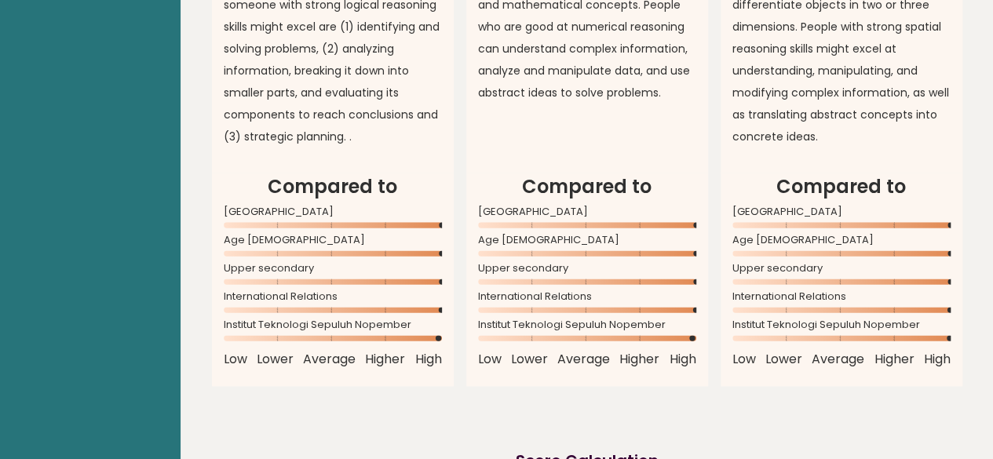
scroll to position [910, 0]
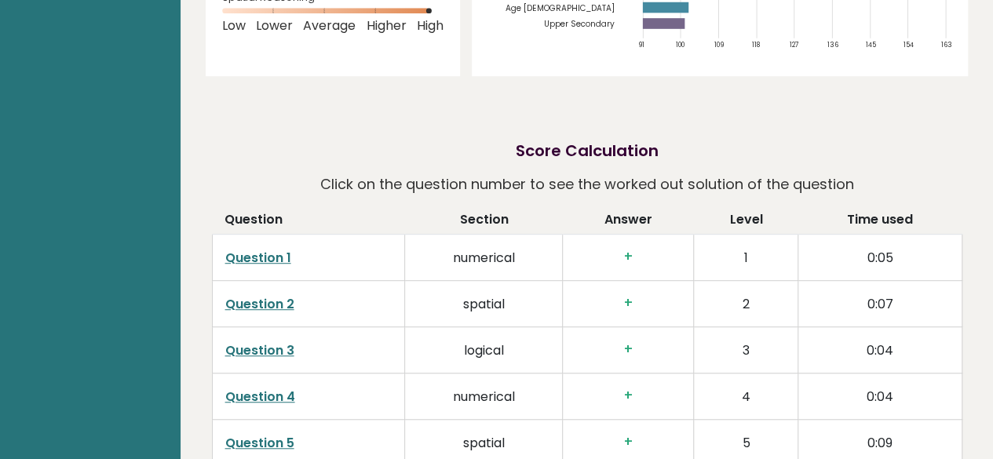
click at [665, 170] on p "Click on the question number to see the worked out solution of the question" at bounding box center [587, 184] width 534 height 28
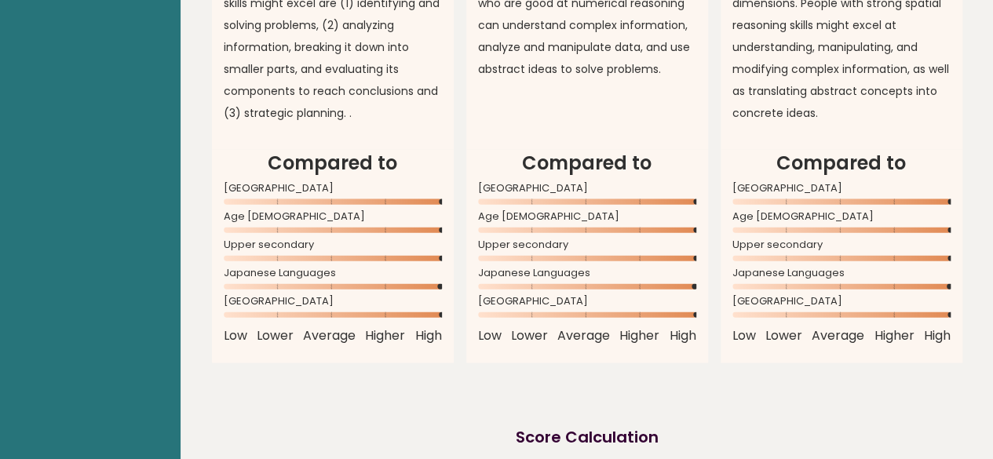
scroll to position [918, 0]
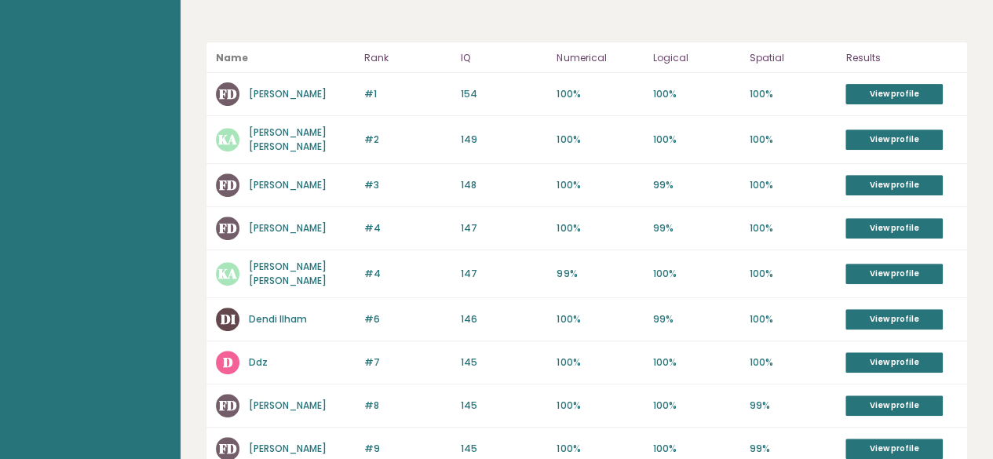
scroll to position [246, 0]
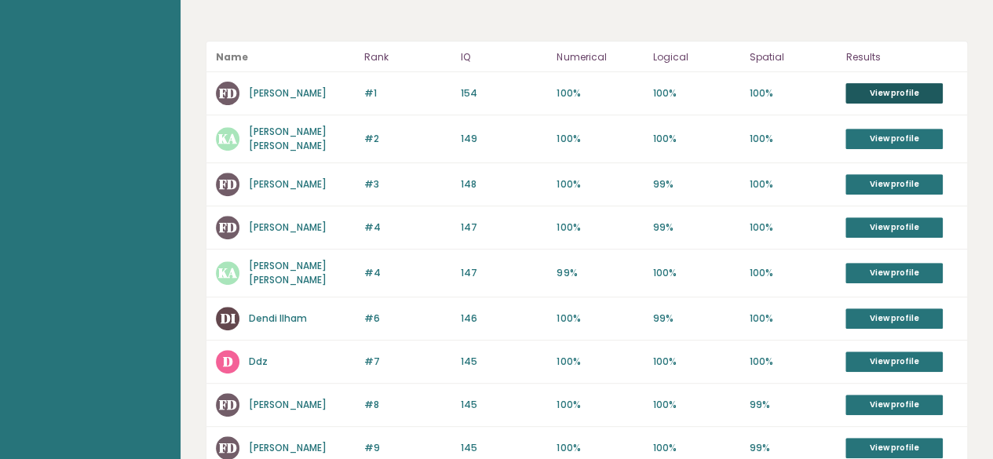
click at [907, 83] on link "View profile" at bounding box center [893, 93] width 97 height 20
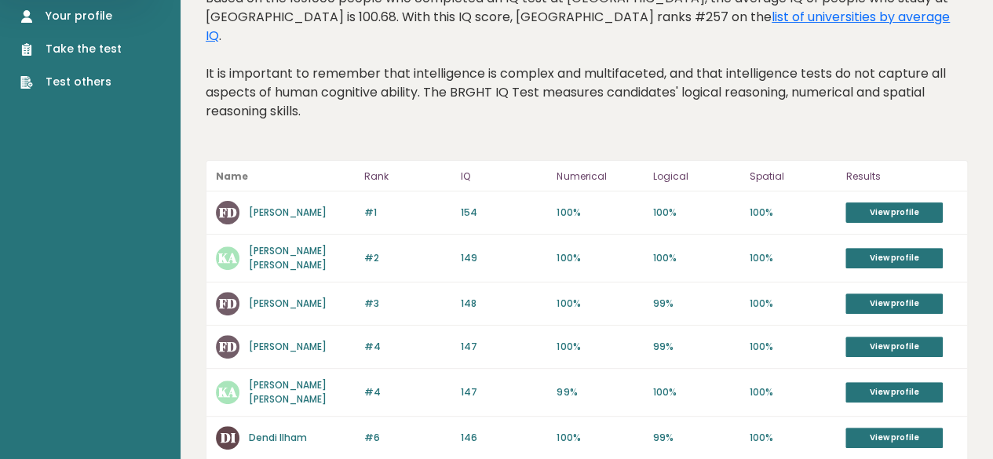
scroll to position [0, 0]
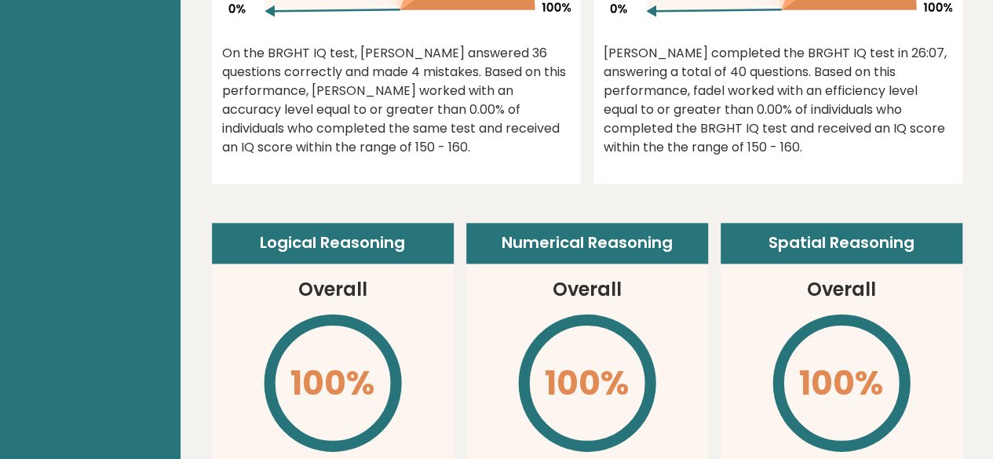
scroll to position [747, 0]
